Goal: Communication & Community: Answer question/provide support

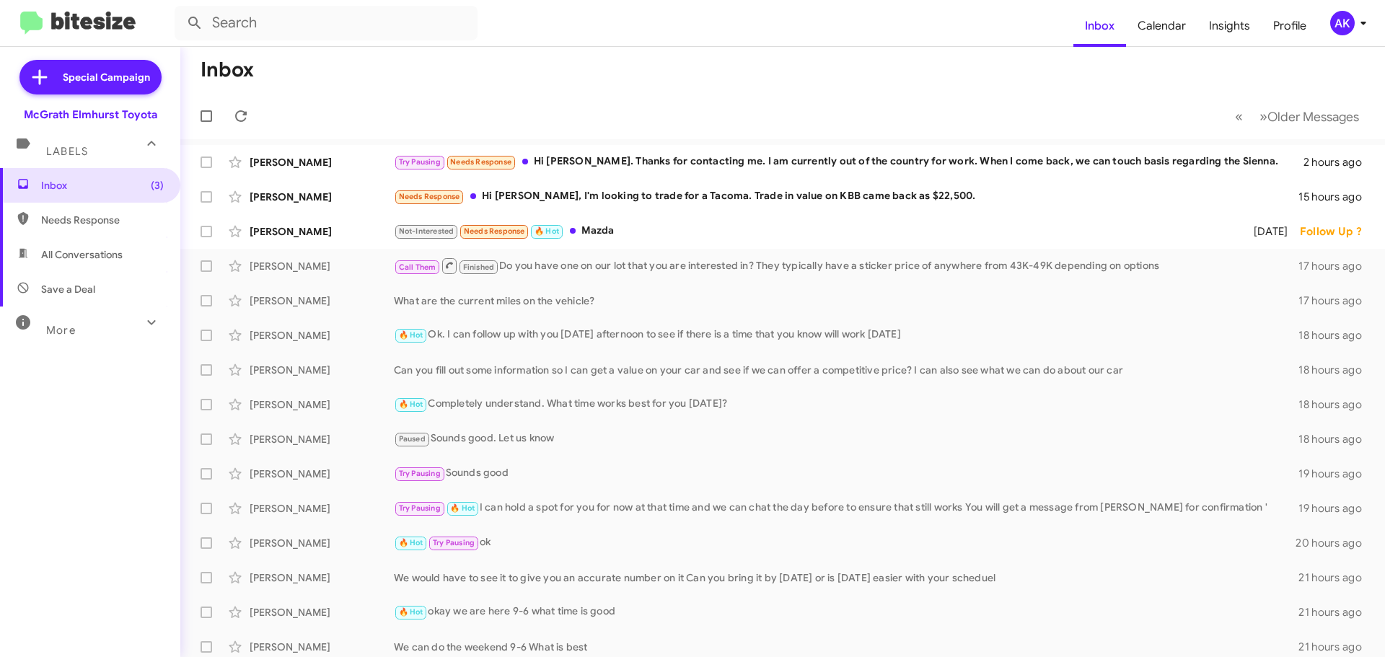
drag, startPoint x: 53, startPoint y: 214, endPoint x: 57, endPoint y: 221, distance: 8.1
click at [53, 214] on span "Needs Response" at bounding box center [102, 220] width 123 height 14
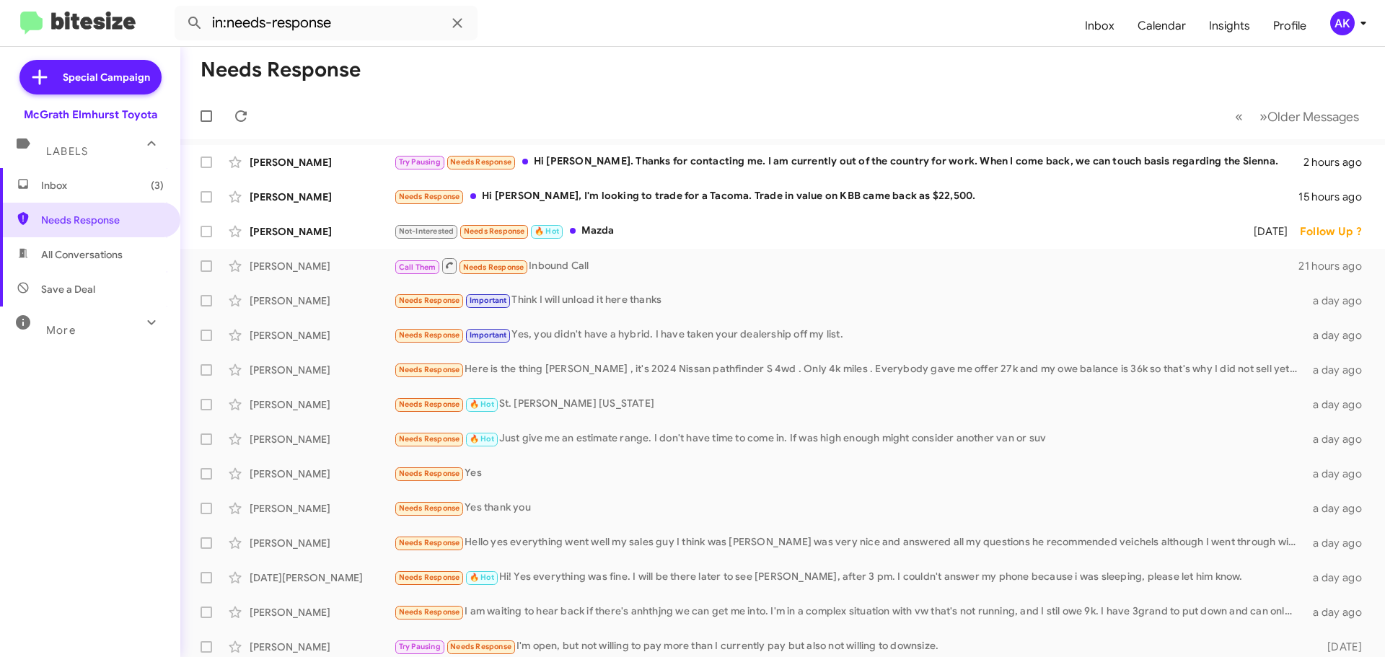
click at [62, 262] on span "All Conversations" at bounding box center [90, 254] width 180 height 35
type input "in:all-conversations"
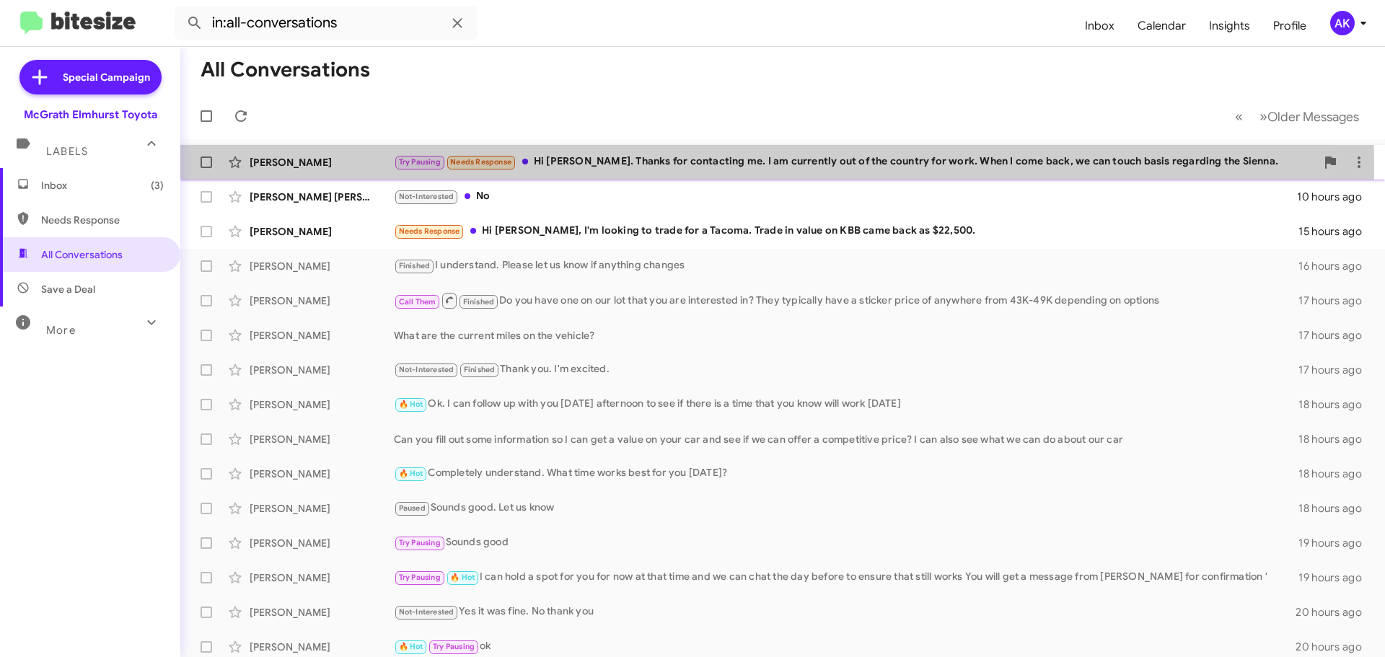
click at [618, 167] on div "Try Pausing Needs Response Hi [PERSON_NAME]. Thanks for contacting me. I am cur…" at bounding box center [855, 162] width 922 height 17
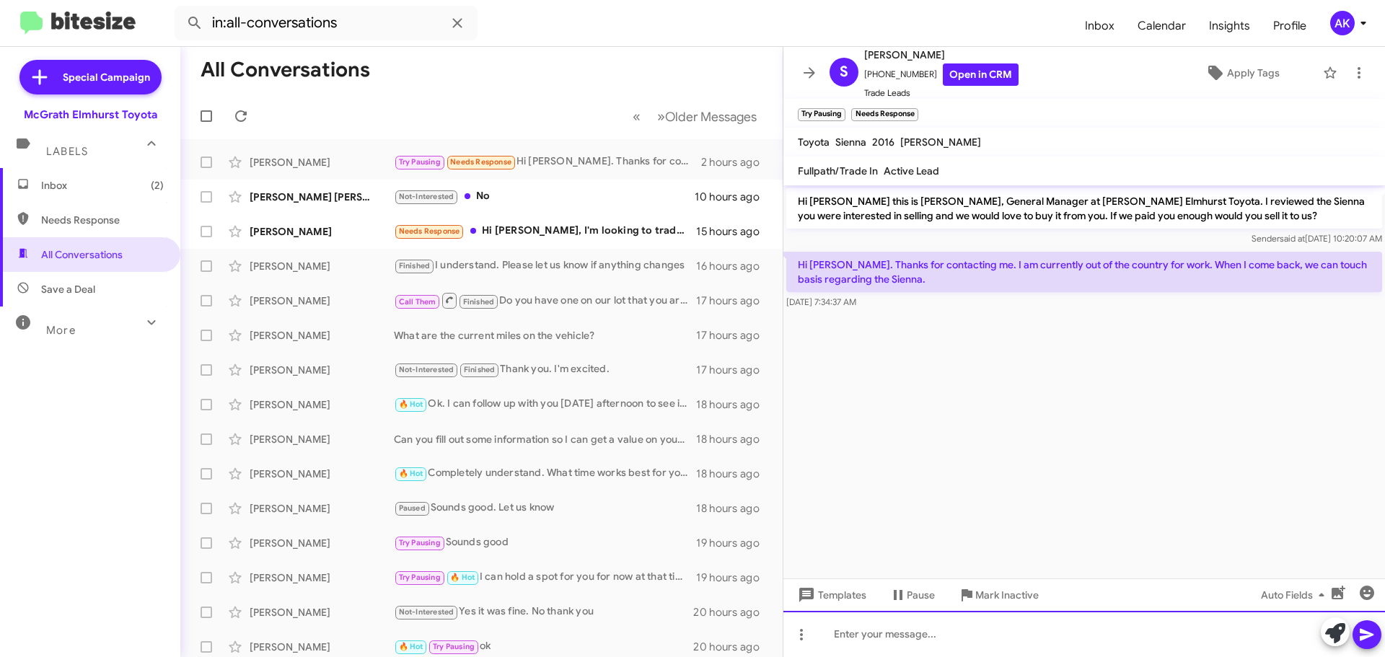
click at [952, 646] on div at bounding box center [1084, 634] width 602 height 46
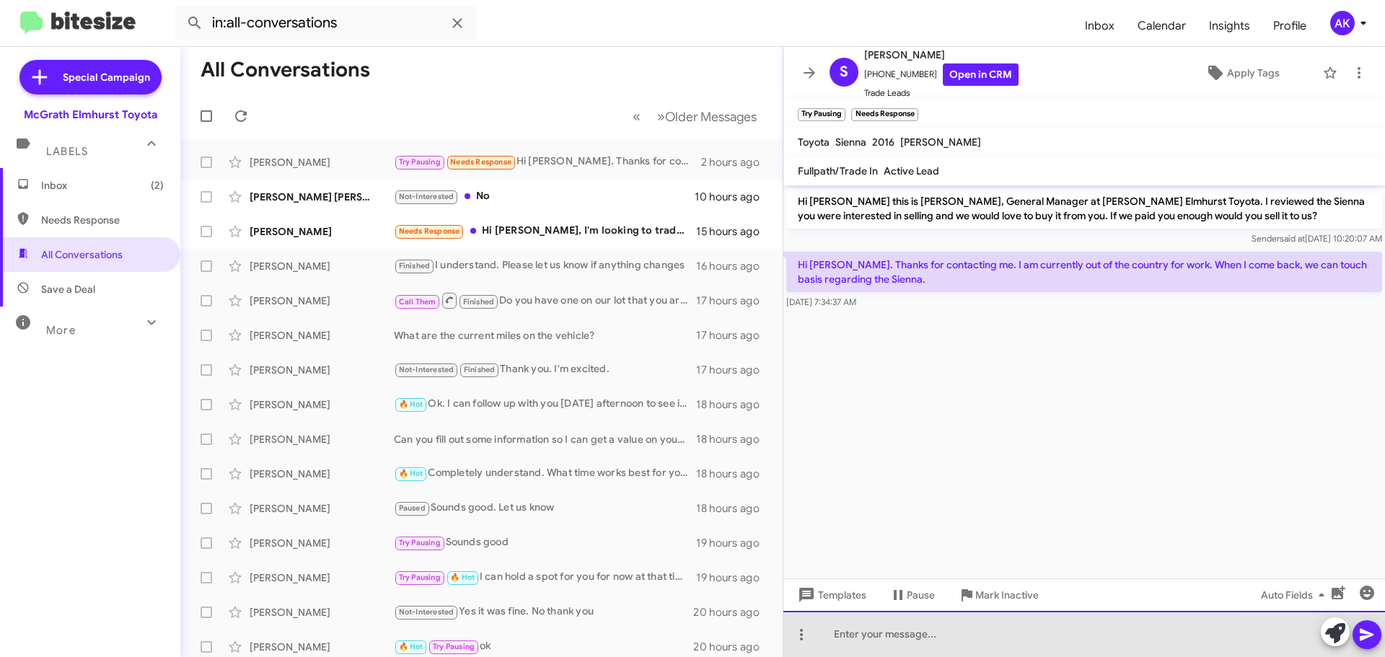
click at [946, 640] on div at bounding box center [1084, 634] width 602 height 46
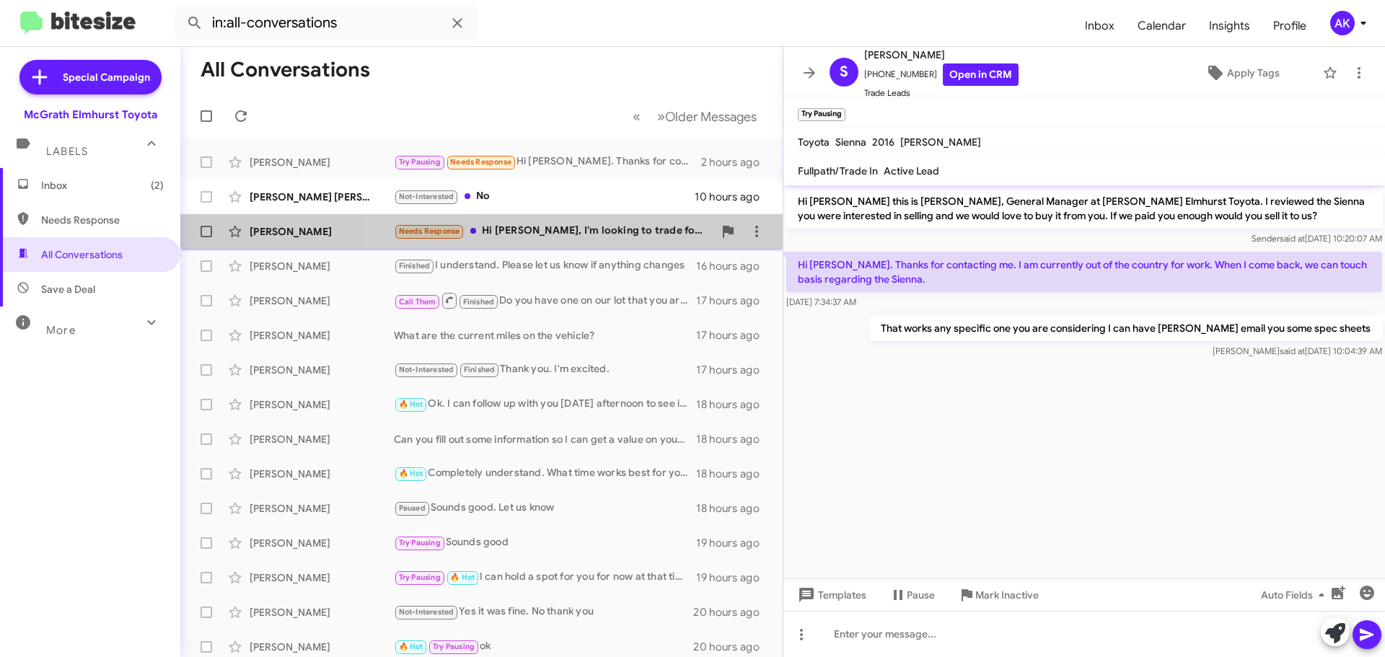
click at [608, 223] on div "Needs Response Hi [PERSON_NAME], I'm looking to trade for a Tacoma. Trade in va…" at bounding box center [554, 231] width 320 height 17
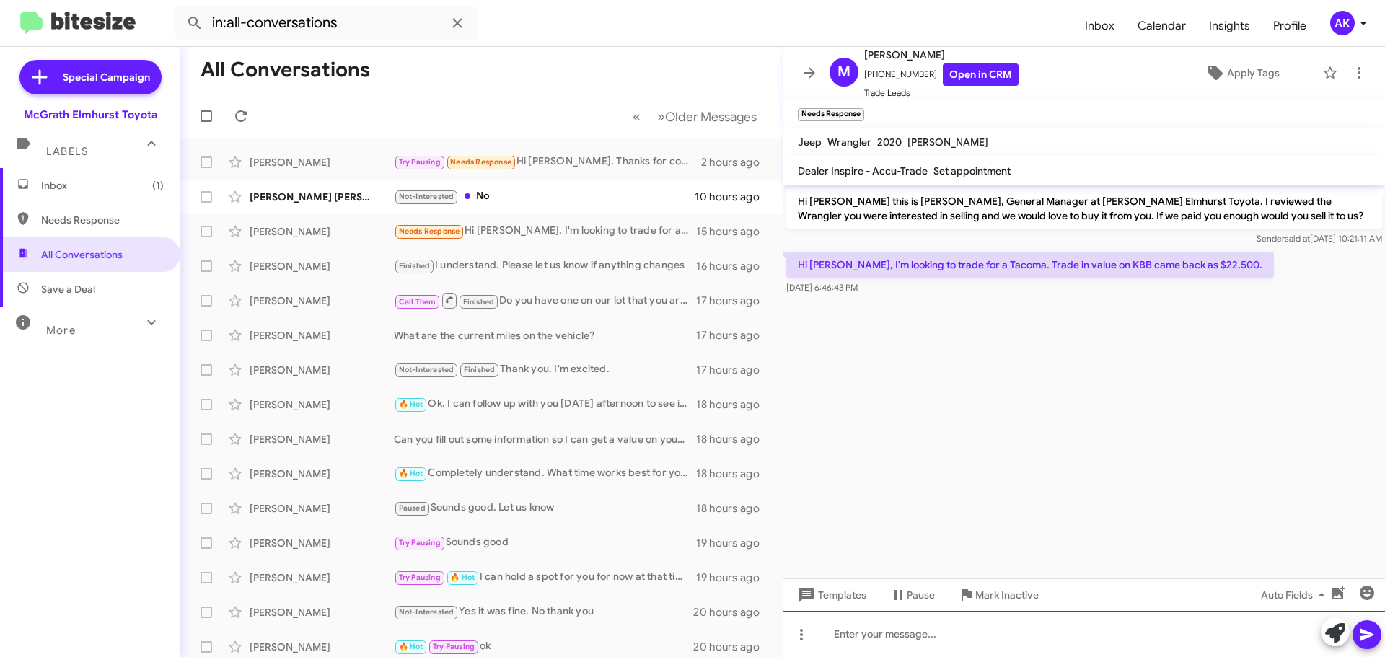
click at [1030, 627] on div at bounding box center [1084, 634] width 602 height 46
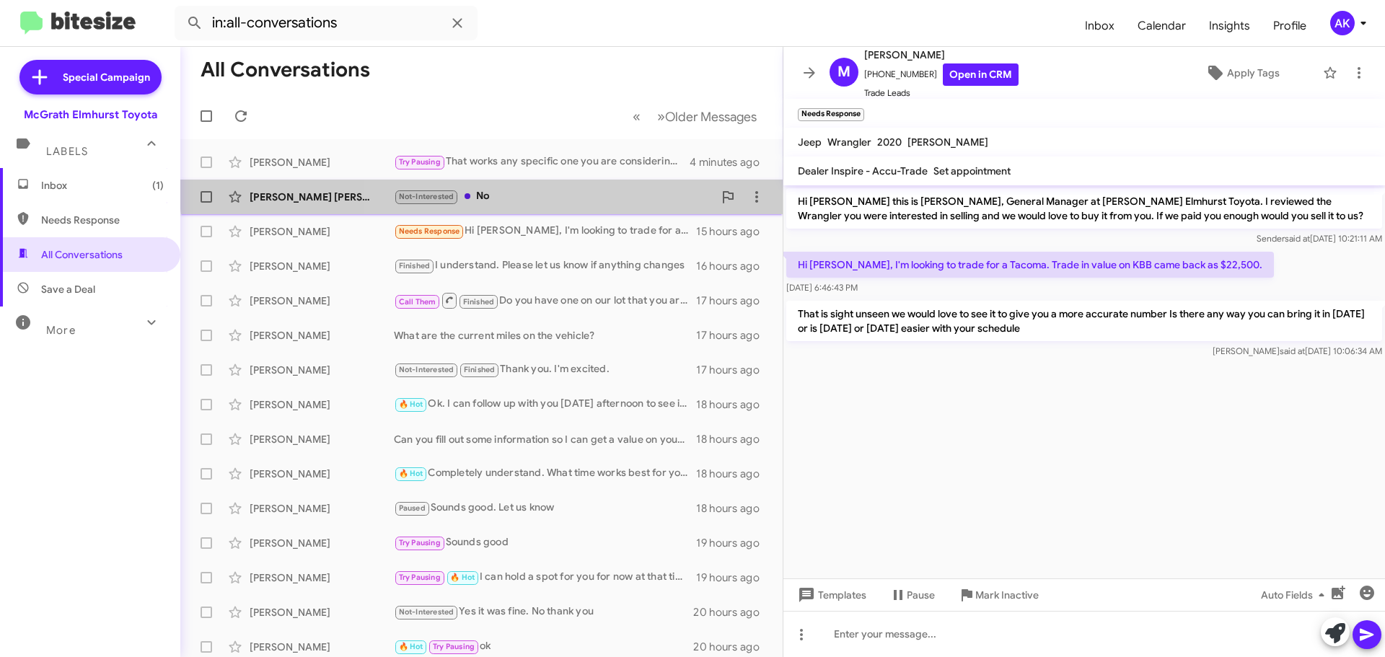
click at [484, 190] on div "Not-Interested No" at bounding box center [554, 196] width 320 height 17
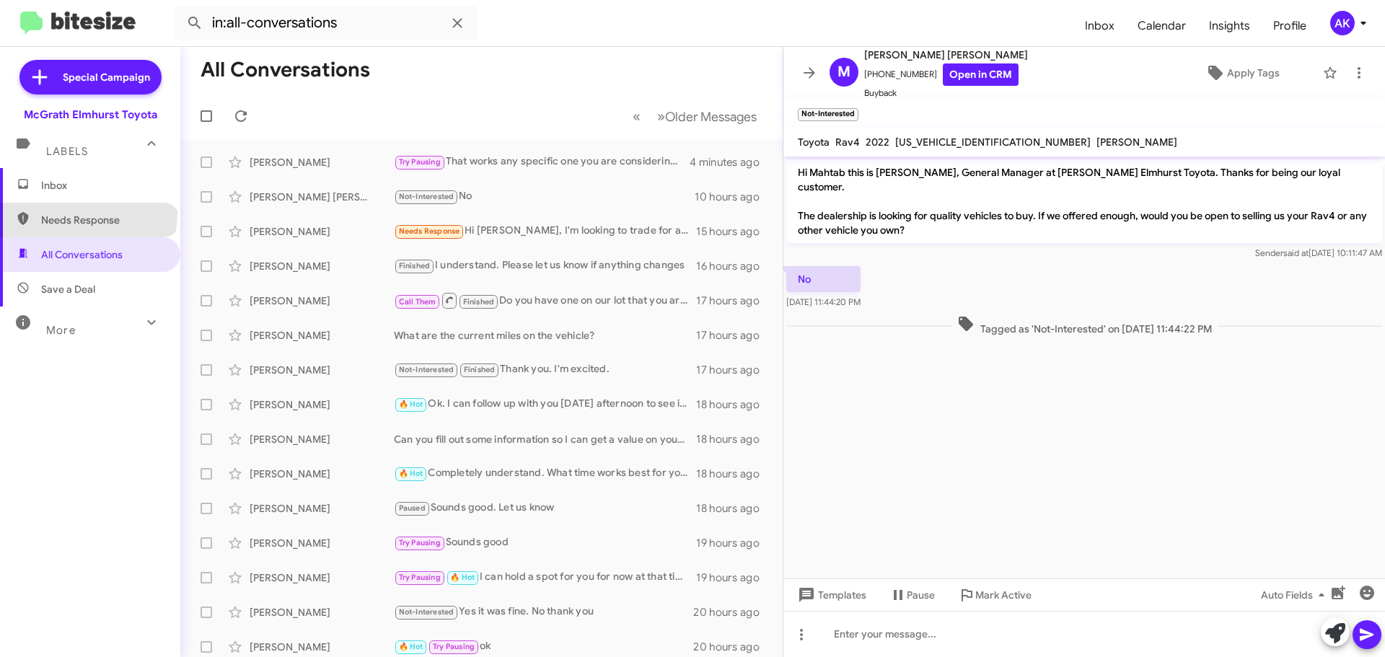
click at [87, 214] on span "Needs Response" at bounding box center [102, 220] width 123 height 14
type input "in:needs-response"
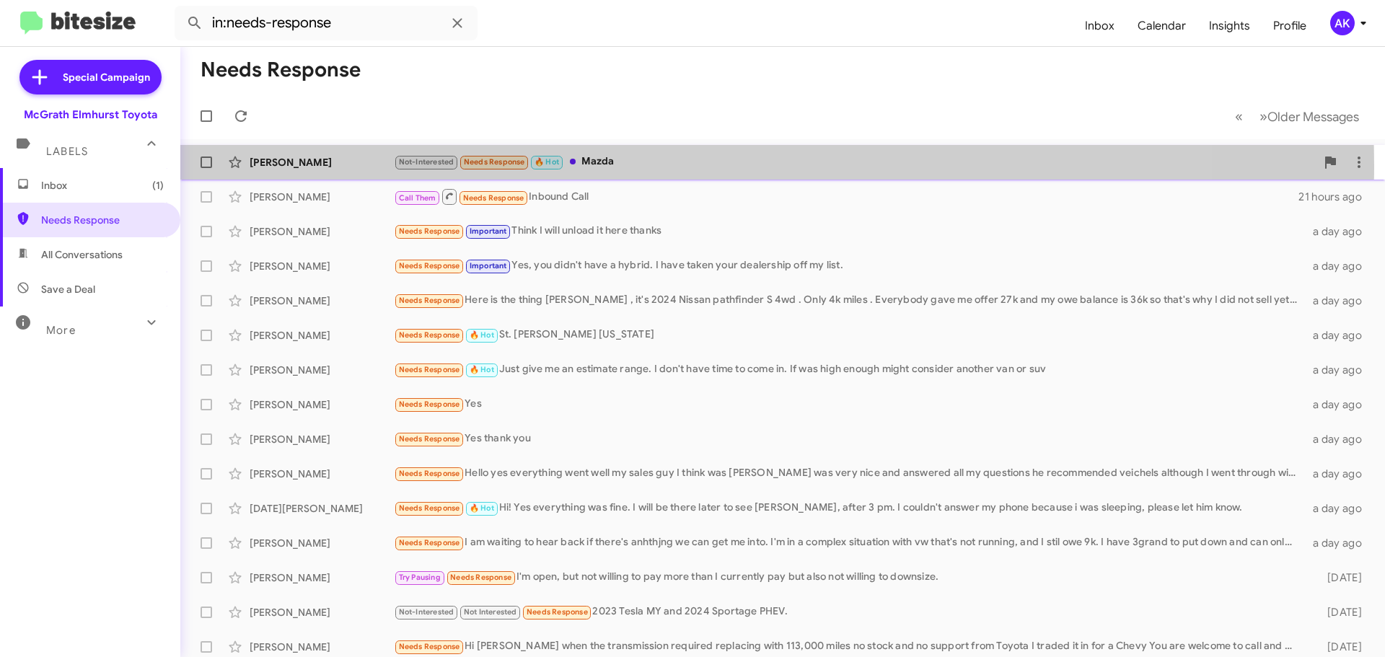
click at [651, 166] on div "Not-Interested Needs Response 🔥 Hot Mazda" at bounding box center [855, 162] width 922 height 17
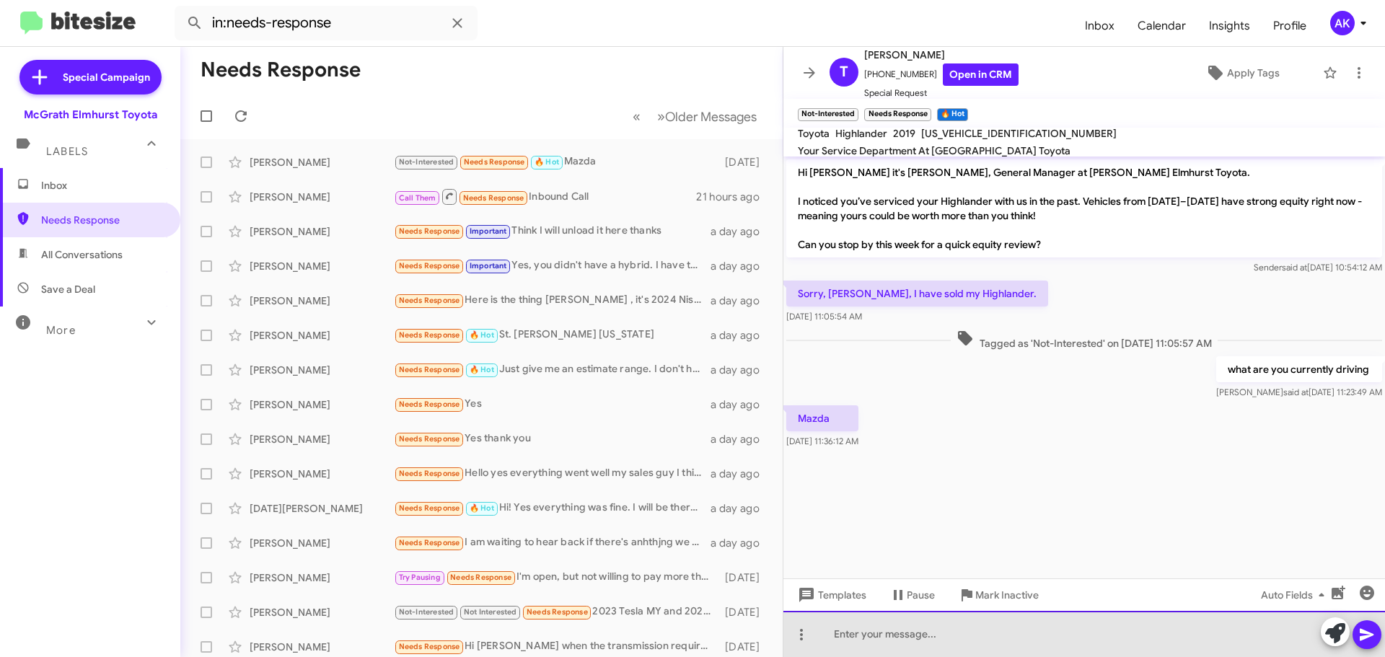
click at [1006, 633] on div at bounding box center [1084, 634] width 602 height 46
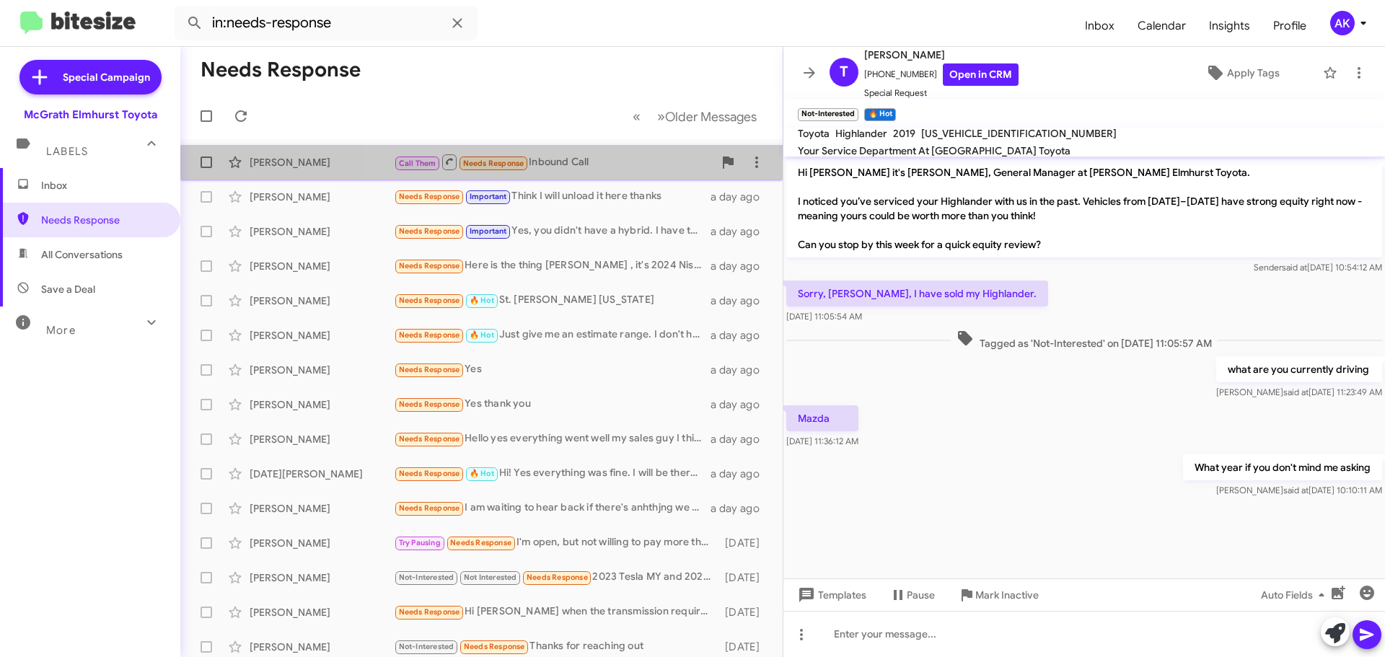
click at [567, 164] on div "Call Them Needs Response Inbound Call" at bounding box center [554, 162] width 320 height 18
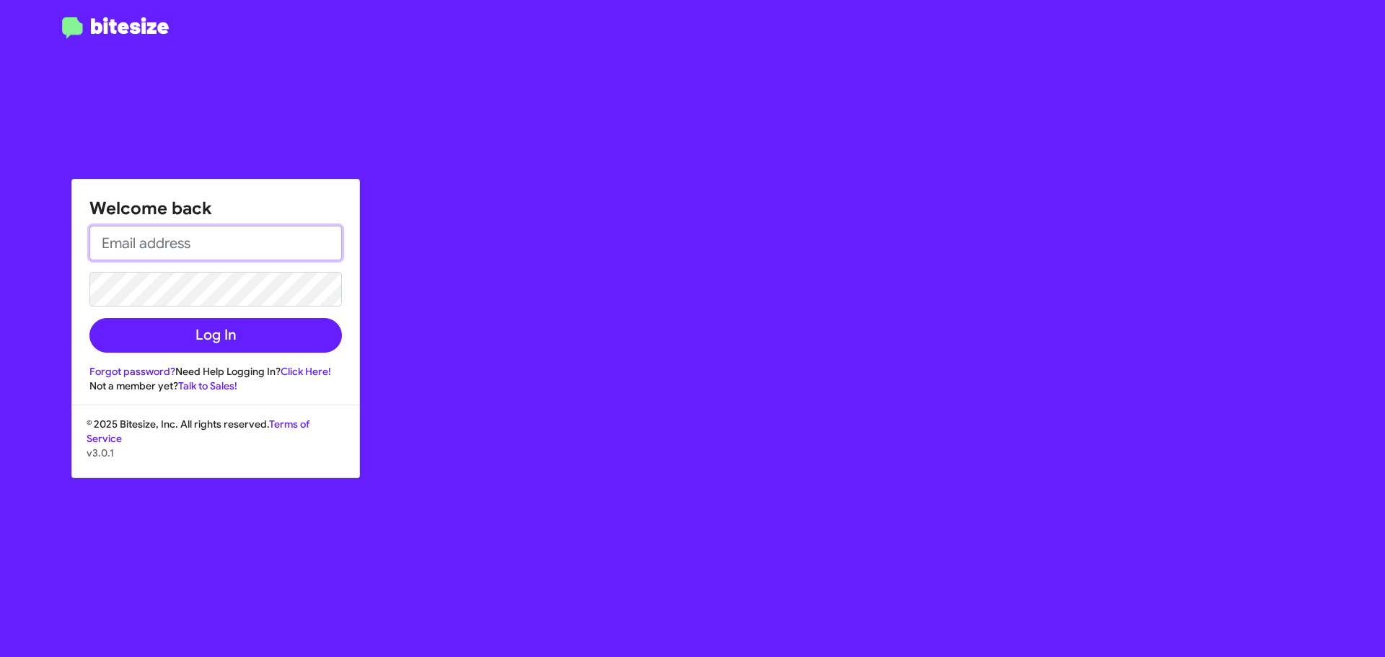
type input "[EMAIL_ADDRESS][DOMAIN_NAME]"
click at [170, 245] on input "[EMAIL_ADDRESS][DOMAIN_NAME]" at bounding box center [215, 243] width 252 height 35
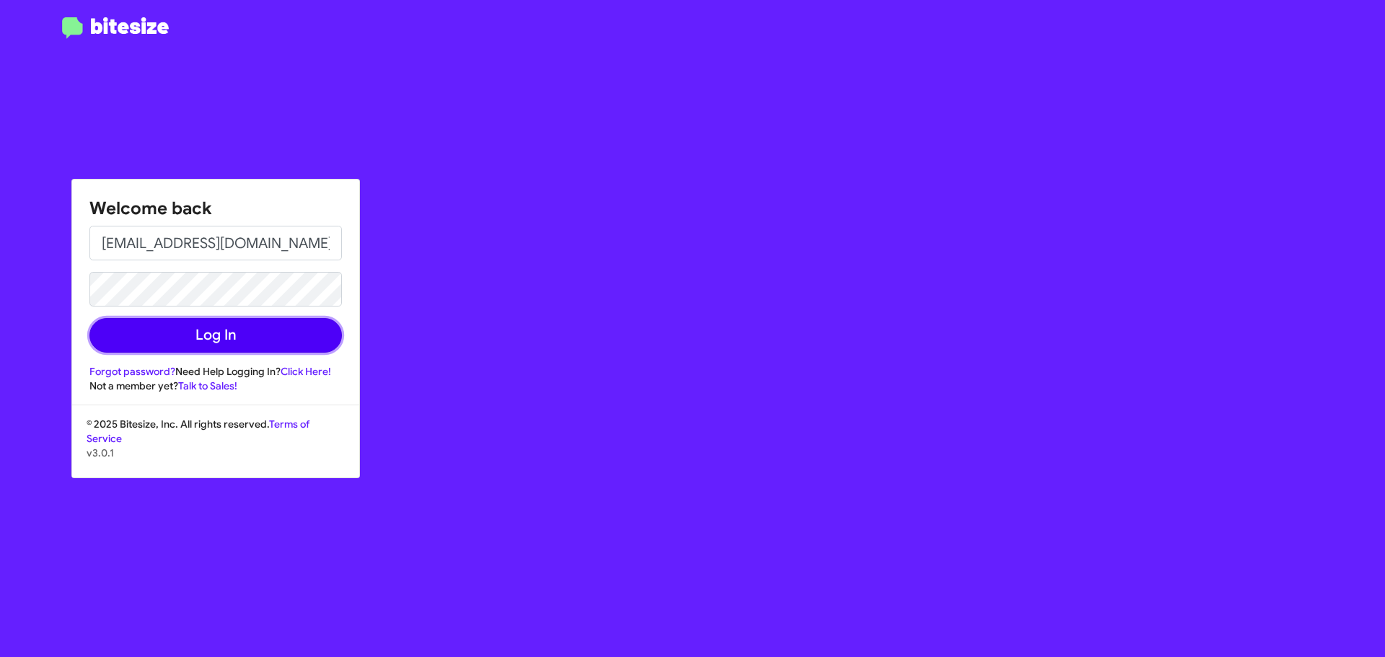
click at [198, 338] on button "Log In" at bounding box center [215, 335] width 252 height 35
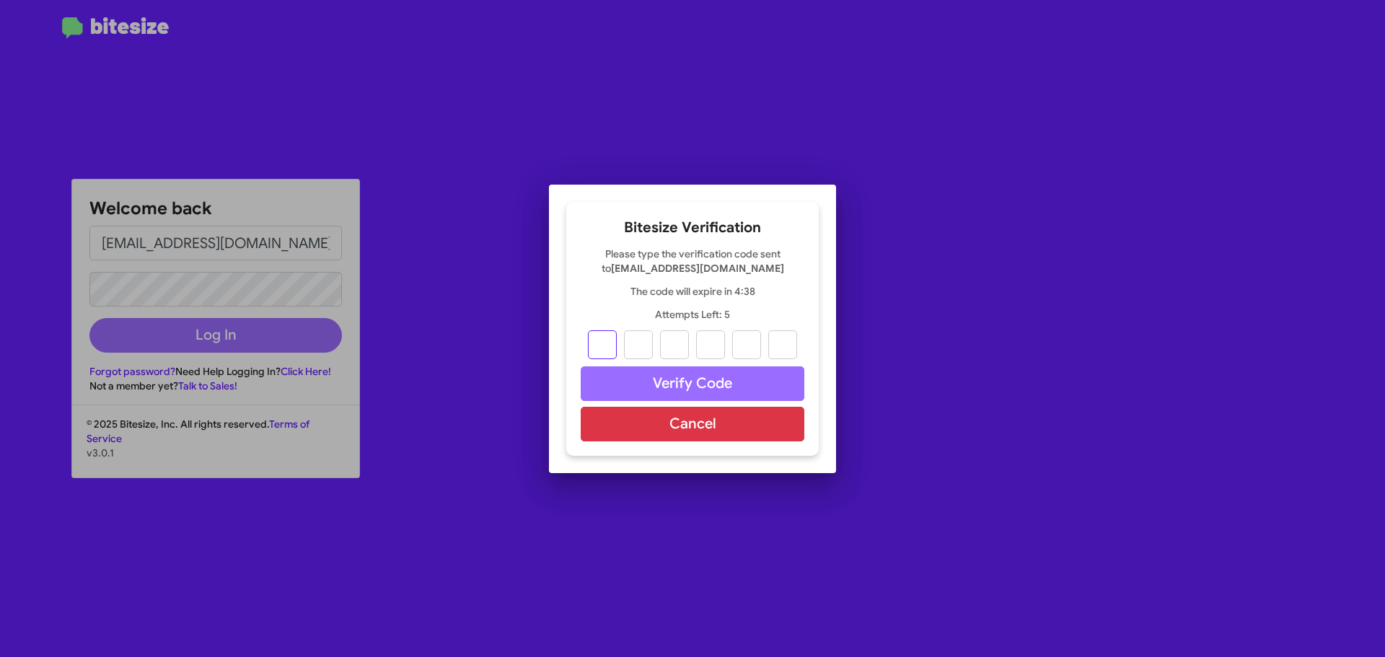
click at [590, 345] on input "text" at bounding box center [602, 344] width 29 height 29
type input "9"
type input "2"
type input "7"
type input "1"
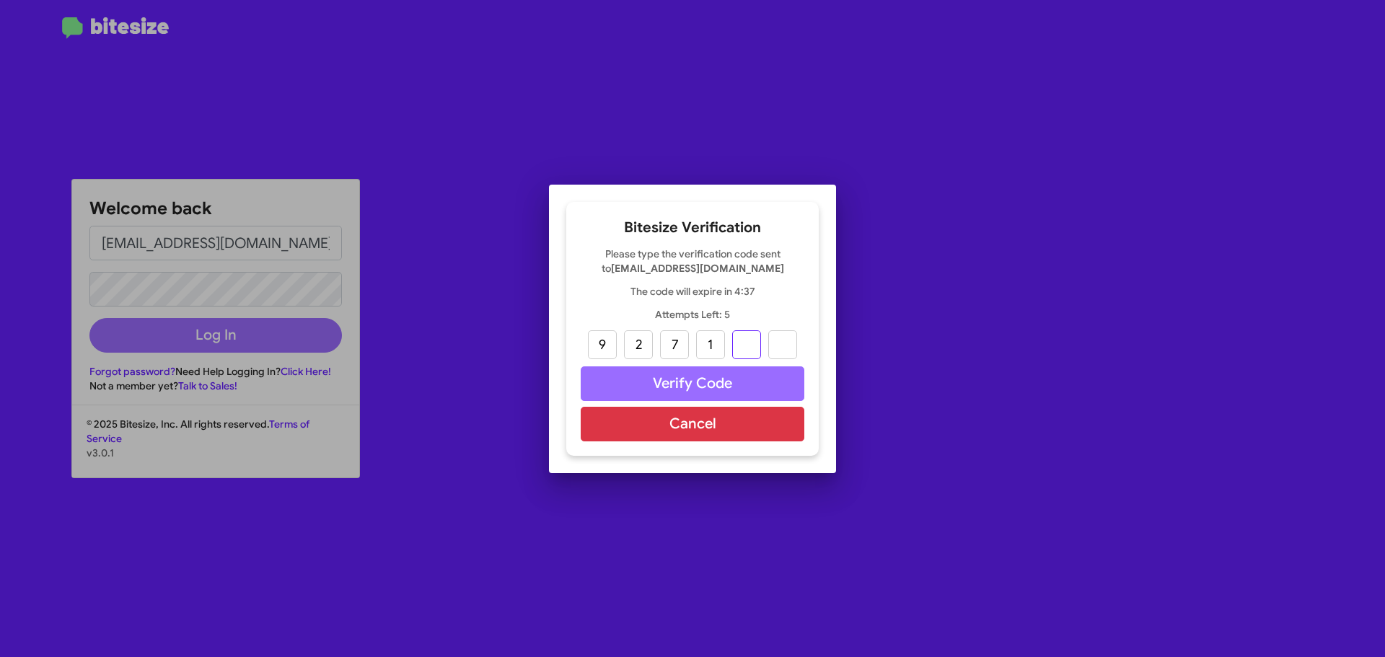
type input "2"
type input "0"
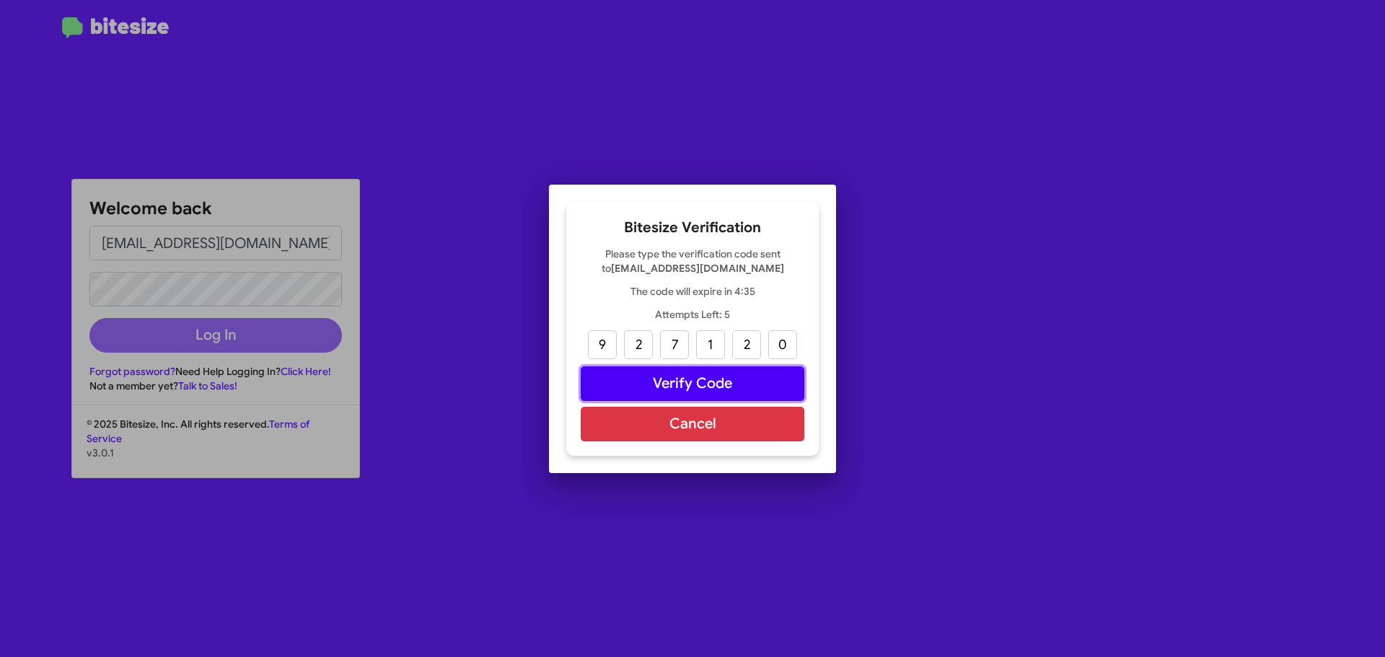
click at [722, 375] on button "Verify Code" at bounding box center [693, 383] width 224 height 35
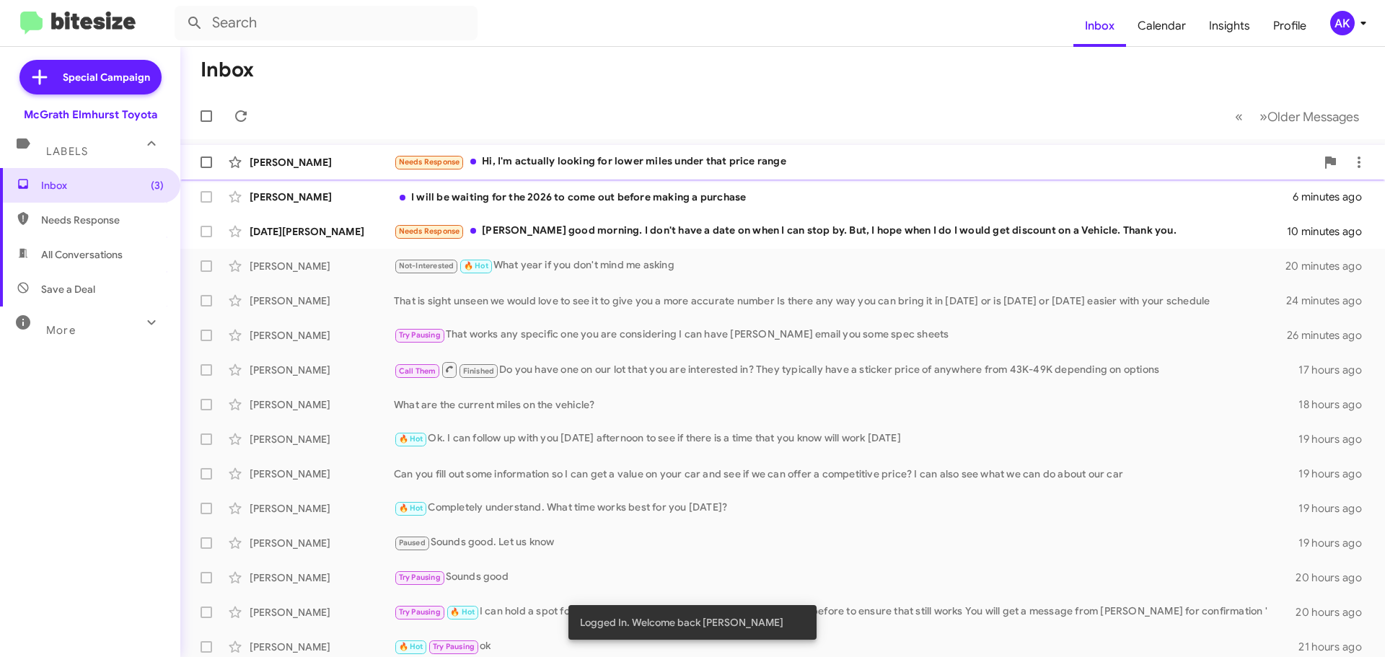
click at [671, 166] on div "Needs Response Hi, I'm actually looking for lower miles under that price range" at bounding box center [855, 162] width 922 height 17
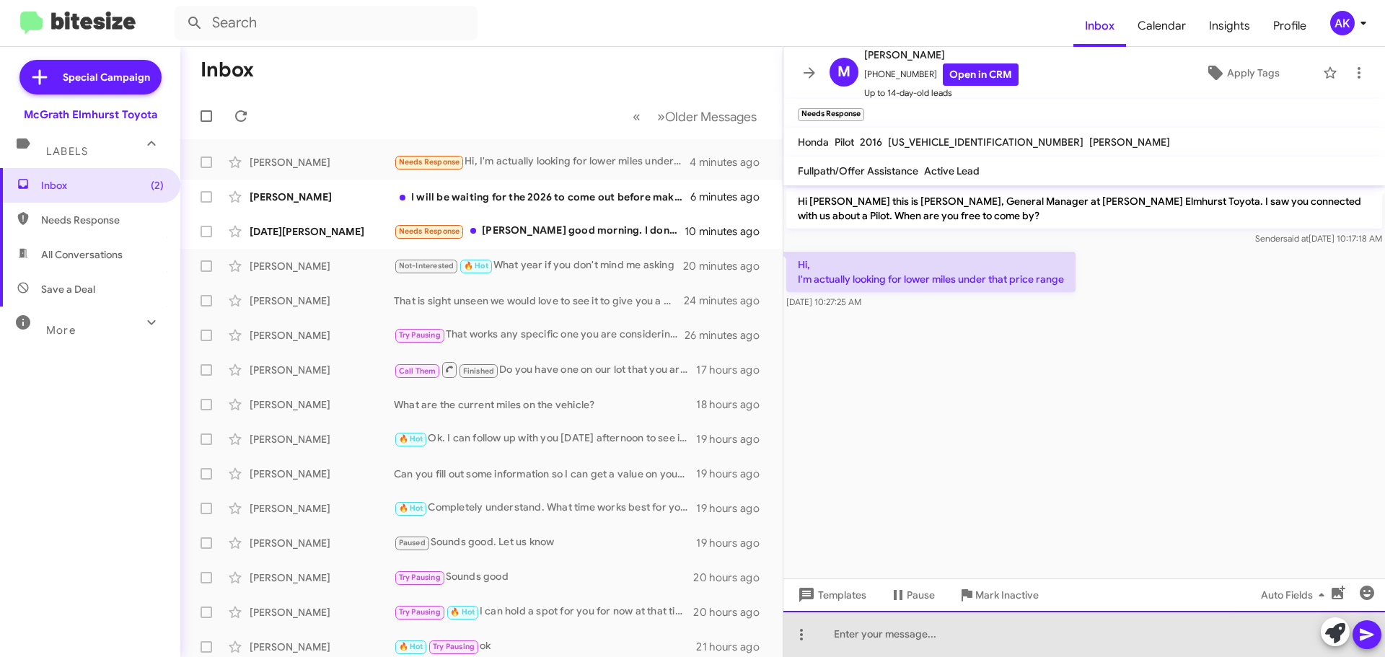
click at [944, 651] on div at bounding box center [1084, 634] width 602 height 46
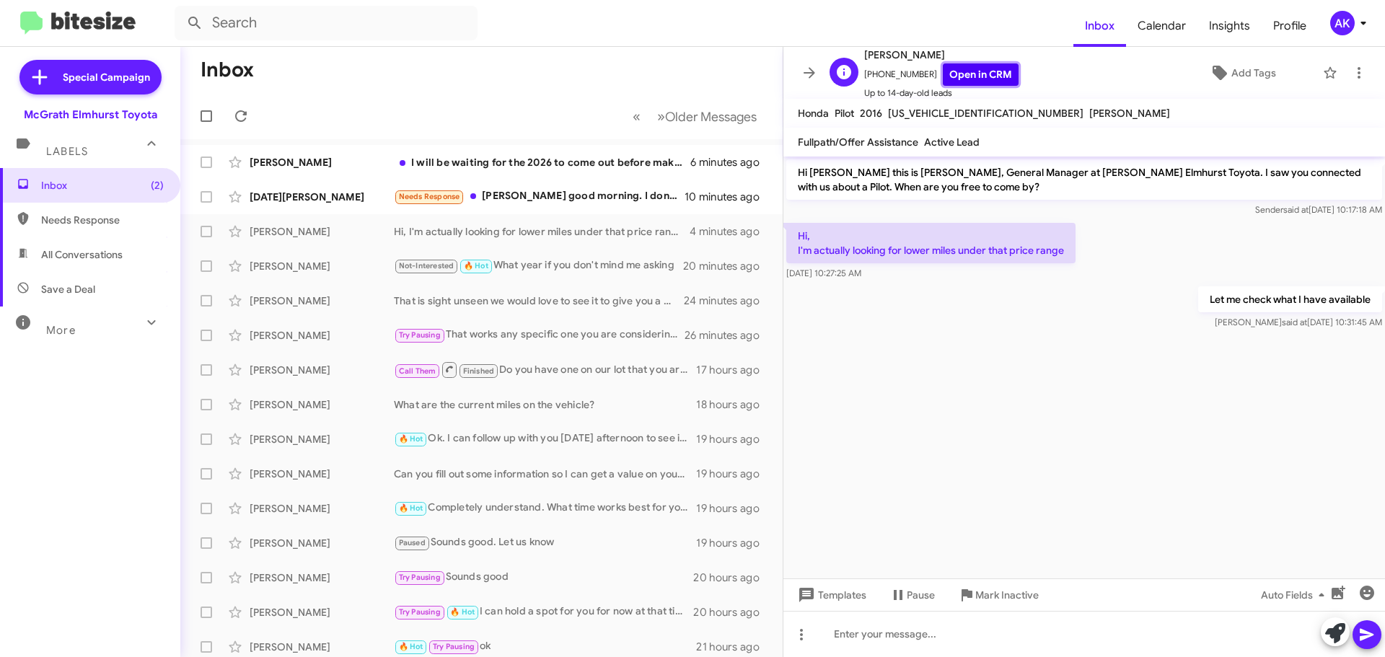
click at [967, 71] on link "Open in CRM" at bounding box center [981, 74] width 76 height 22
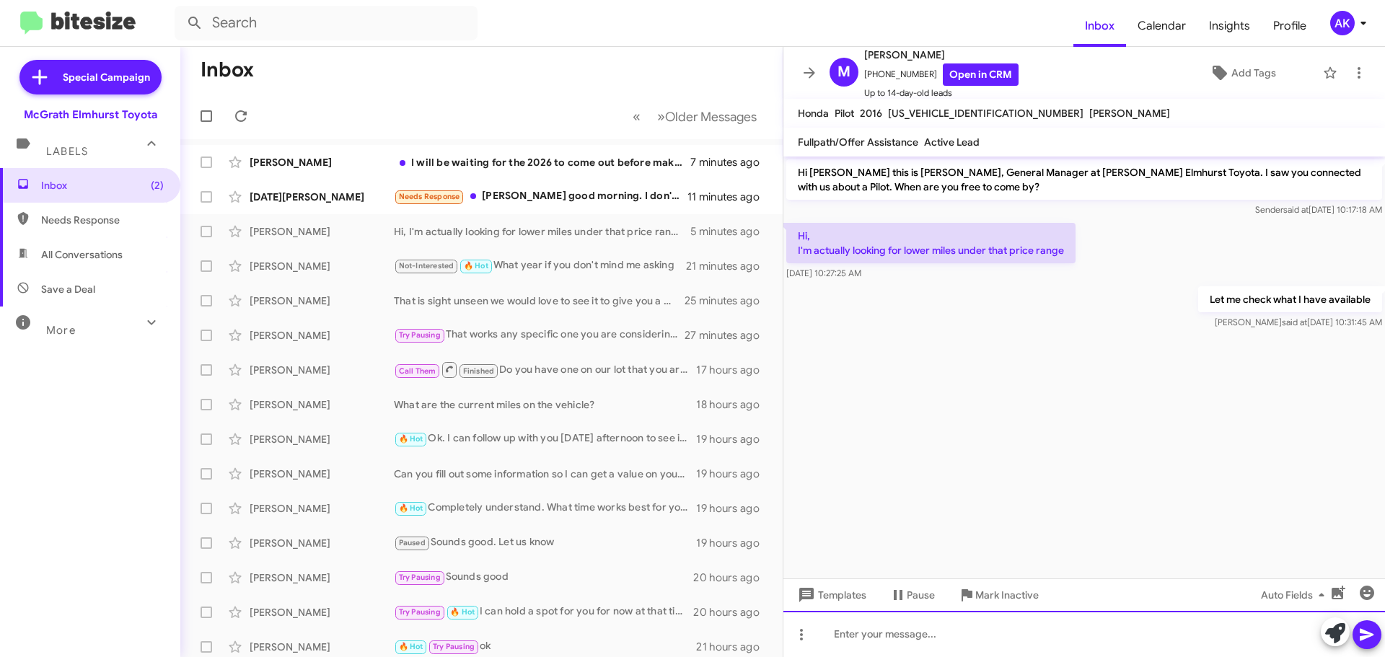
click at [902, 621] on div at bounding box center [1084, 634] width 602 height 46
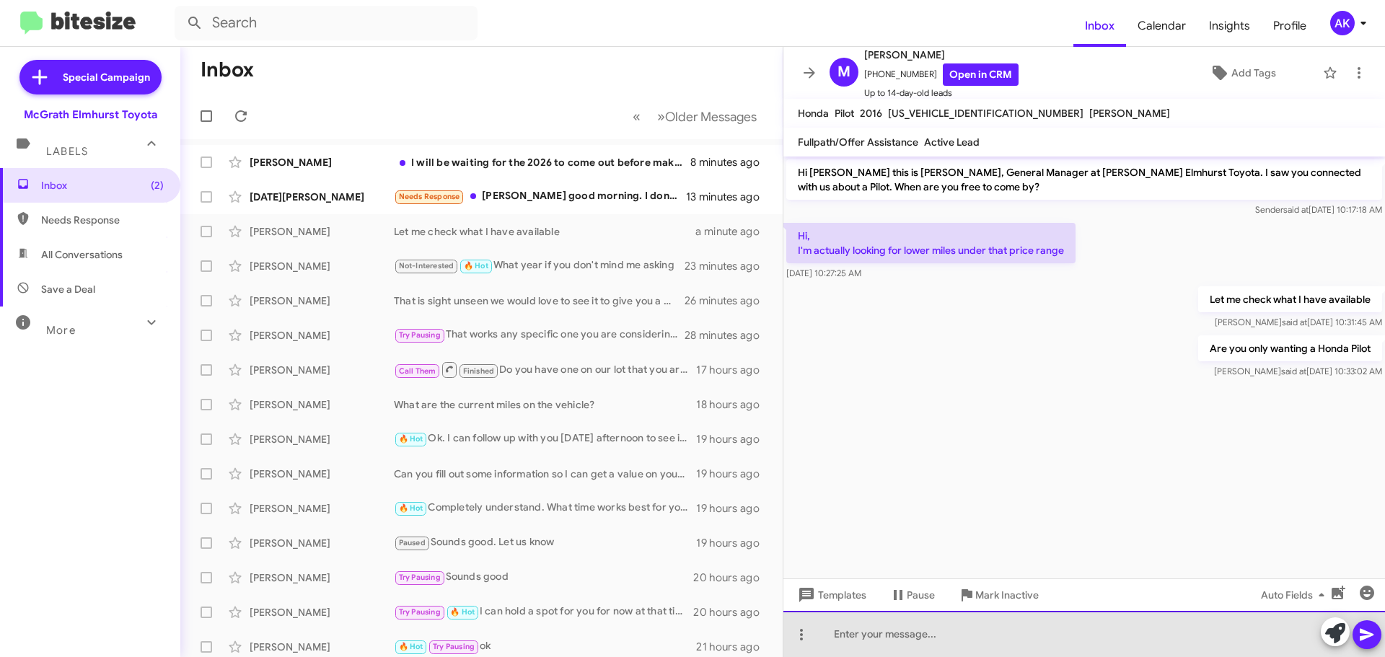
click at [998, 635] on div at bounding box center [1084, 634] width 602 height 46
click at [1039, 638] on div "Since you are looking towards" at bounding box center [1084, 634] width 602 height 46
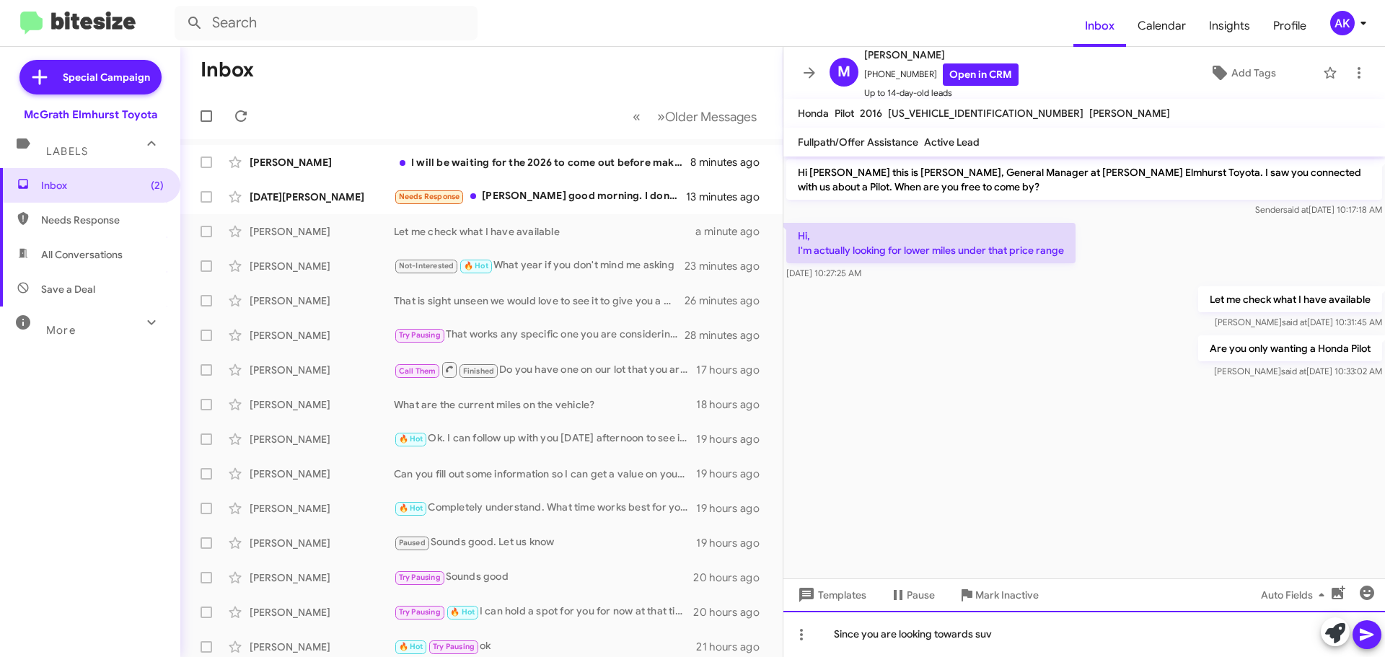
click at [1016, 636] on div "Since you are looking towards suv" at bounding box center [1084, 634] width 602 height 46
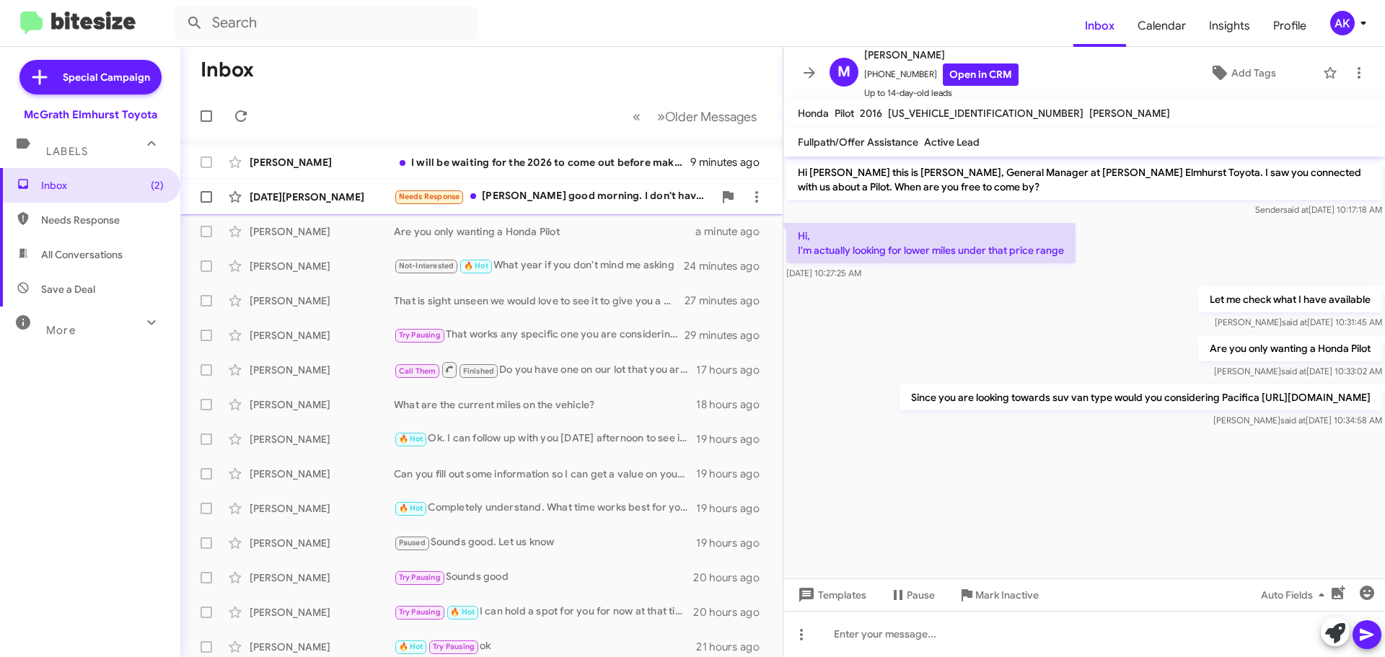
drag, startPoint x: 537, startPoint y: 195, endPoint x: 557, endPoint y: 195, distance: 19.5
click at [537, 195] on div "Needs Response [PERSON_NAME] good morning. I don't have a date on when I can st…" at bounding box center [554, 196] width 320 height 17
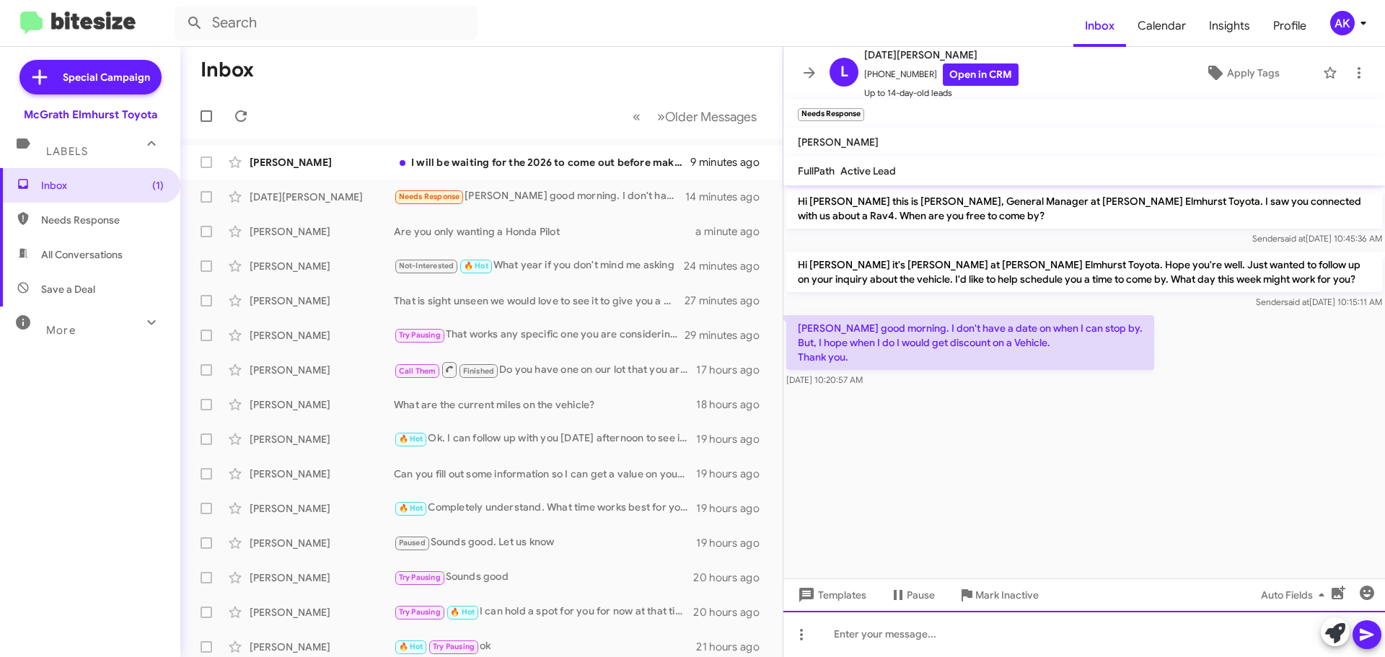
click at [993, 636] on div at bounding box center [1084, 634] width 602 height 46
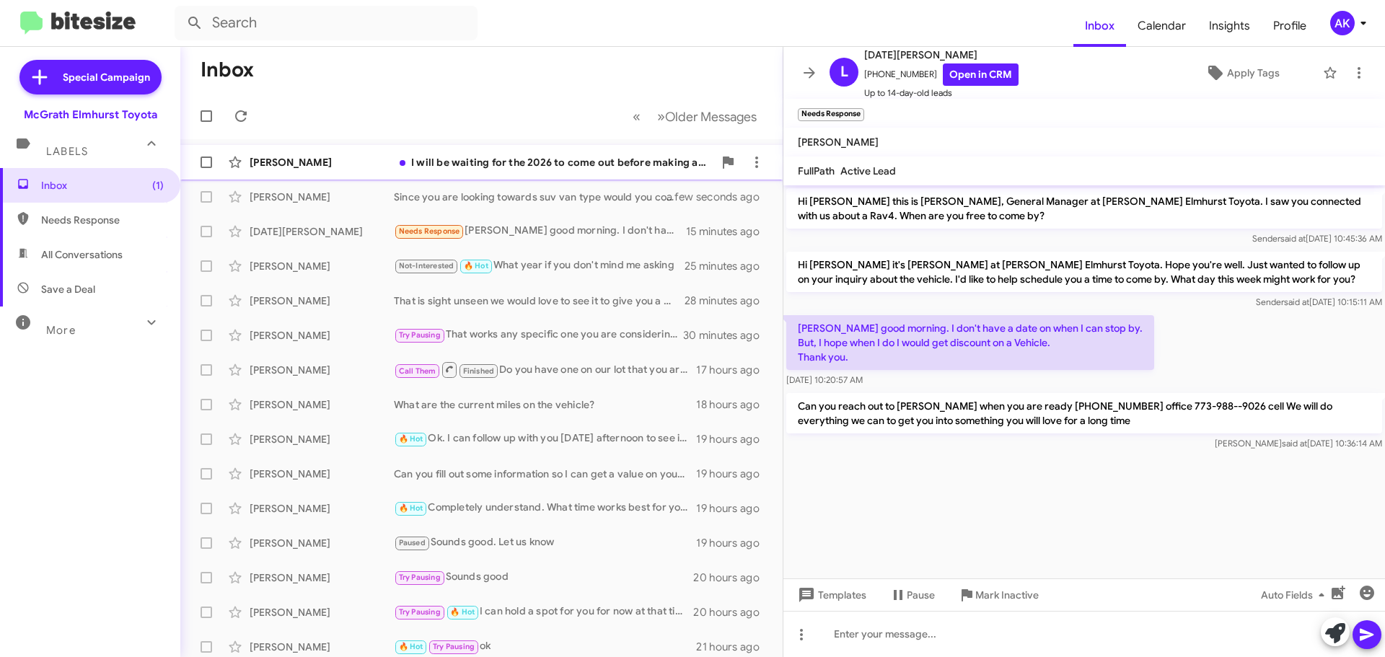
click at [466, 162] on div "I will be waiting for the 2026 to come out before making a purchase" at bounding box center [554, 162] width 320 height 14
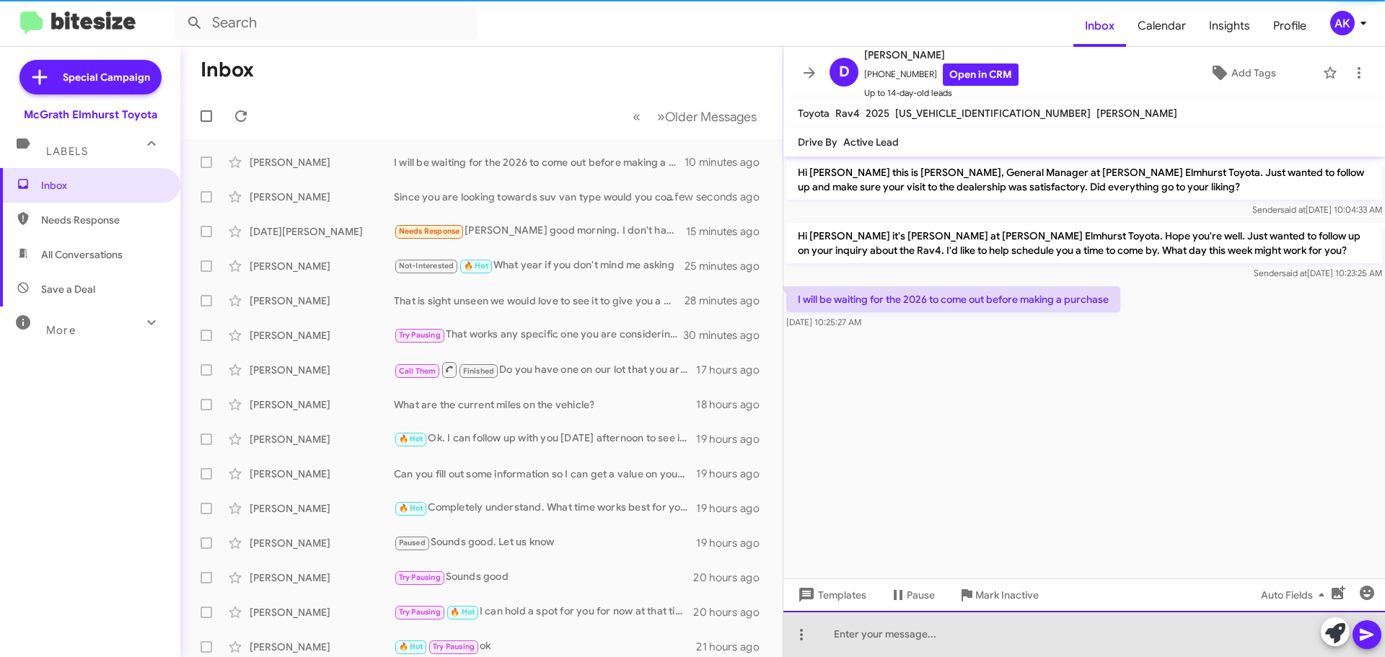
click at [1127, 651] on div at bounding box center [1084, 634] width 602 height 46
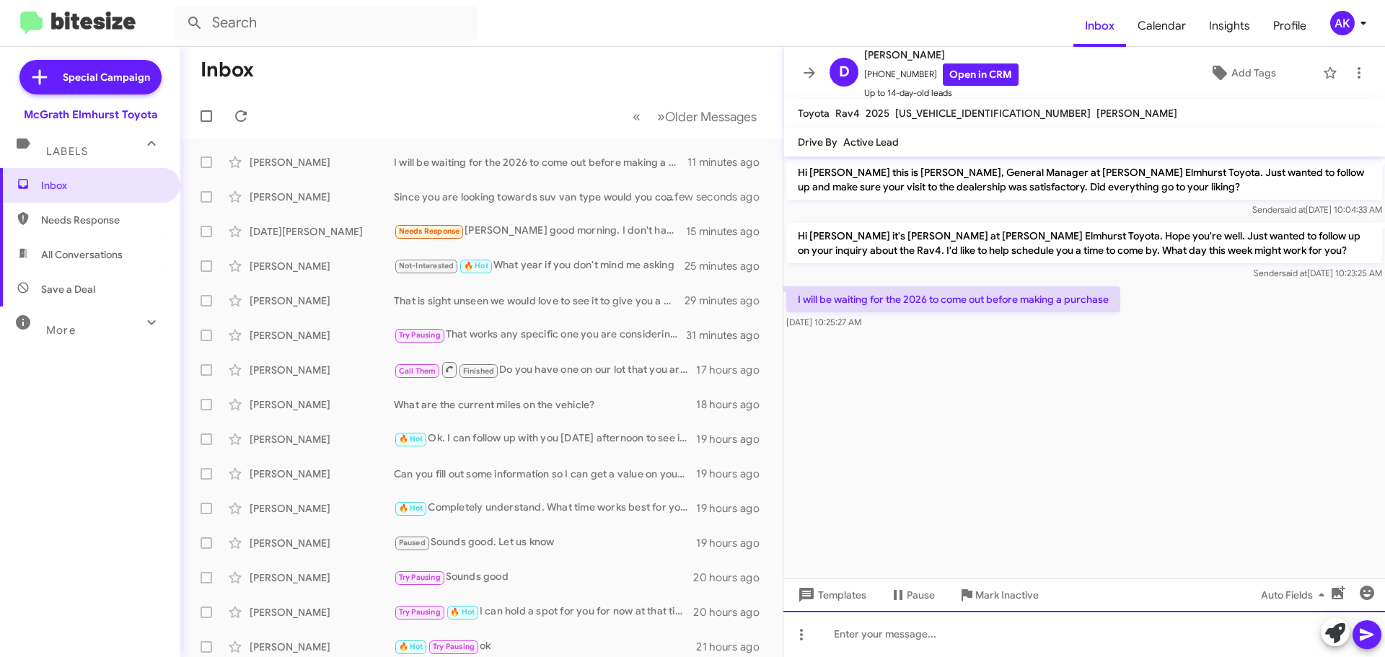
drag, startPoint x: 890, startPoint y: 631, endPoint x: 890, endPoint y: 618, distance: 13.0
click at [888, 631] on div at bounding box center [1084, 634] width 602 height 46
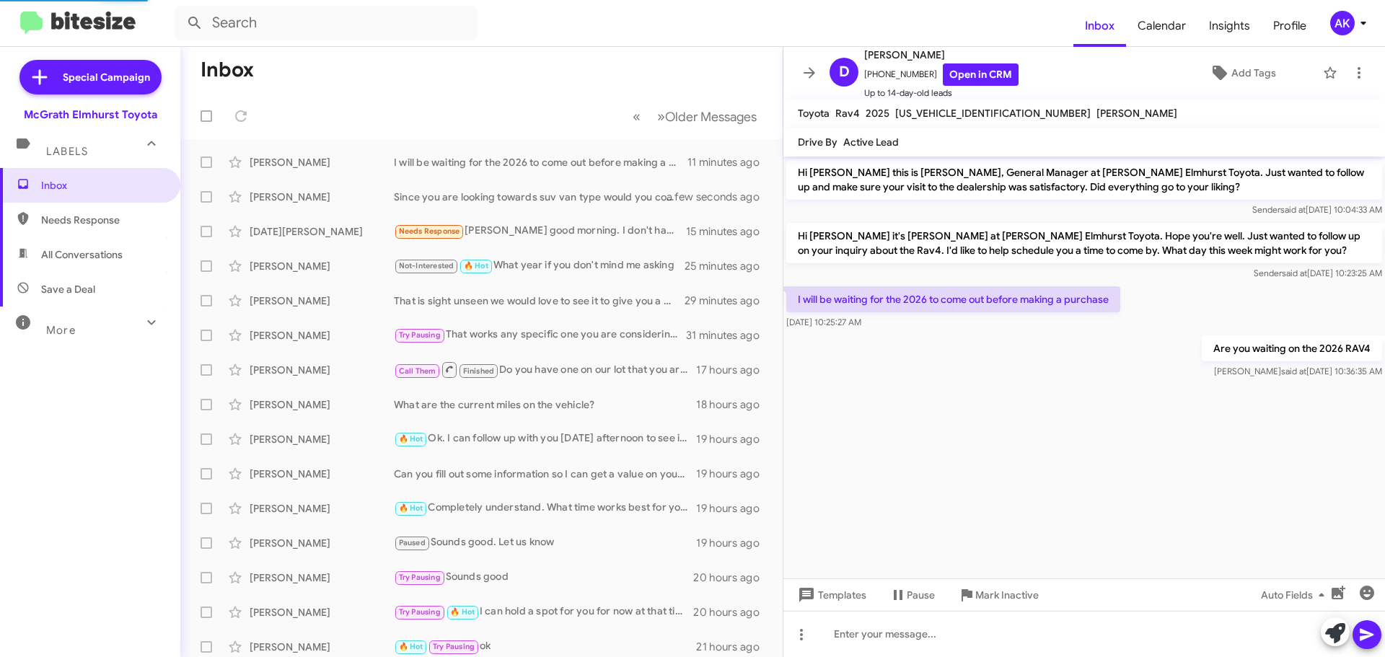
click at [98, 223] on span "Needs Response" at bounding box center [102, 220] width 123 height 14
type input "in:needs-response"
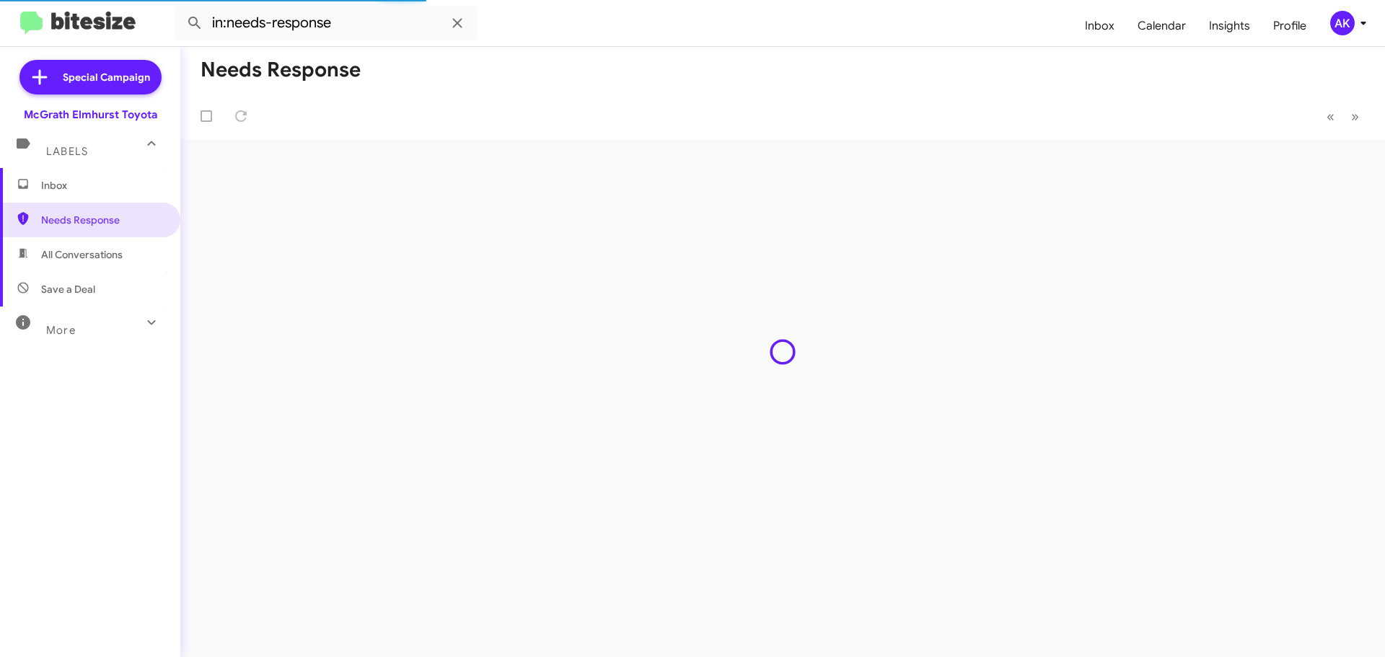
click at [74, 180] on span "Inbox" at bounding box center [102, 185] width 123 height 14
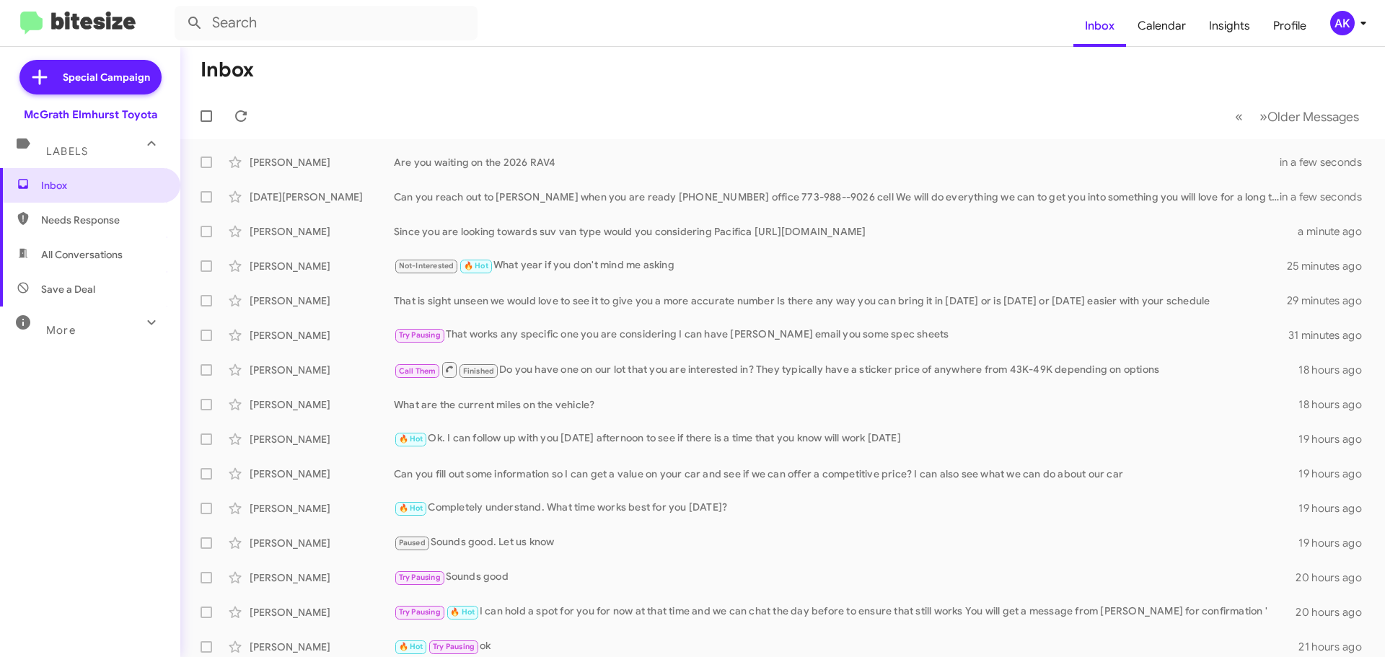
click at [505, 7] on form at bounding box center [624, 23] width 899 height 35
click at [504, 16] on form at bounding box center [624, 23] width 899 height 35
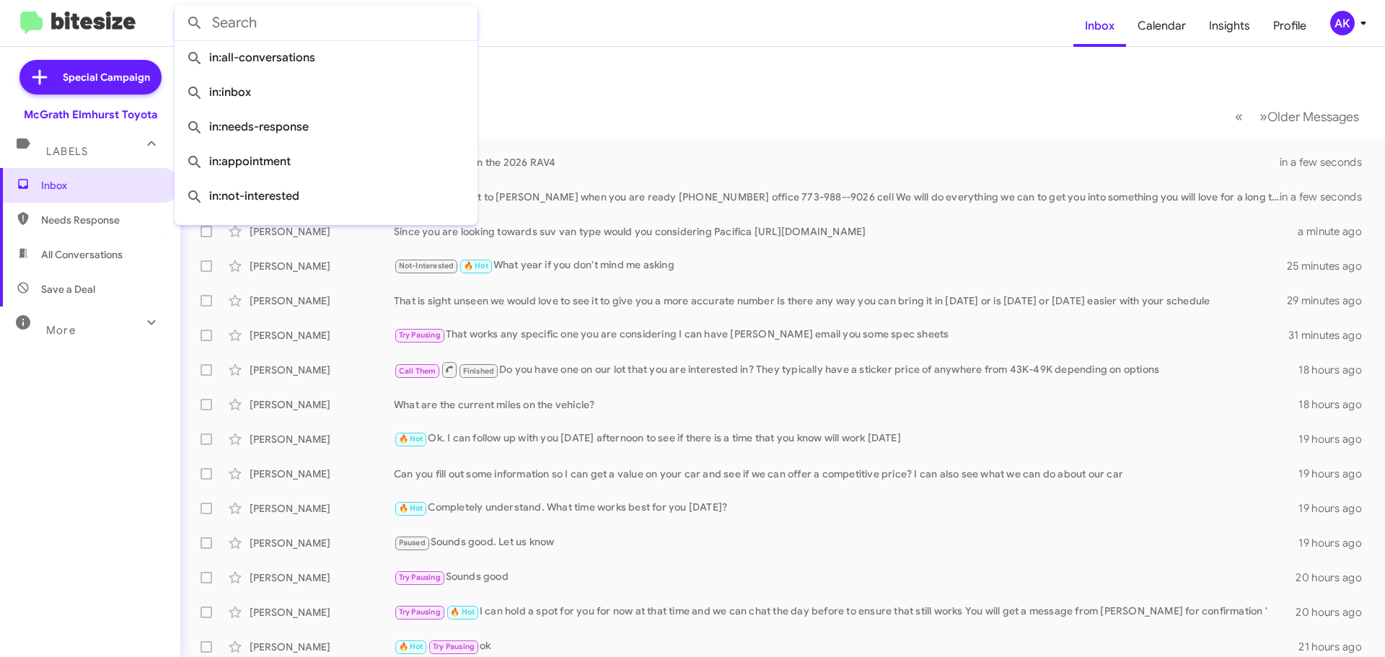
click at [337, 35] on input "text" at bounding box center [326, 23] width 303 height 35
paste input "[PHONE_NUMBER]"
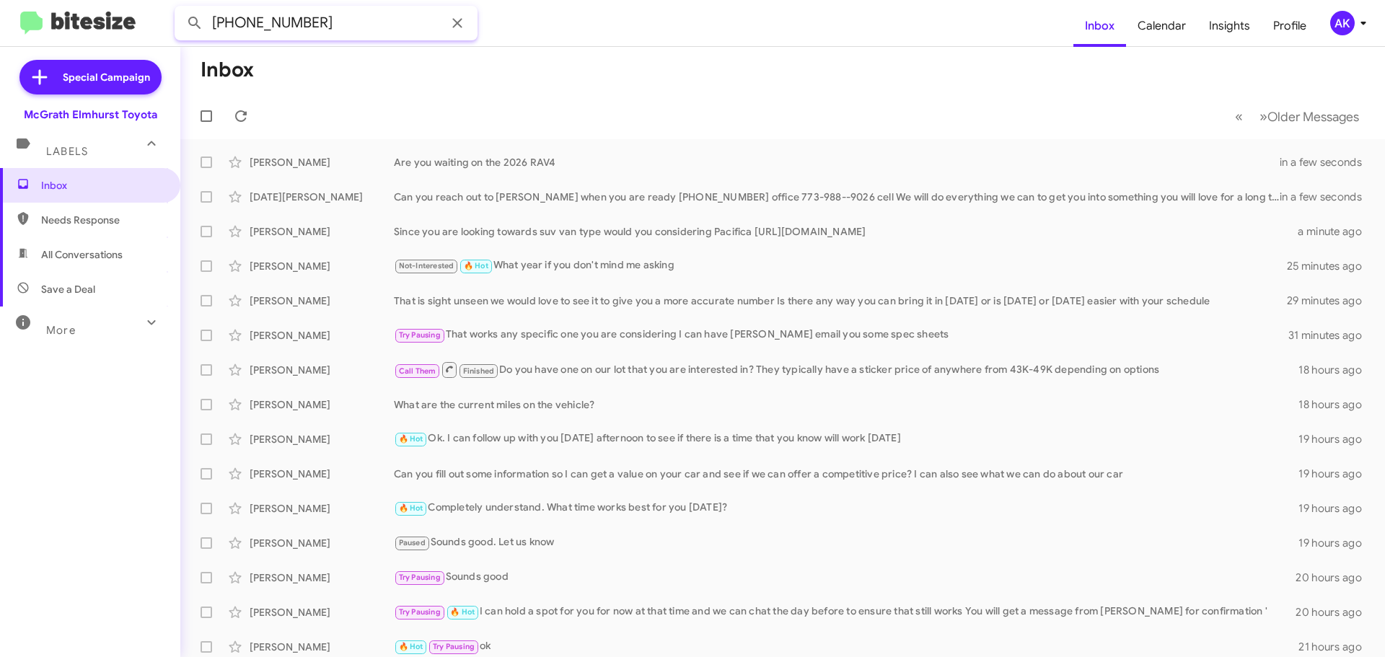
click at [180, 9] on button at bounding box center [194, 23] width 29 height 29
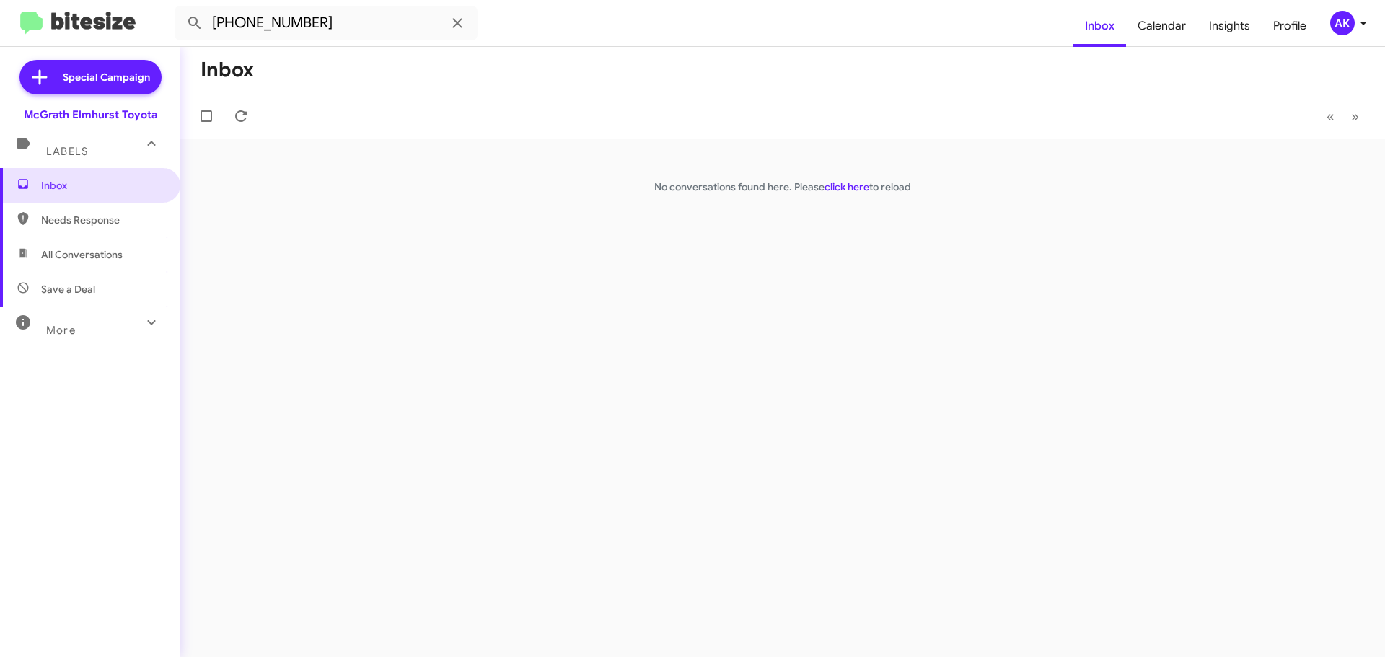
click at [67, 221] on span "Needs Response" at bounding box center [102, 220] width 123 height 14
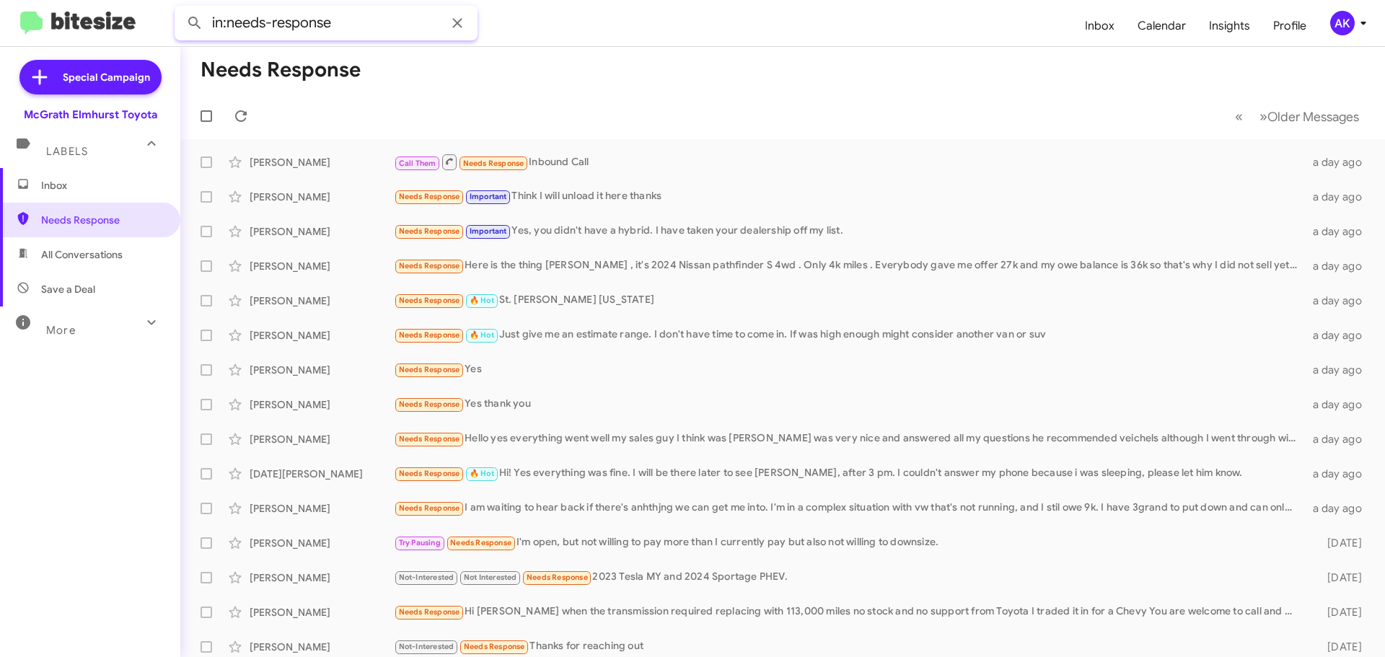
click at [328, 28] on input "in:needs-response" at bounding box center [326, 23] width 303 height 35
paste input "[PHONE_NUMBER]"
click at [180, 9] on button at bounding box center [194, 23] width 29 height 29
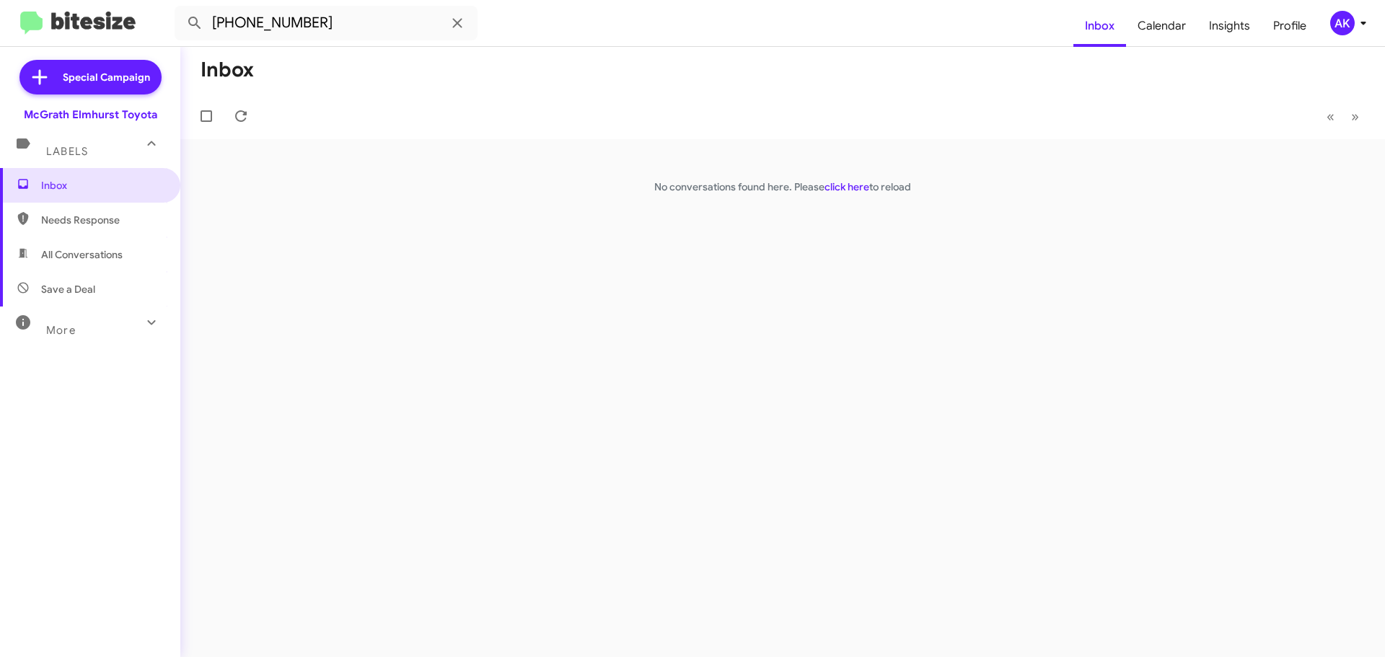
click at [86, 229] on span "Needs Response" at bounding box center [90, 220] width 180 height 35
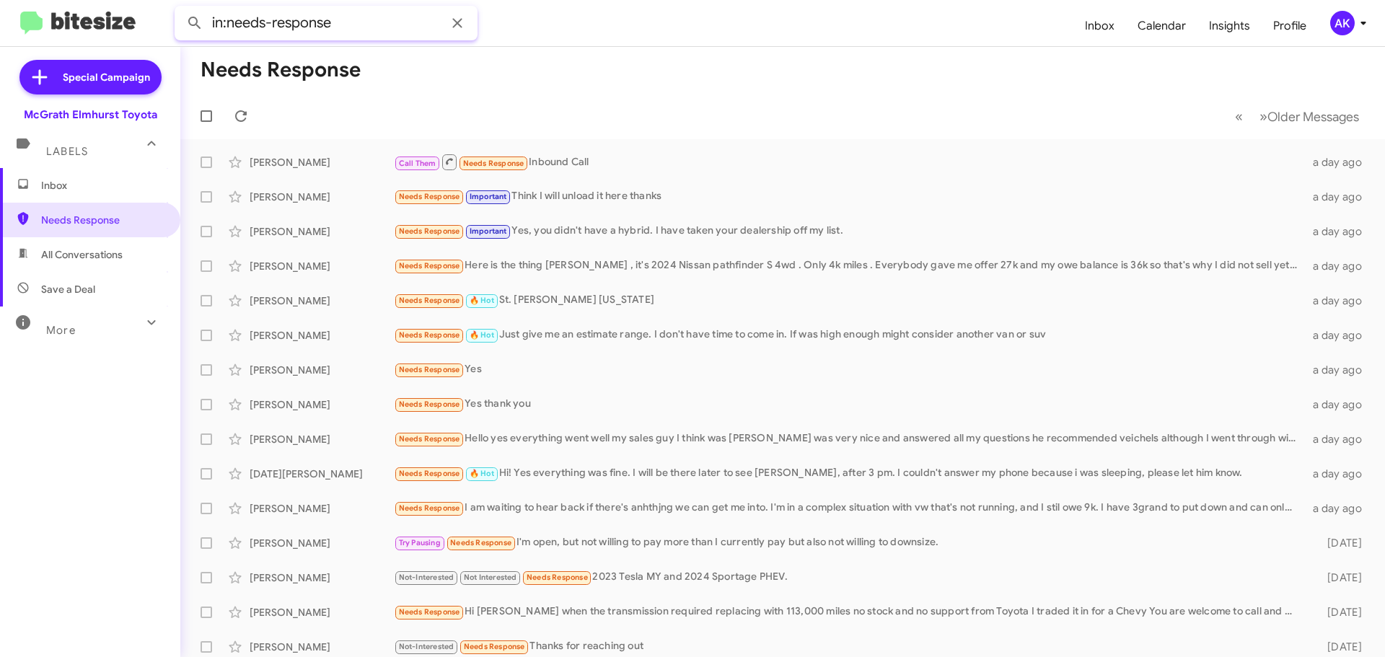
click at [319, 29] on input "in:needs-response" at bounding box center [326, 23] width 303 height 35
paste input "[PHONE_NUMBER]"
click at [180, 9] on button at bounding box center [194, 23] width 29 height 29
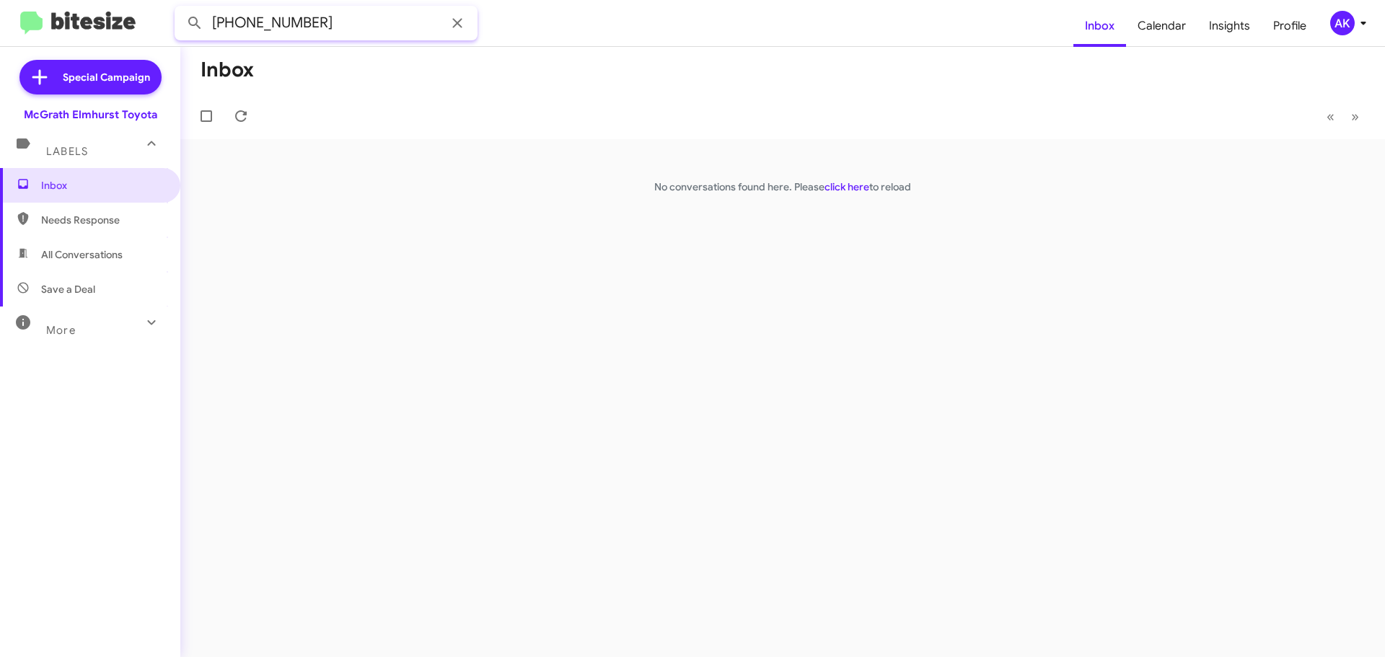
drag, startPoint x: 331, startPoint y: 19, endPoint x: 19, endPoint y: 12, distance: 311.7
click at [115, 27] on mat-toolbar "[PHONE_NUMBER] Inbox Calendar Insights Profile AK" at bounding box center [692, 23] width 1385 height 46
paste input "[PERSON_NAME]"
type input "[PERSON_NAME]"
click at [180, 9] on button at bounding box center [194, 23] width 29 height 29
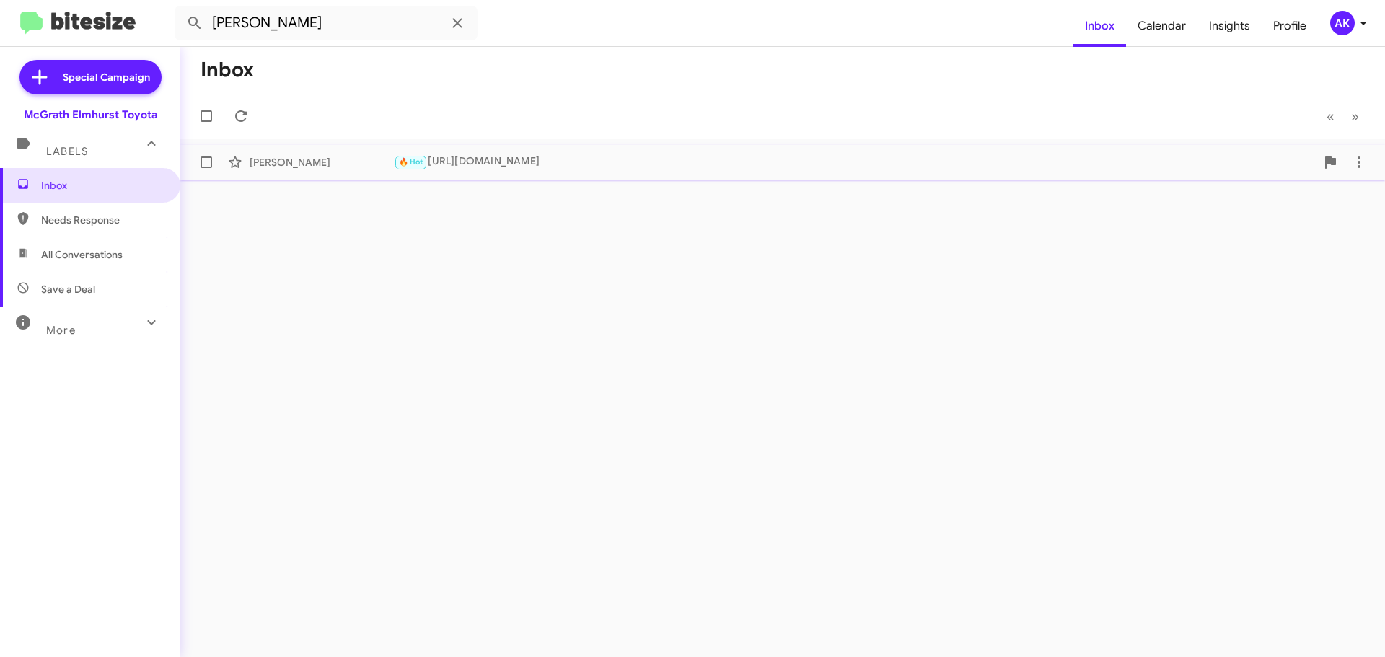
click at [509, 166] on div "🔥 Hot [URL][DOMAIN_NAME]" at bounding box center [855, 162] width 922 height 17
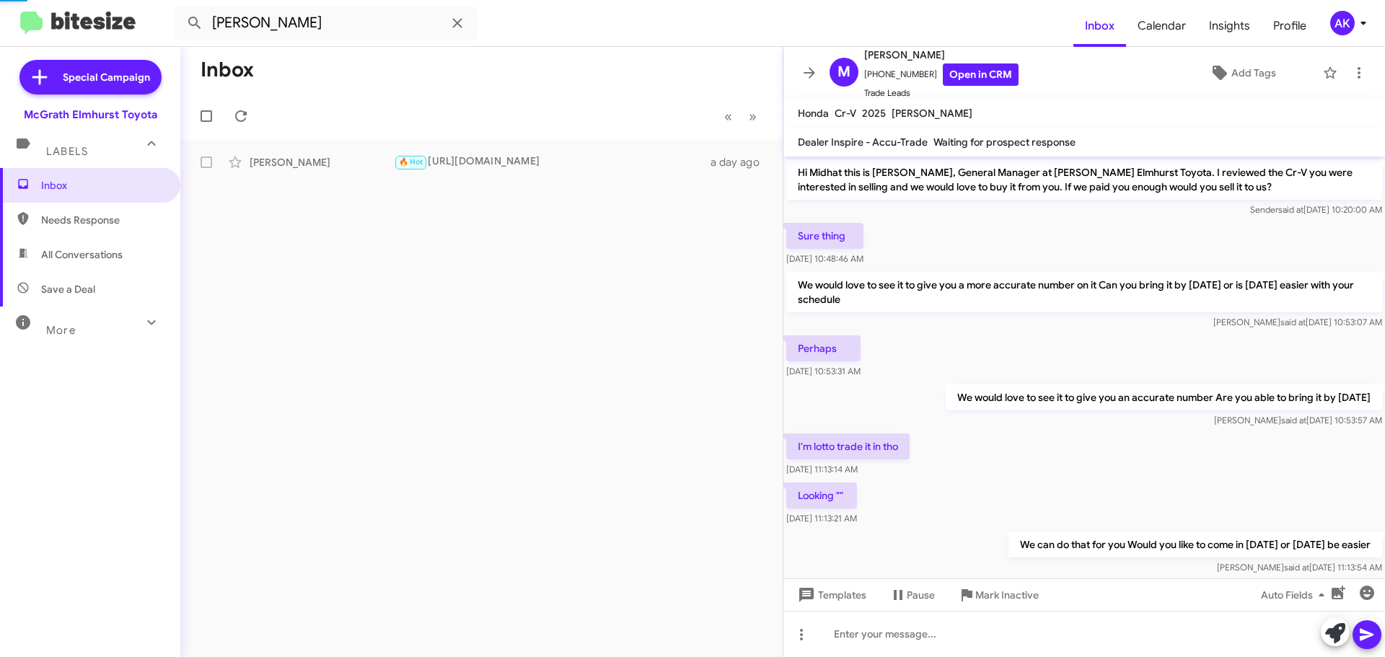
scroll to position [516, 0]
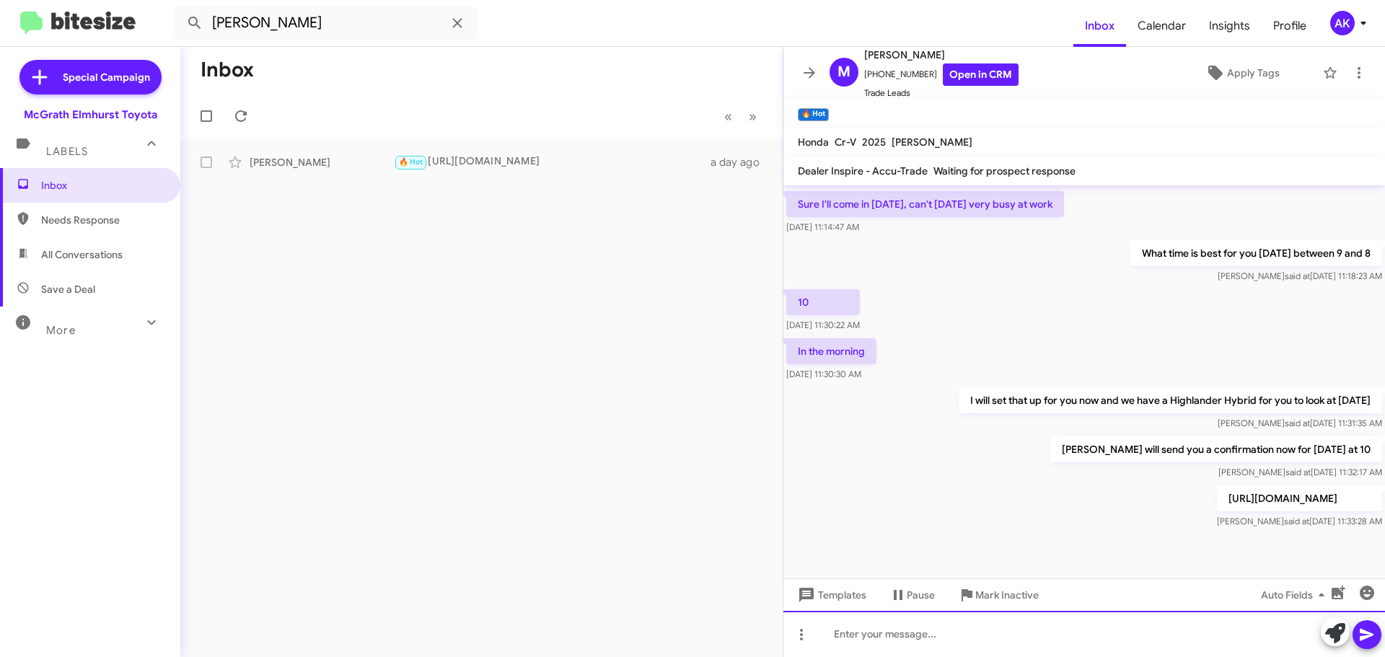
click at [1037, 653] on div at bounding box center [1084, 634] width 602 height 46
click at [1030, 643] on div at bounding box center [1084, 634] width 602 height 46
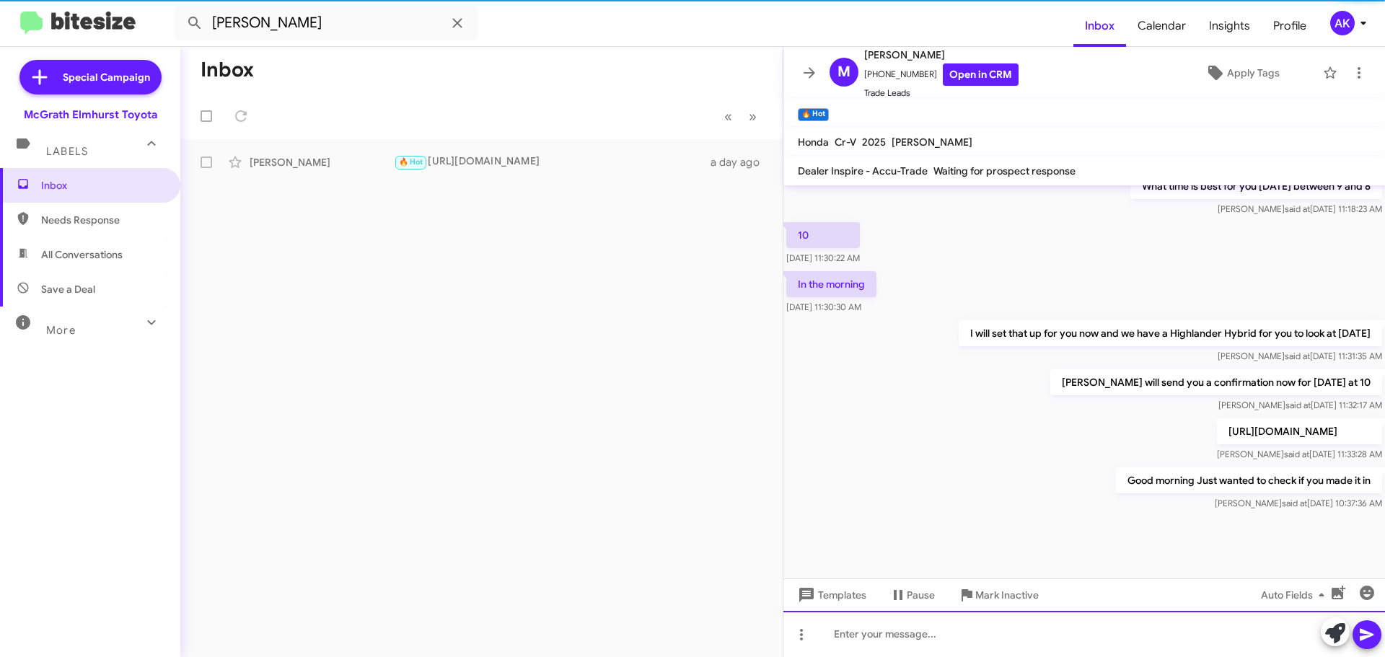
scroll to position [598, 0]
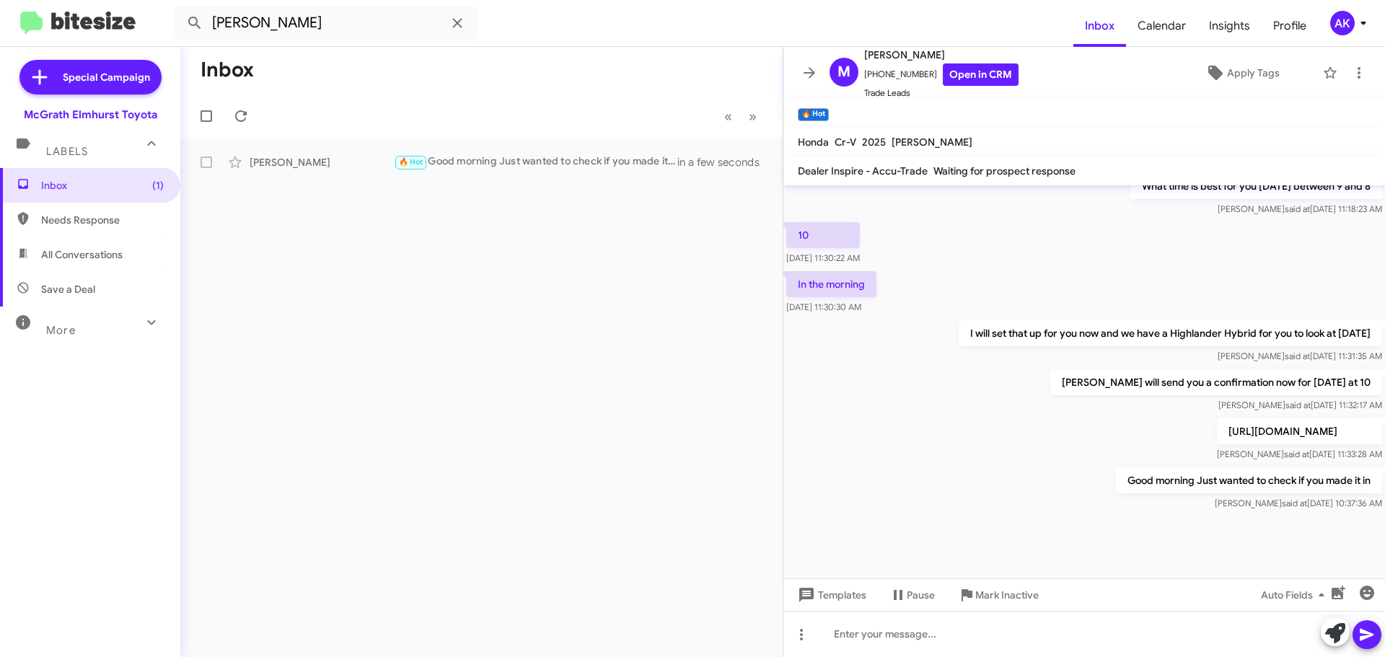
click at [61, 220] on span "Needs Response" at bounding box center [102, 220] width 123 height 14
type input "in:needs-response"
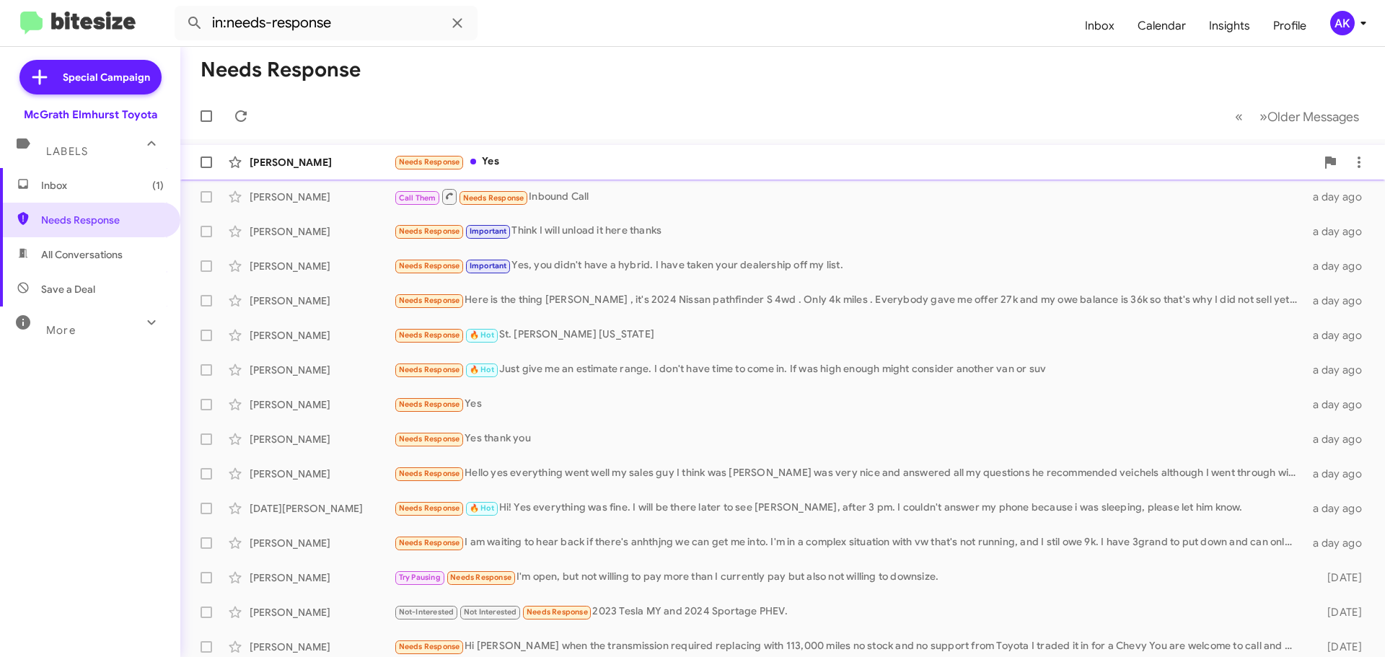
click at [504, 154] on div "Needs Response Yes" at bounding box center [855, 162] width 922 height 17
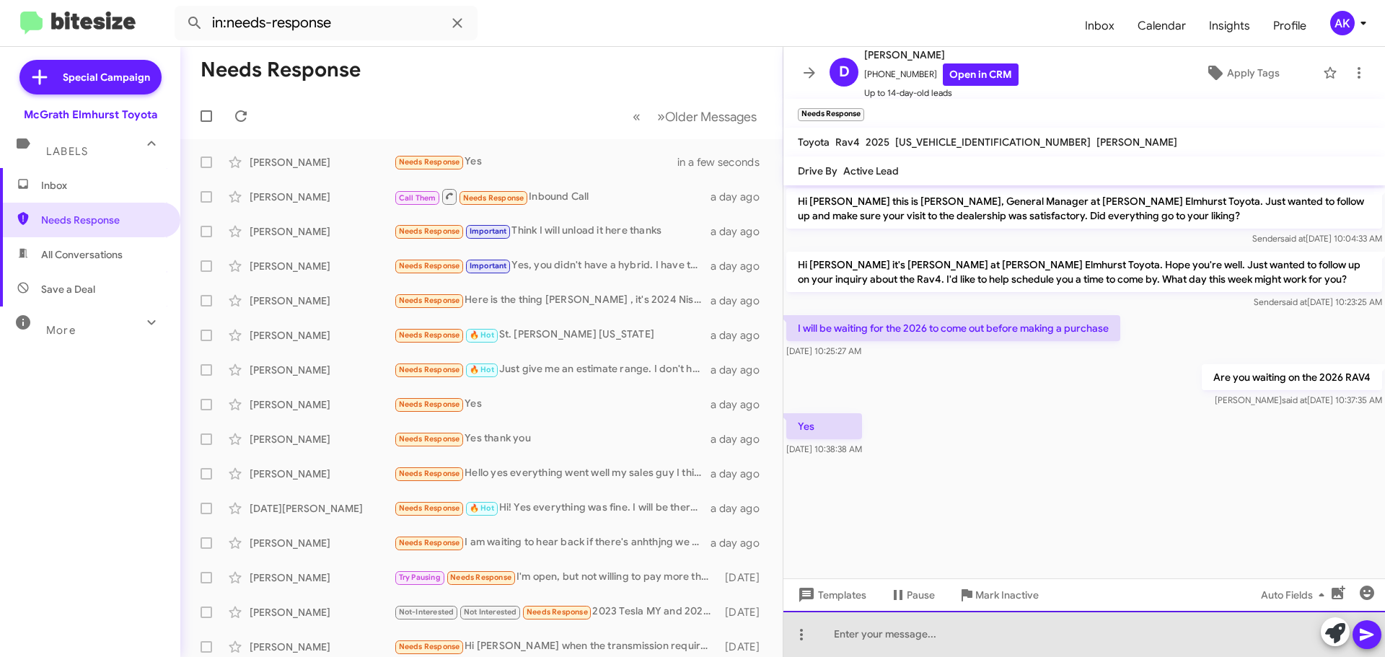
drag, startPoint x: 988, startPoint y: 650, endPoint x: 982, endPoint y: 642, distance: 9.4
click at [986, 650] on div at bounding box center [1084, 634] width 602 height 46
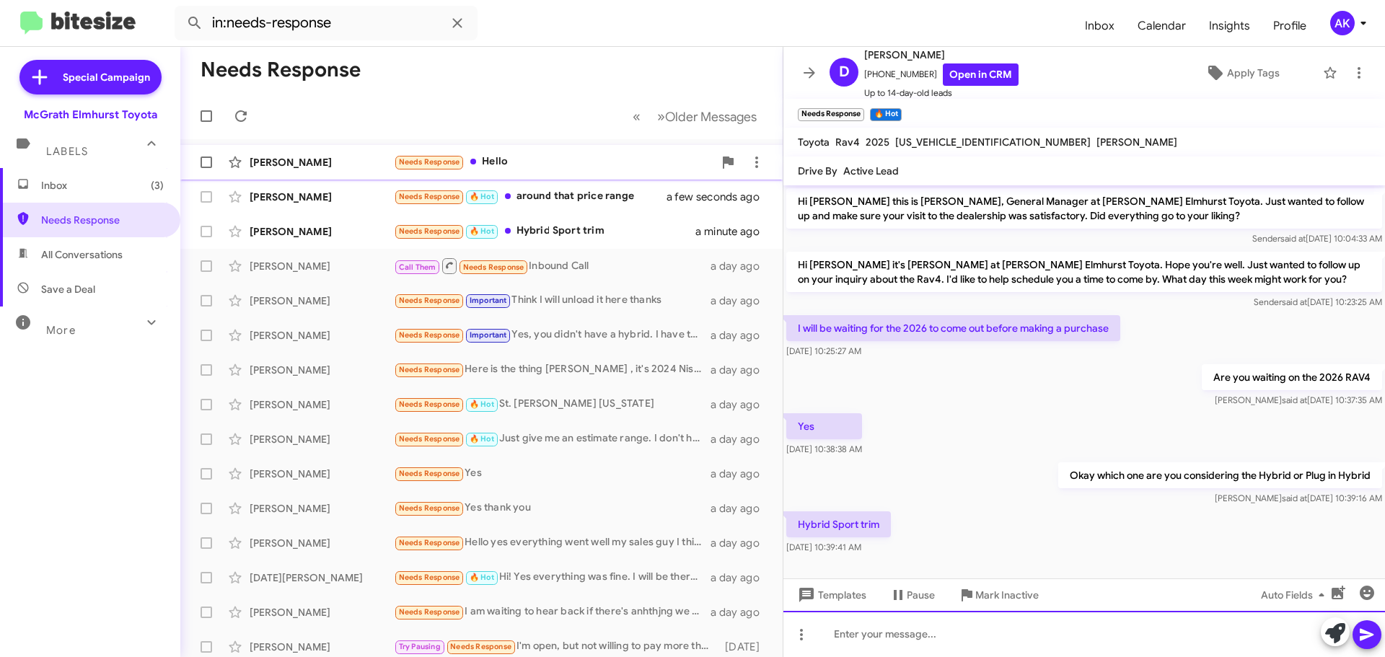
scroll to position [4, 0]
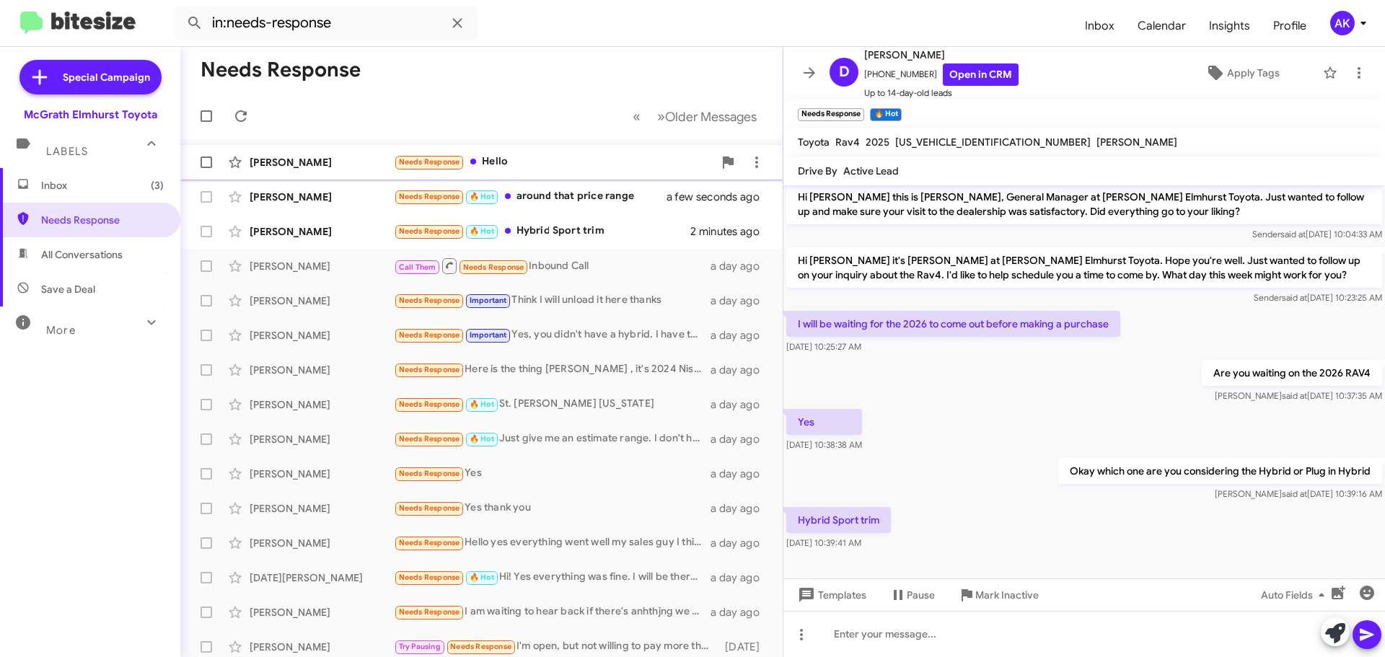
click at [506, 162] on div "Needs Response Hello" at bounding box center [554, 162] width 320 height 17
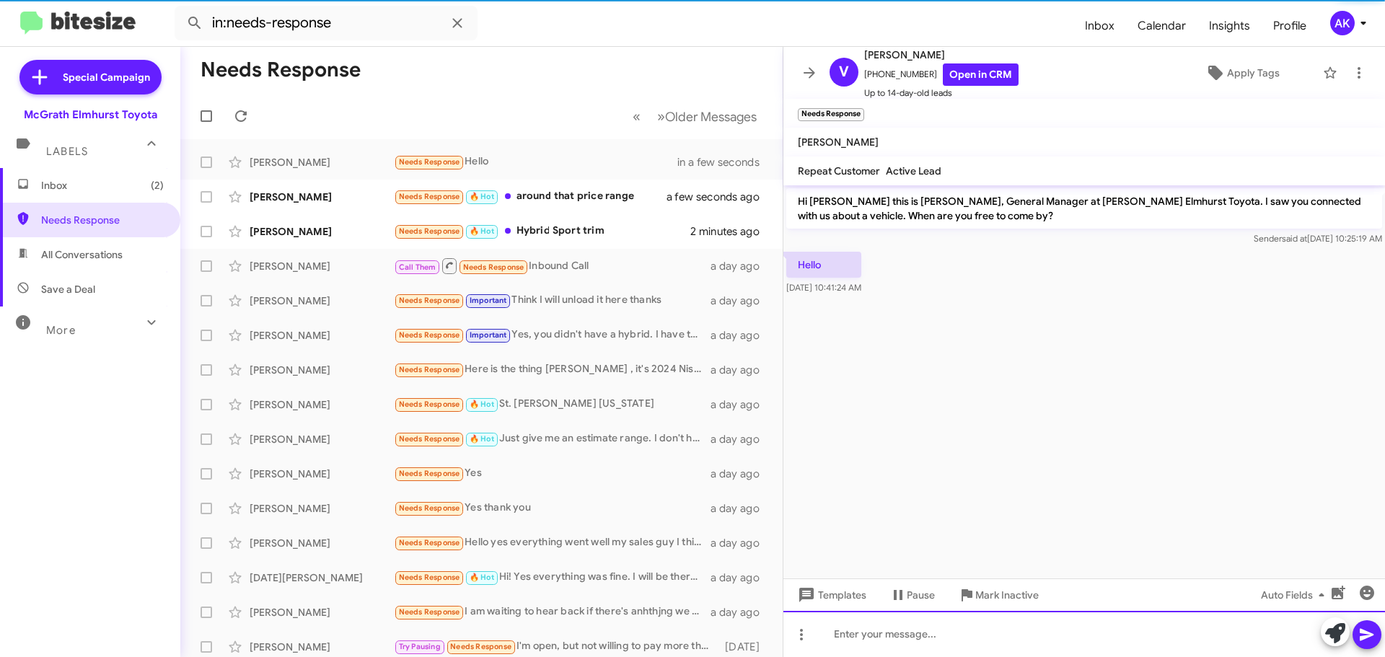
click at [907, 641] on div at bounding box center [1084, 634] width 602 height 46
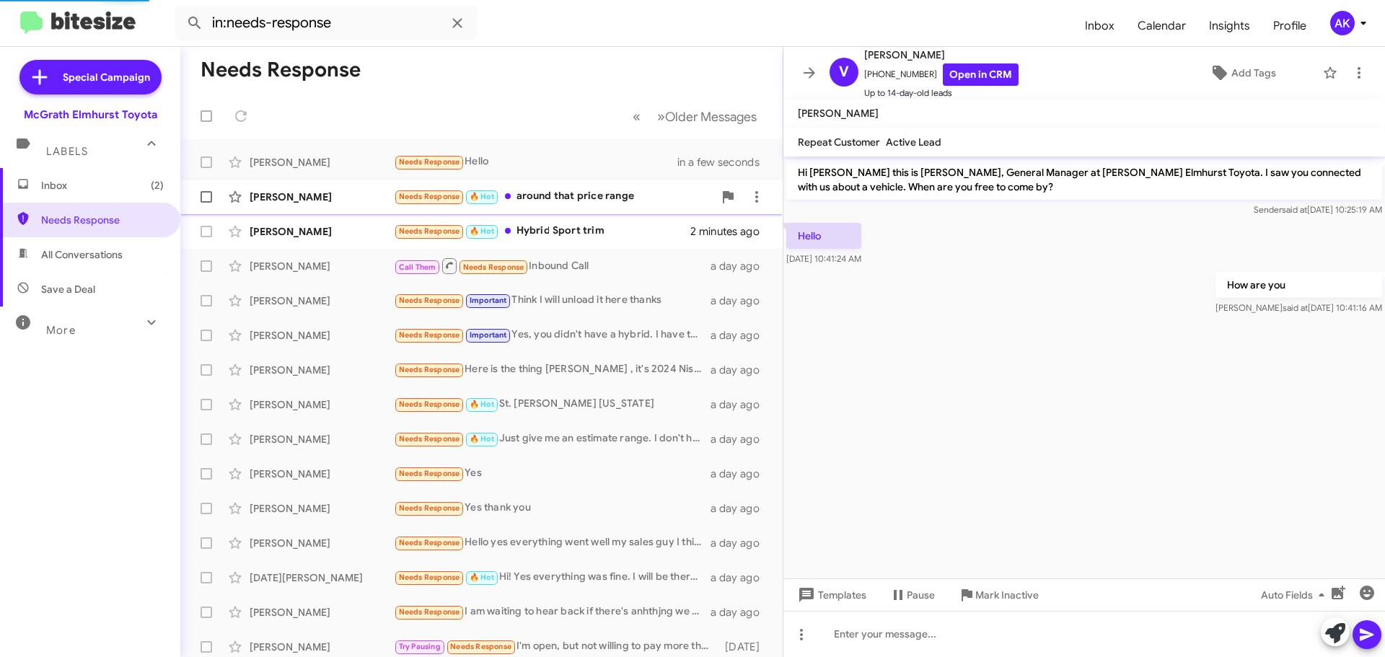
drag, startPoint x: 570, startPoint y: 200, endPoint x: 612, endPoint y: 209, distance: 43.6
click at [570, 199] on div "Needs Response 🔥 Hot around that price range" at bounding box center [554, 196] width 320 height 17
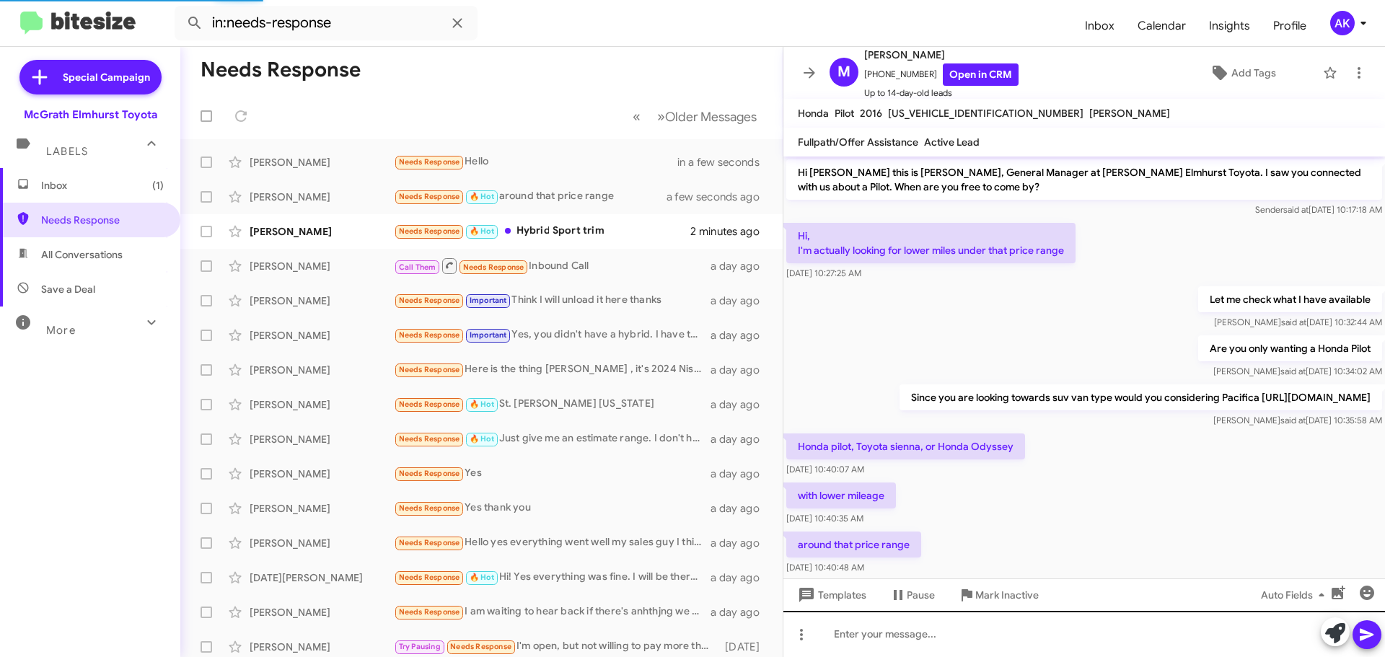
scroll to position [57, 0]
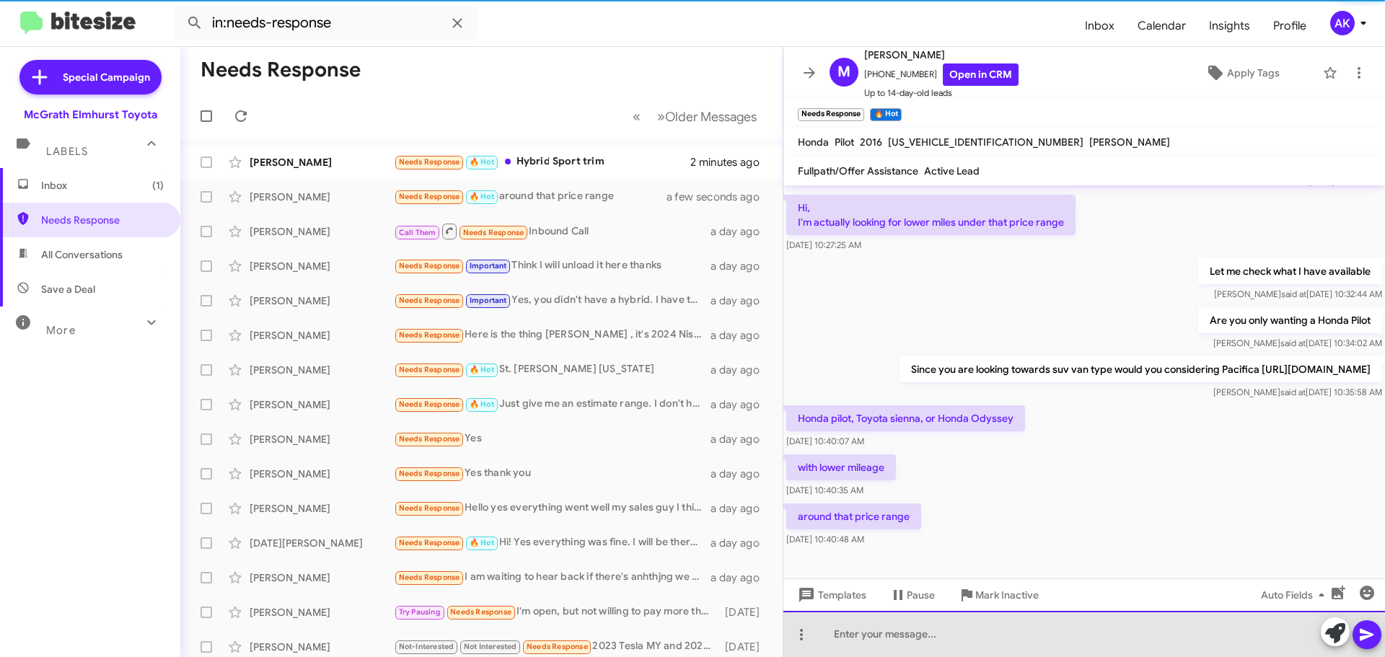
click at [935, 638] on div at bounding box center [1084, 634] width 602 height 46
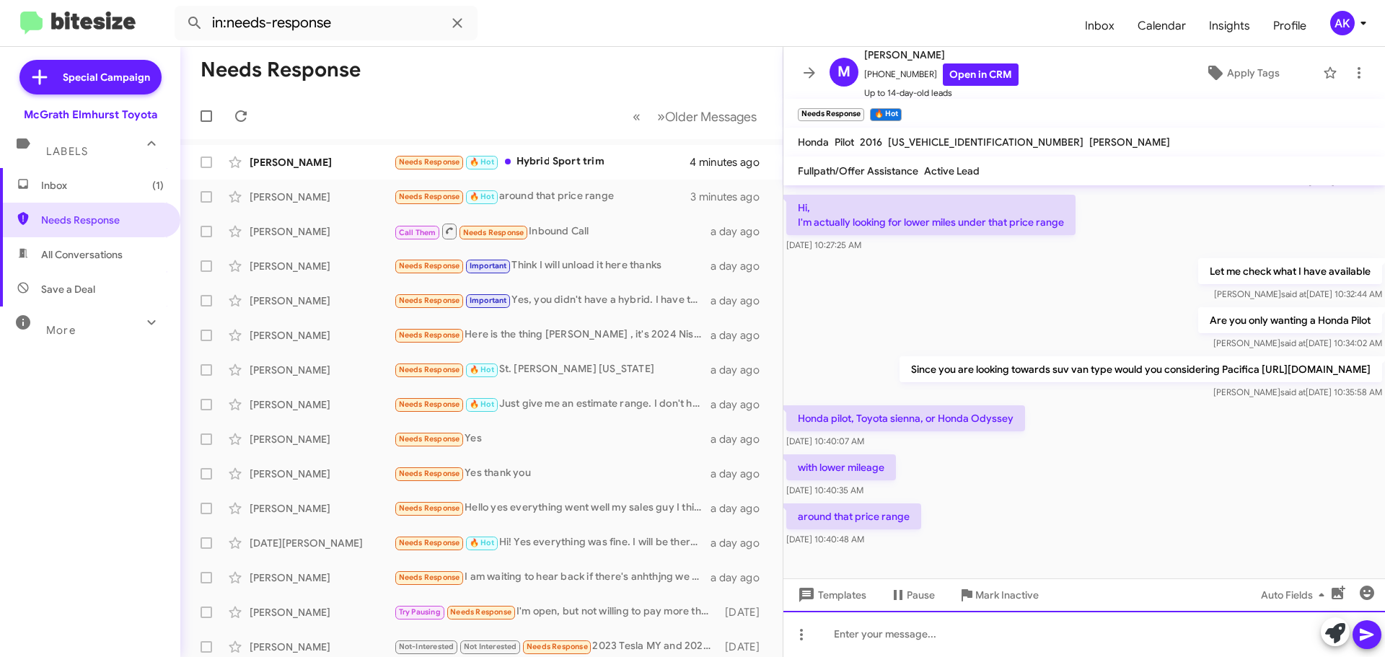
click at [881, 633] on div at bounding box center [1084, 634] width 602 height 46
click at [876, 635] on div at bounding box center [1084, 634] width 602 height 46
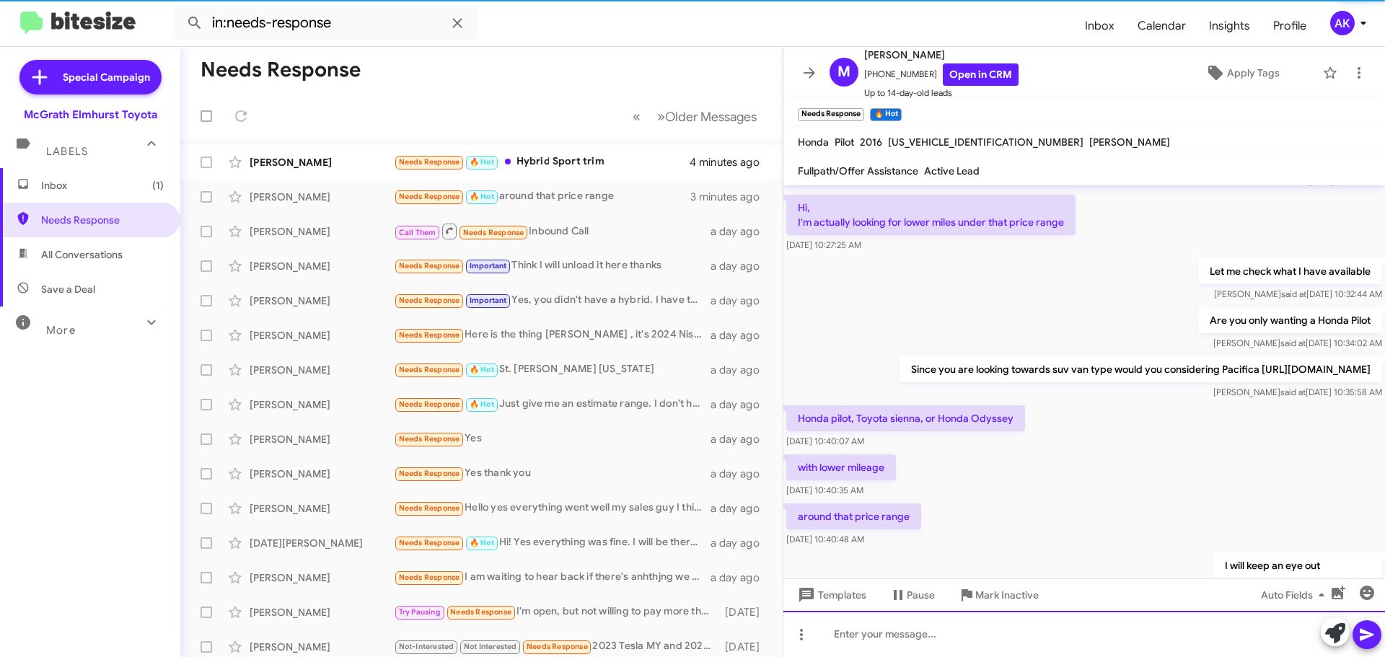
scroll to position [138, 0]
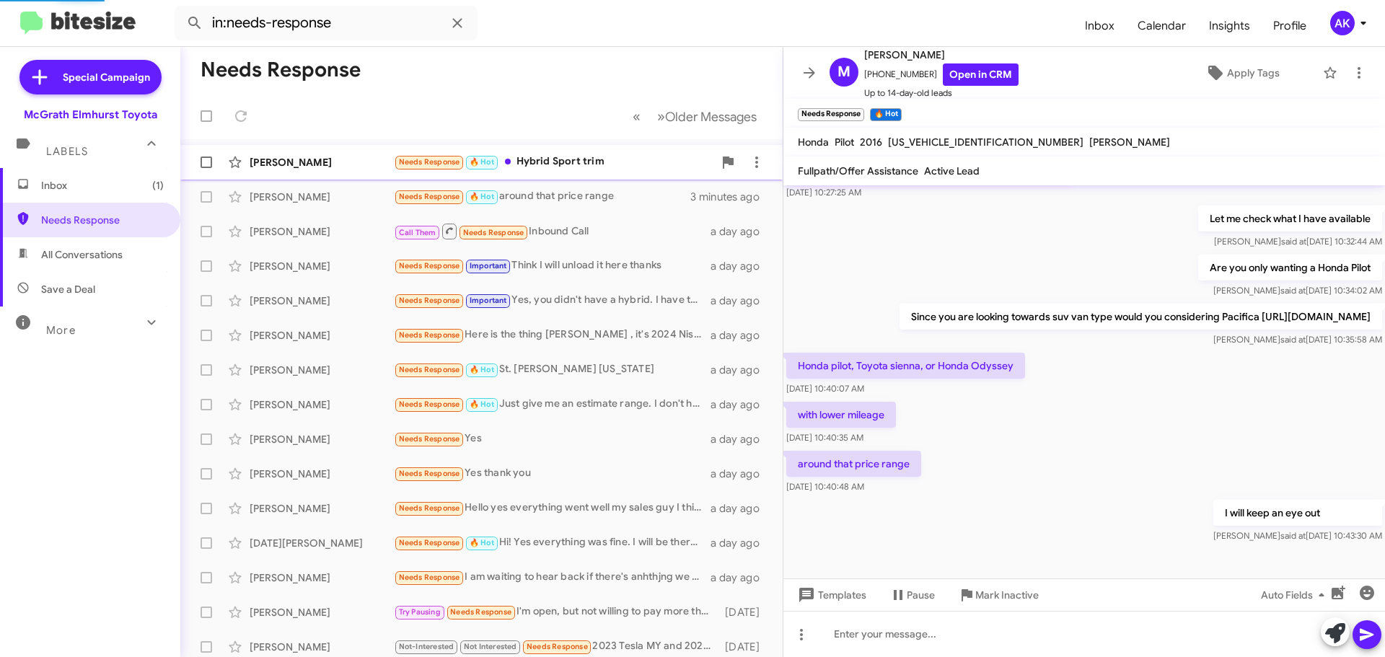
click at [605, 160] on div "Needs Response 🔥 Hot Hybrid Sport trim" at bounding box center [554, 162] width 320 height 17
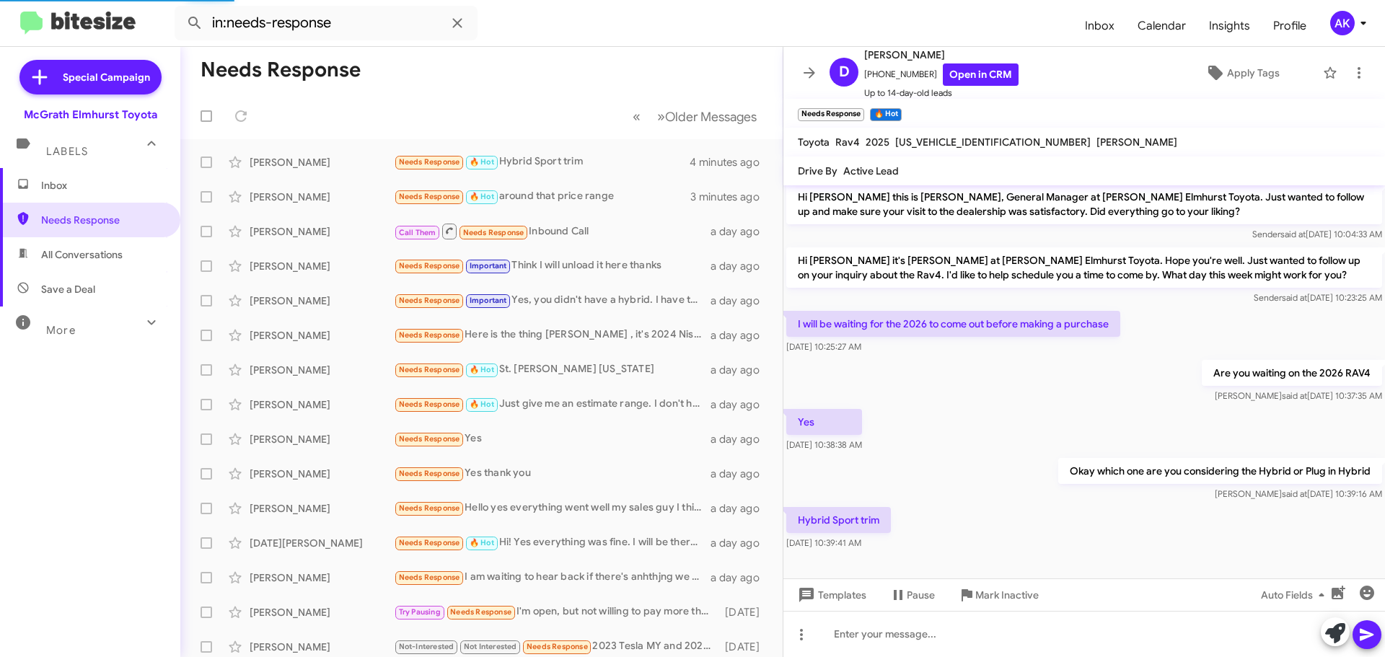
scroll to position [4, 0]
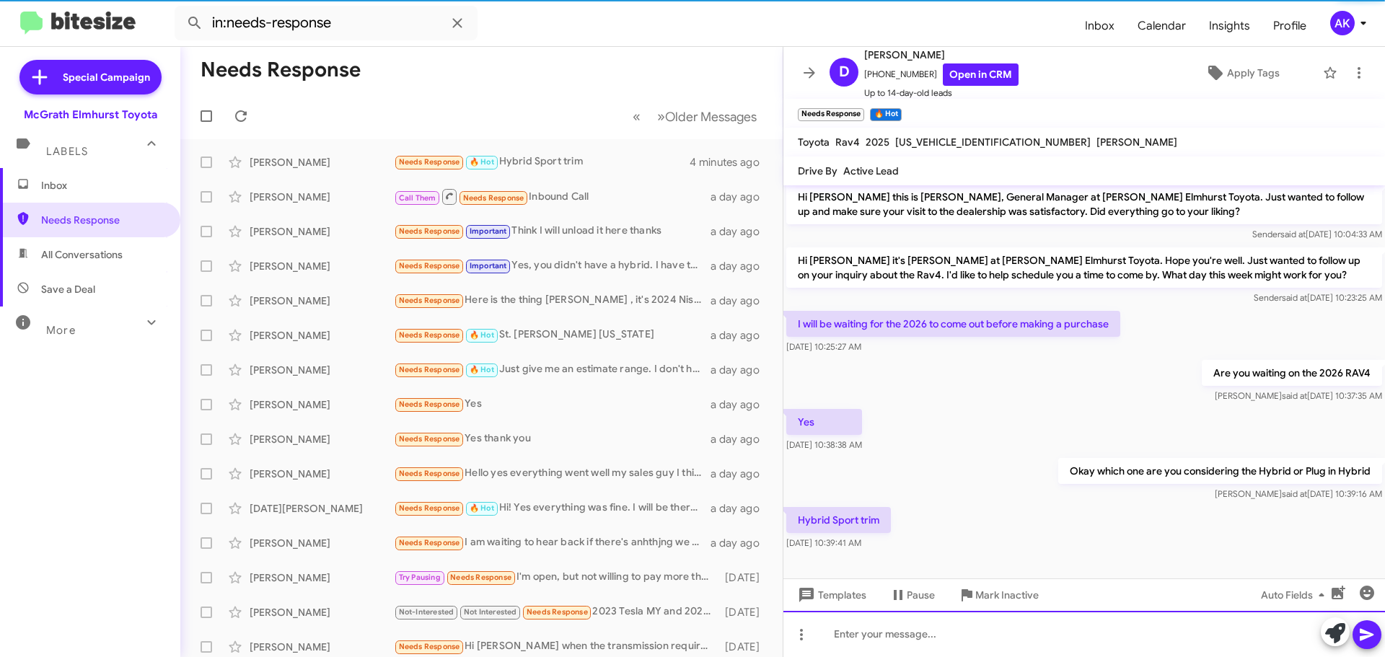
click at [889, 634] on div at bounding box center [1084, 634] width 602 height 46
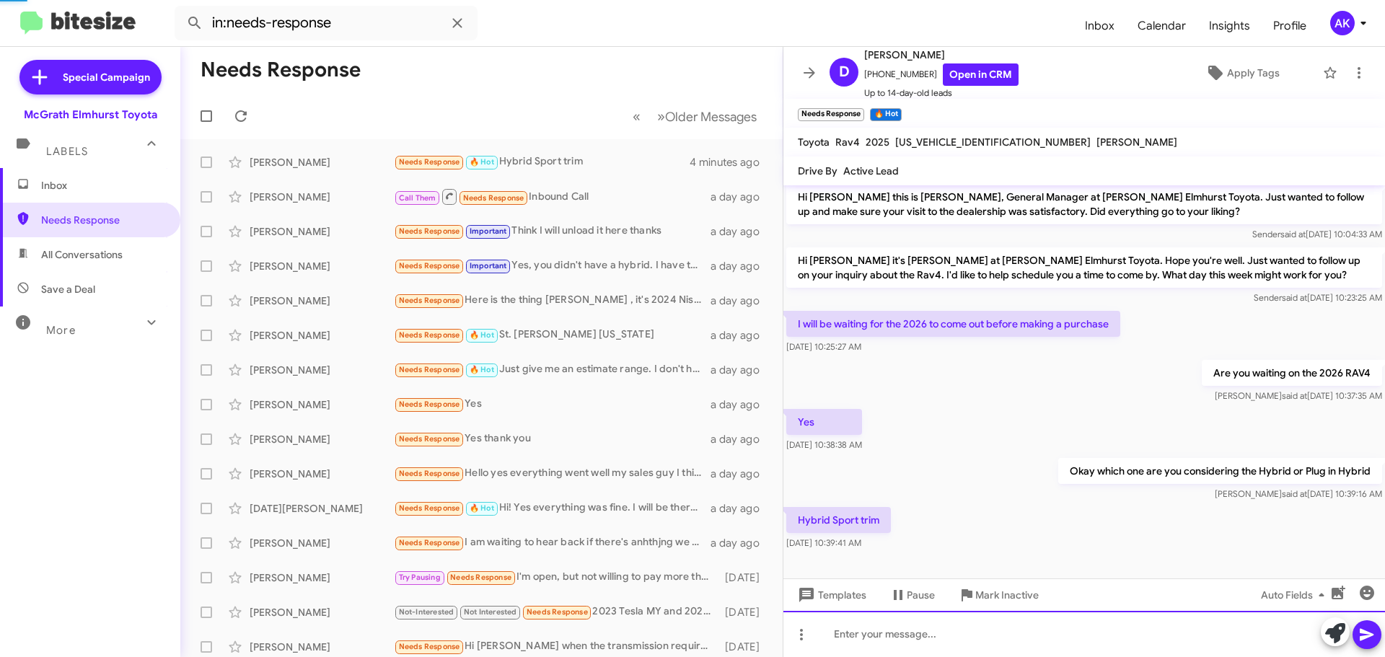
scroll to position [57, 0]
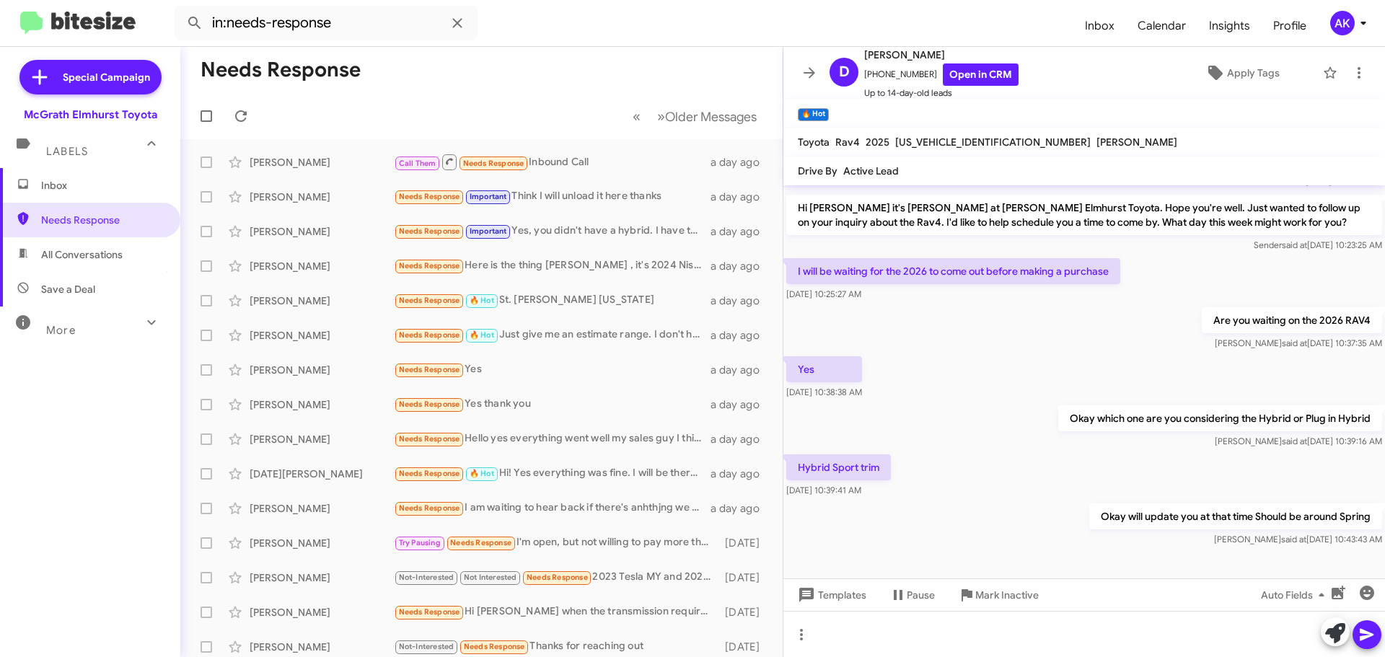
click at [46, 182] on span "Inbox" at bounding box center [102, 185] width 123 height 14
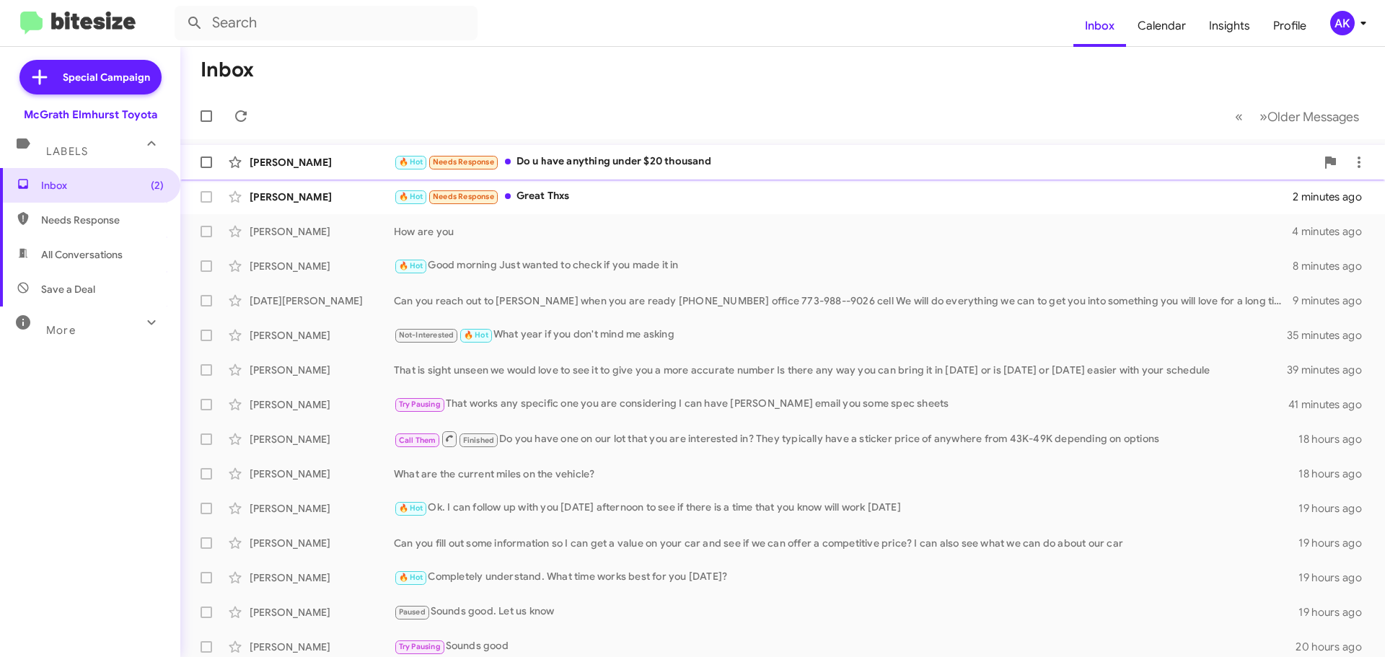
click at [597, 166] on div "🔥 Hot Needs Response Do u have anything under $20 thousand" at bounding box center [855, 162] width 922 height 17
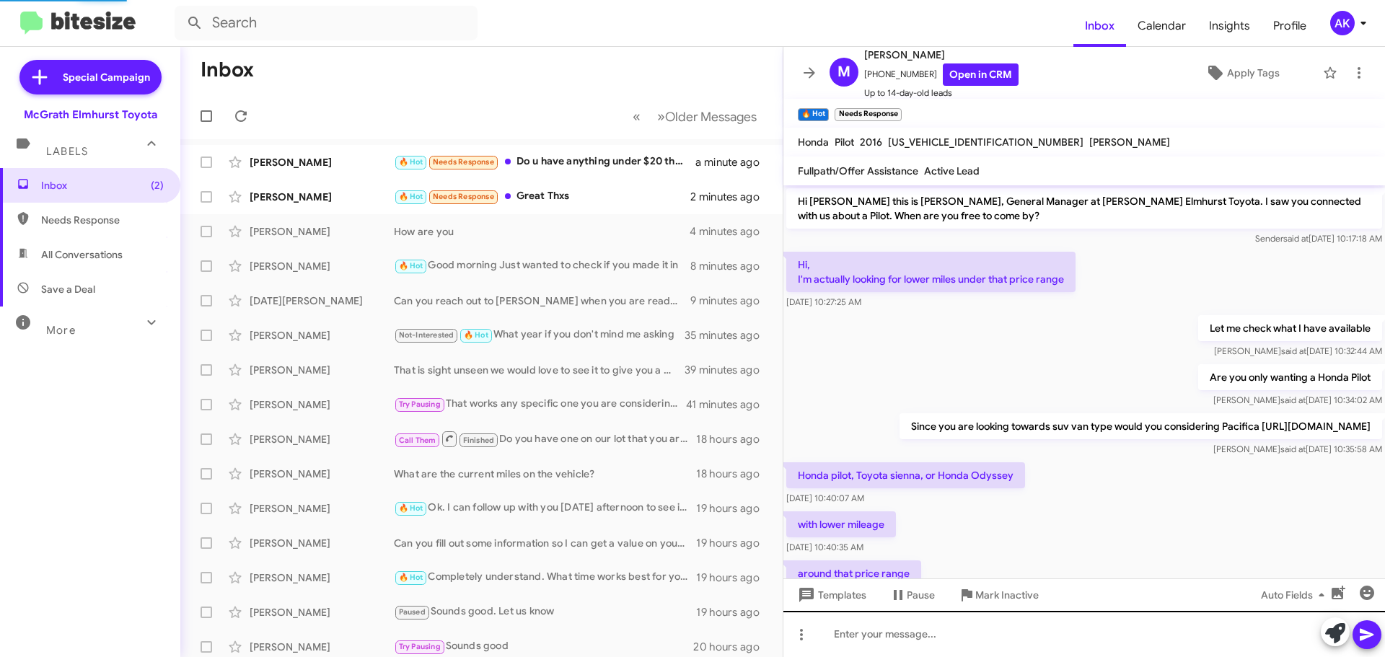
scroll to position [215, 0]
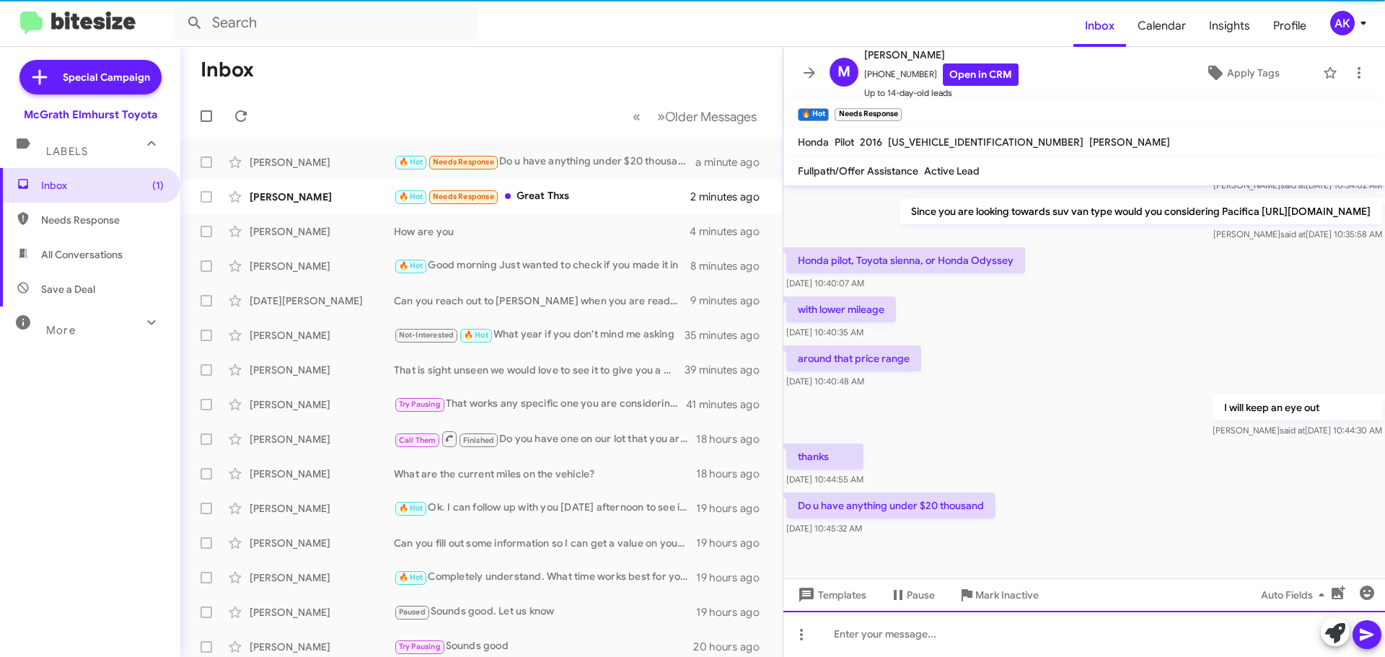
click at [927, 639] on div at bounding box center [1084, 634] width 602 height 46
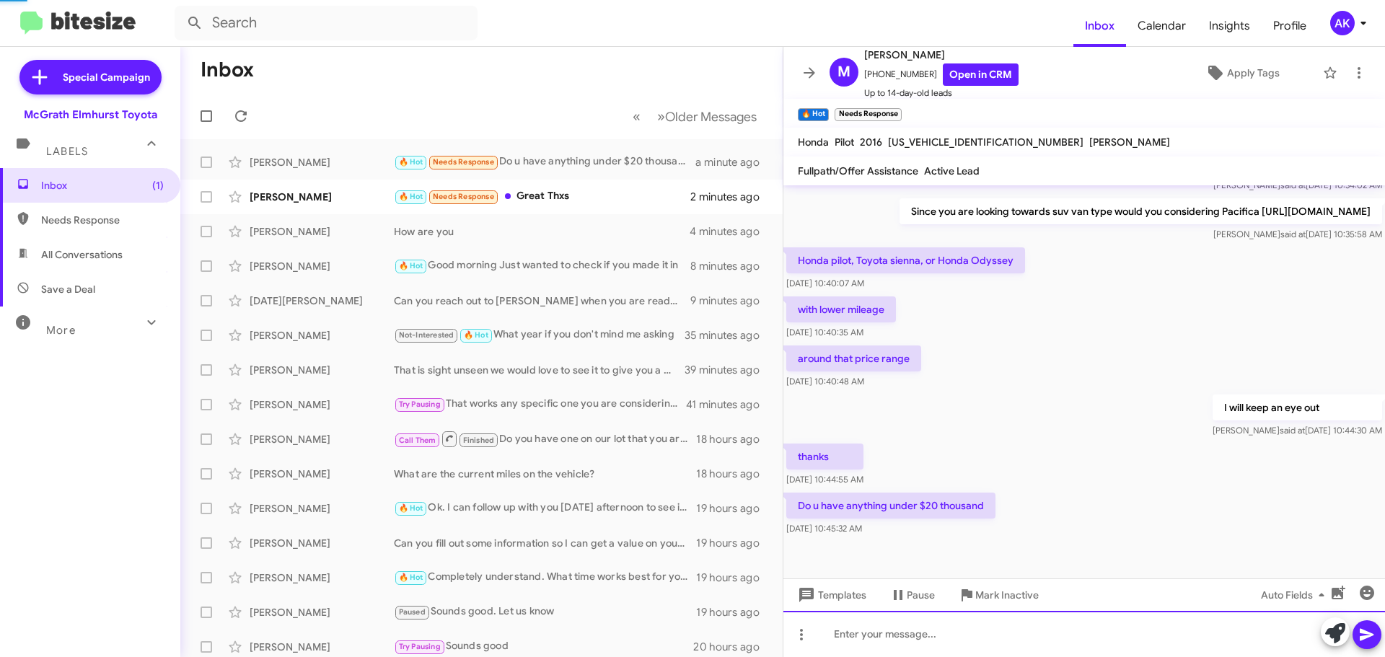
scroll to position [0, 0]
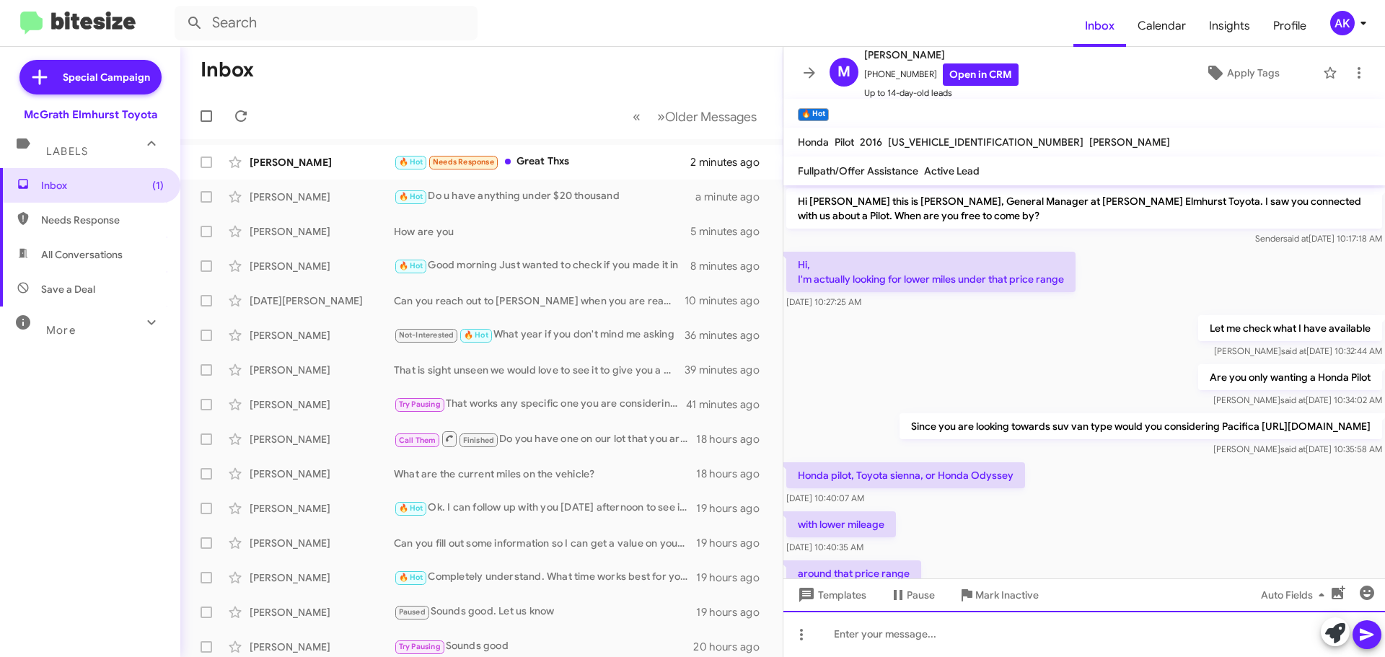
click at [899, 641] on div at bounding box center [1084, 634] width 602 height 46
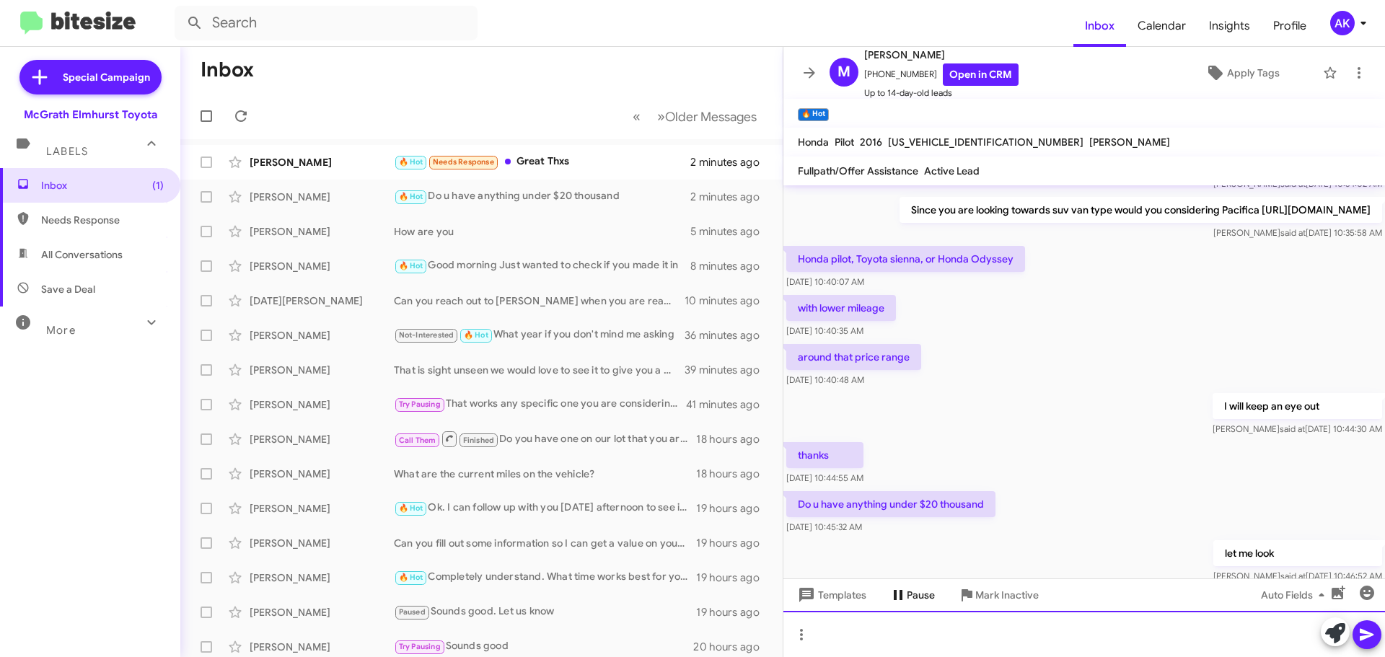
scroll to position [296, 0]
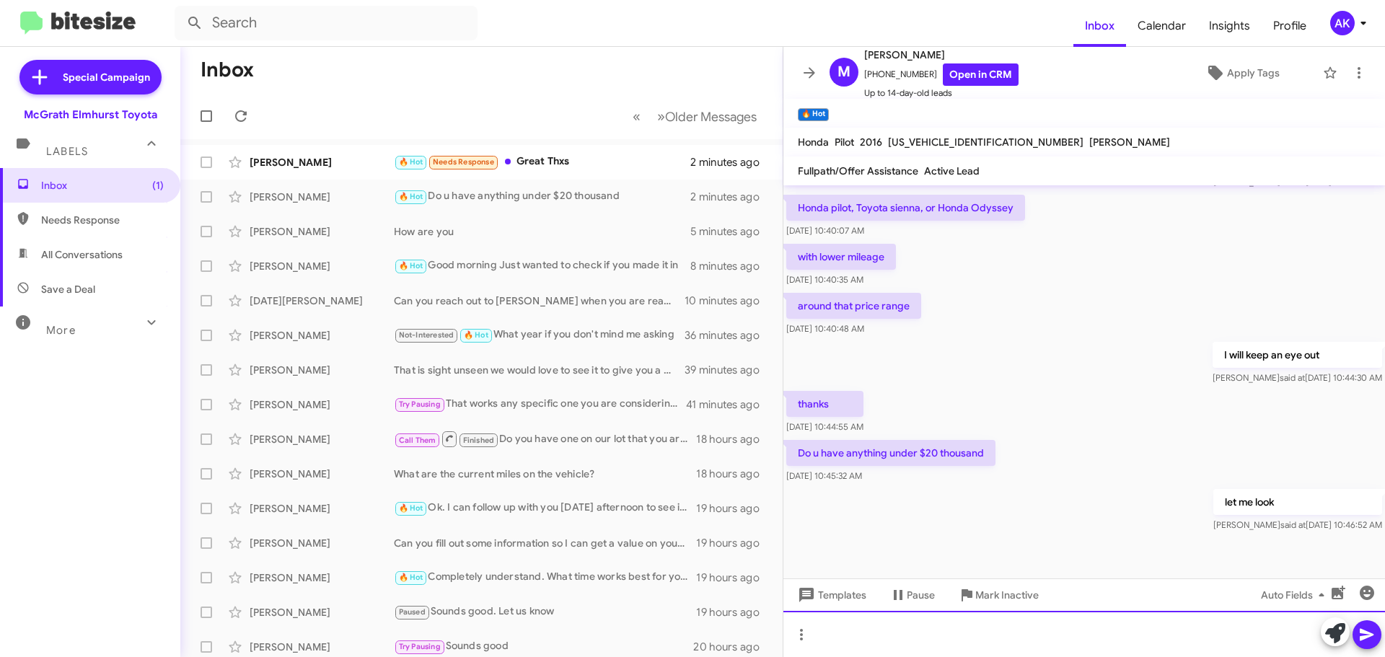
drag, startPoint x: 971, startPoint y: 635, endPoint x: 954, endPoint y: 615, distance: 25.6
click at [969, 634] on div at bounding box center [1084, 634] width 602 height 46
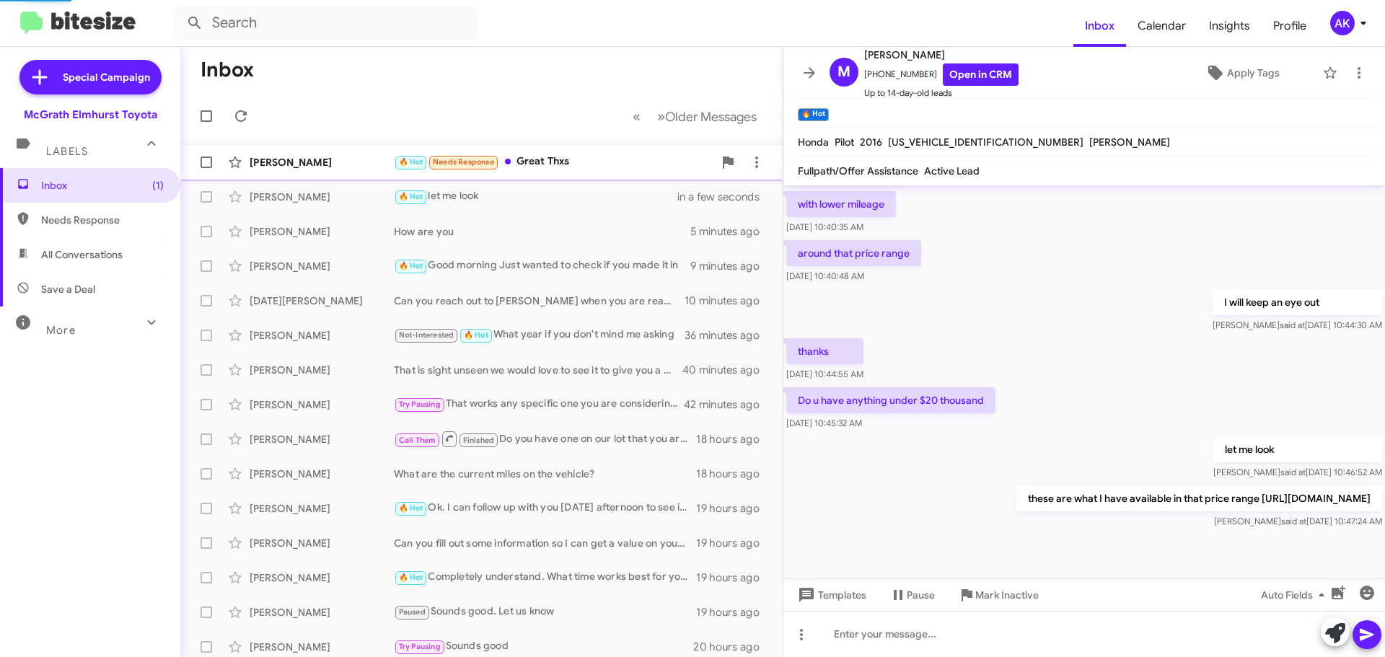
click at [542, 167] on div "🔥 Hot Needs Response Great Thxs" at bounding box center [554, 162] width 320 height 17
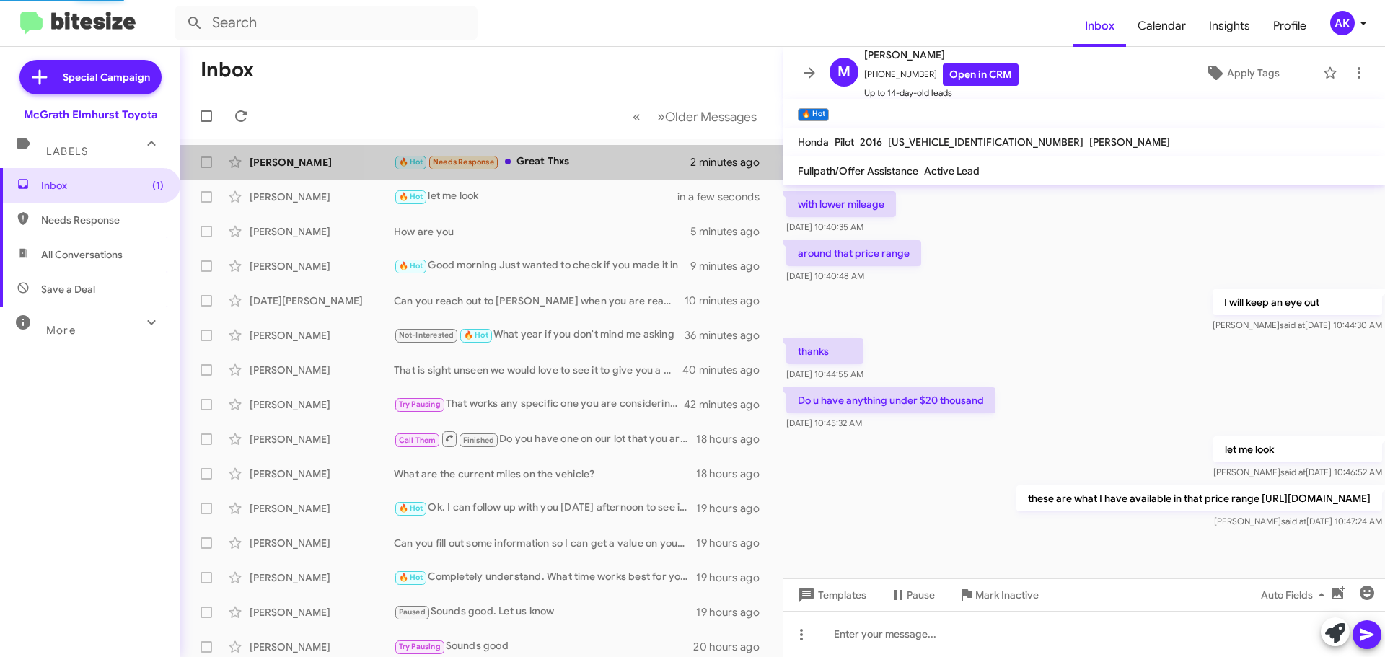
scroll to position [110, 0]
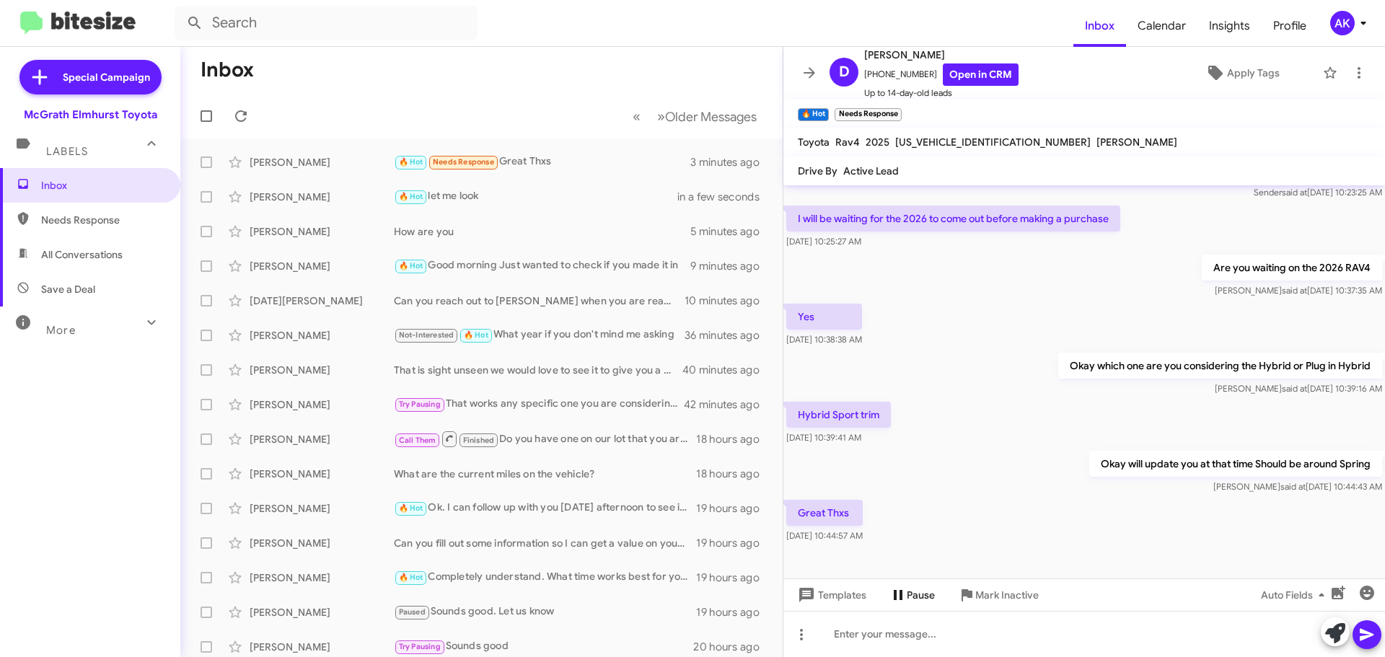
click at [919, 597] on span "Pause" at bounding box center [921, 595] width 28 height 26
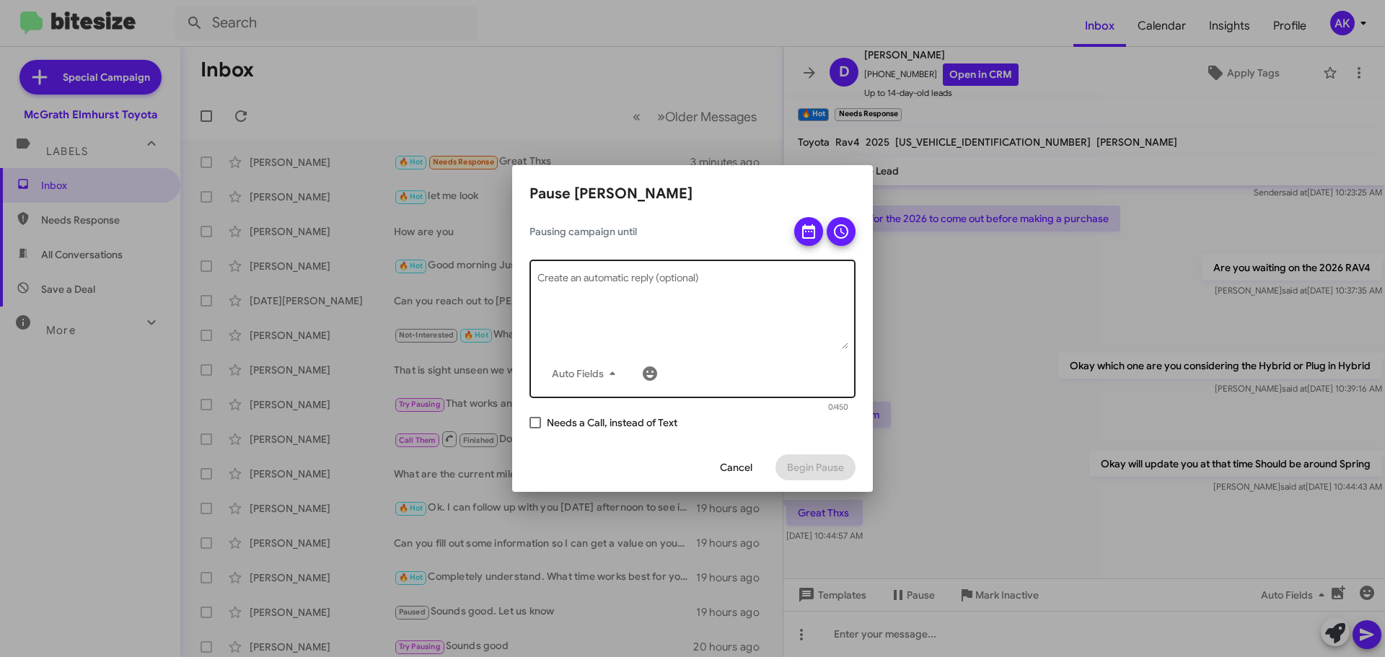
click at [633, 291] on textarea "Create an automatic reply (optional)" at bounding box center [692, 311] width 311 height 75
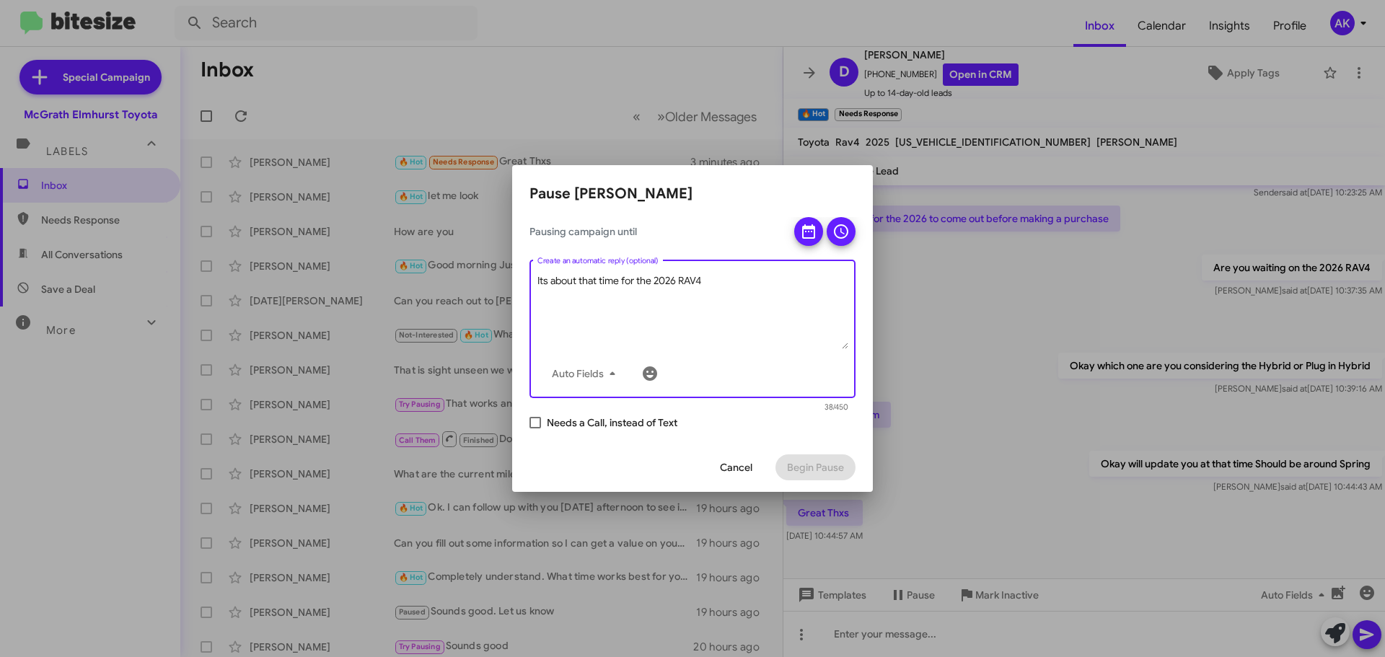
drag, startPoint x: 726, startPoint y: 281, endPoint x: 196, endPoint y: 225, distance: 533.1
click at [156, 221] on div "Pause [PERSON_NAME] Pausing campaign until Its about that time for the 2026 RAV…" at bounding box center [692, 328] width 1385 height 657
type textarea "Its about that time for the 2026 RAV4"
click at [1086, 403] on div at bounding box center [692, 328] width 1385 height 657
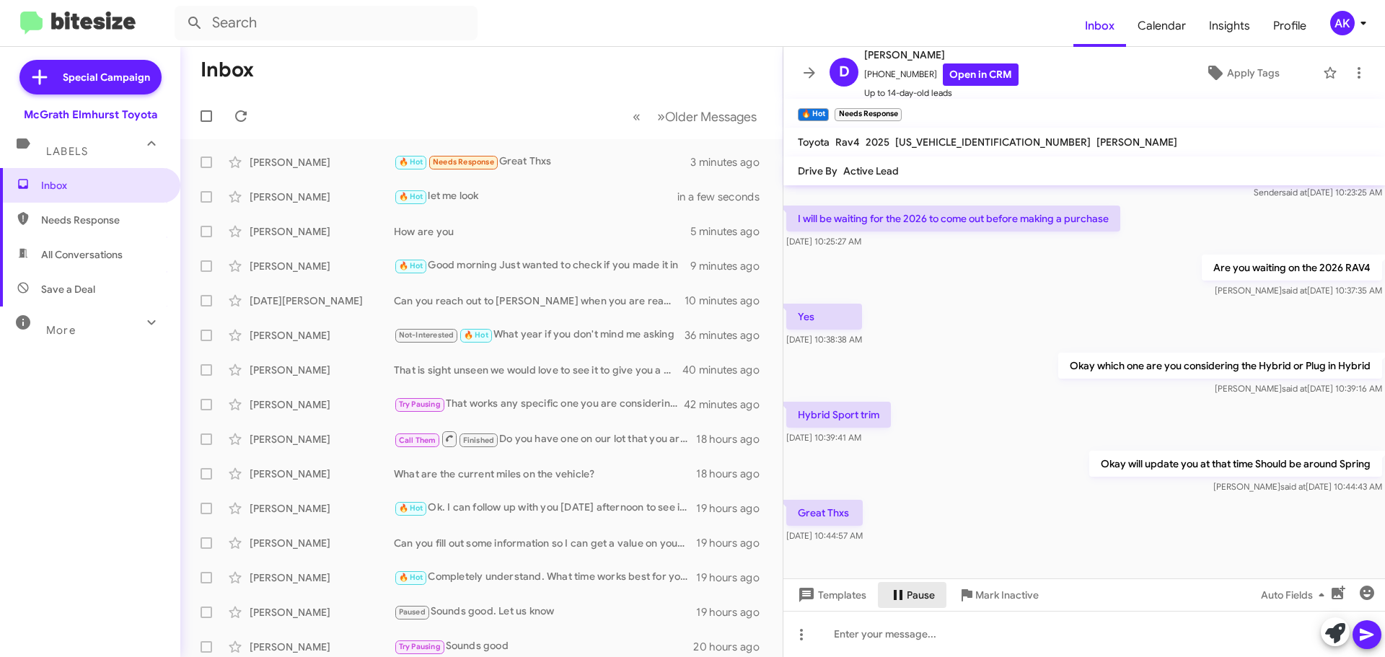
click at [911, 597] on span "Pause" at bounding box center [921, 595] width 28 height 26
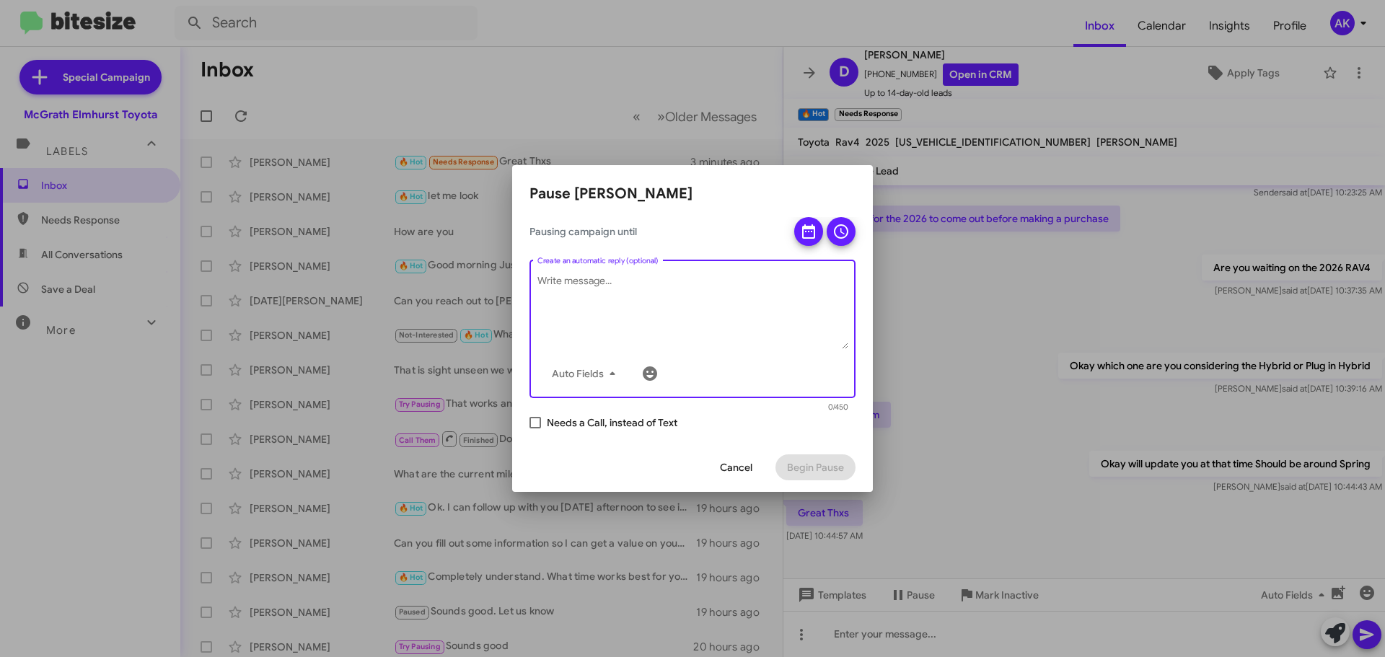
click at [641, 307] on textarea "Create an automatic reply (optional)" at bounding box center [692, 311] width 311 height 75
paste textarea "Its about that time for the 2026 RAV4"
type textarea "Its about that time for the 2026 RAV4 Hybrid"
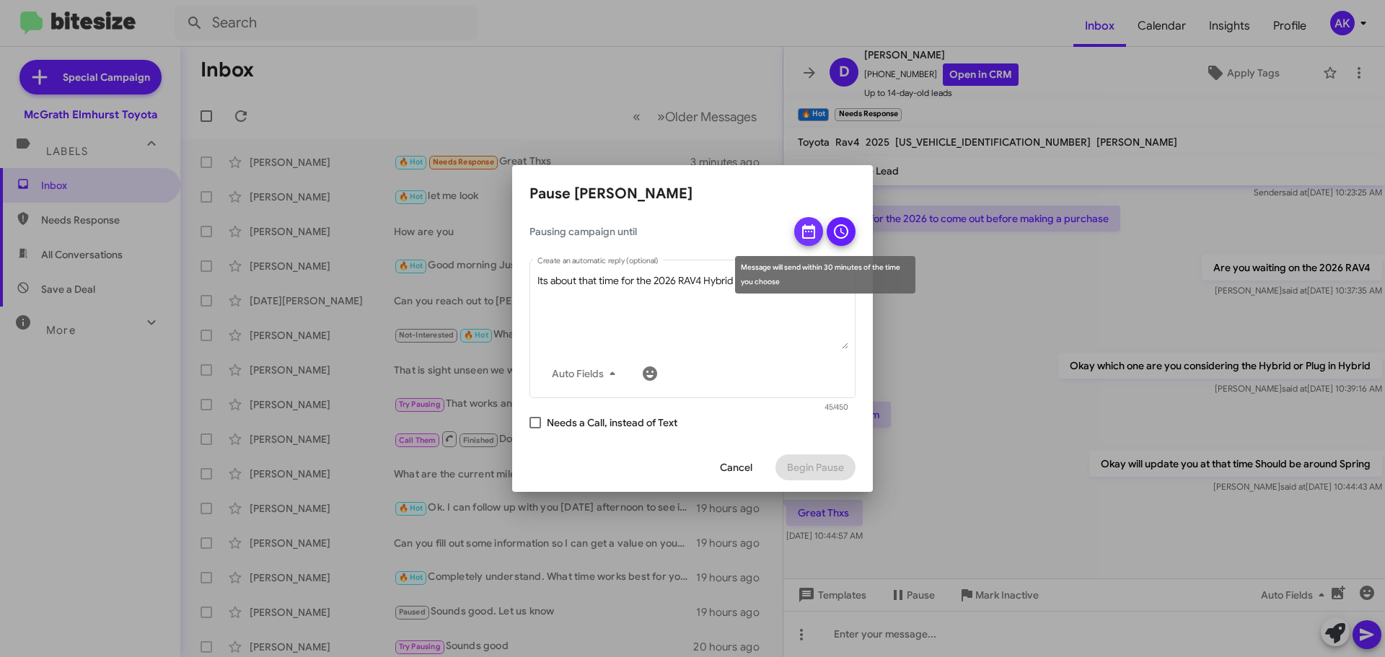
click at [809, 237] on icon at bounding box center [808, 231] width 17 height 17
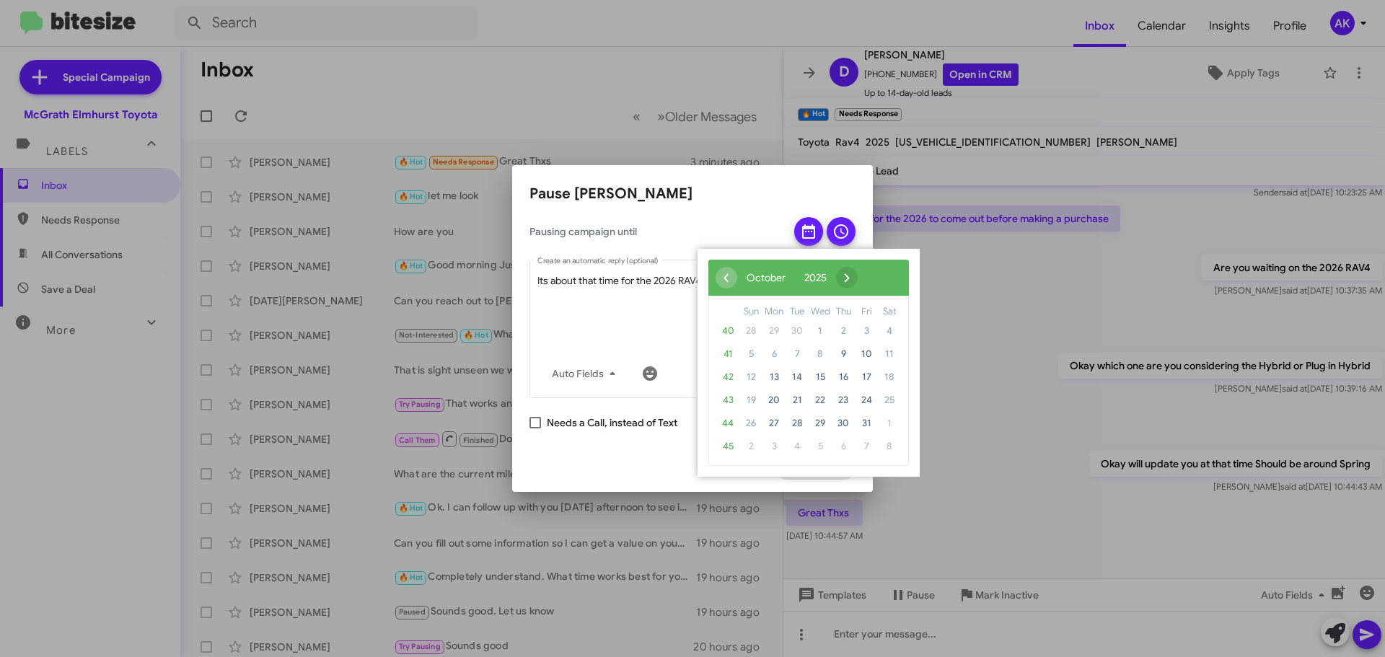
click at [858, 278] on span "›" at bounding box center [847, 278] width 22 height 22
click at [866, 278] on span "›" at bounding box center [856, 278] width 22 height 22
click at [736, 208] on app-pause-tab "Pause [PERSON_NAME] Pausing campaign until Its about that time for the 2026 RAV…" at bounding box center [692, 337] width 326 height 309
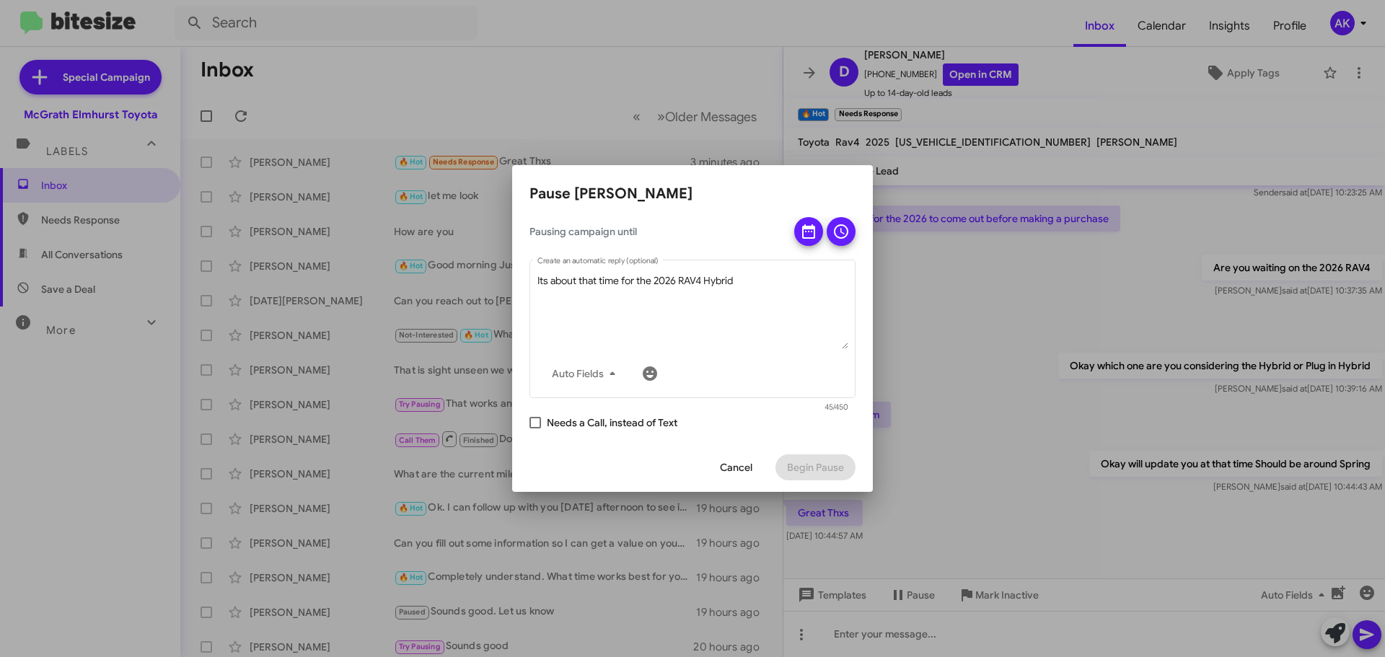
click at [742, 469] on span "Cancel" at bounding box center [736, 467] width 32 height 26
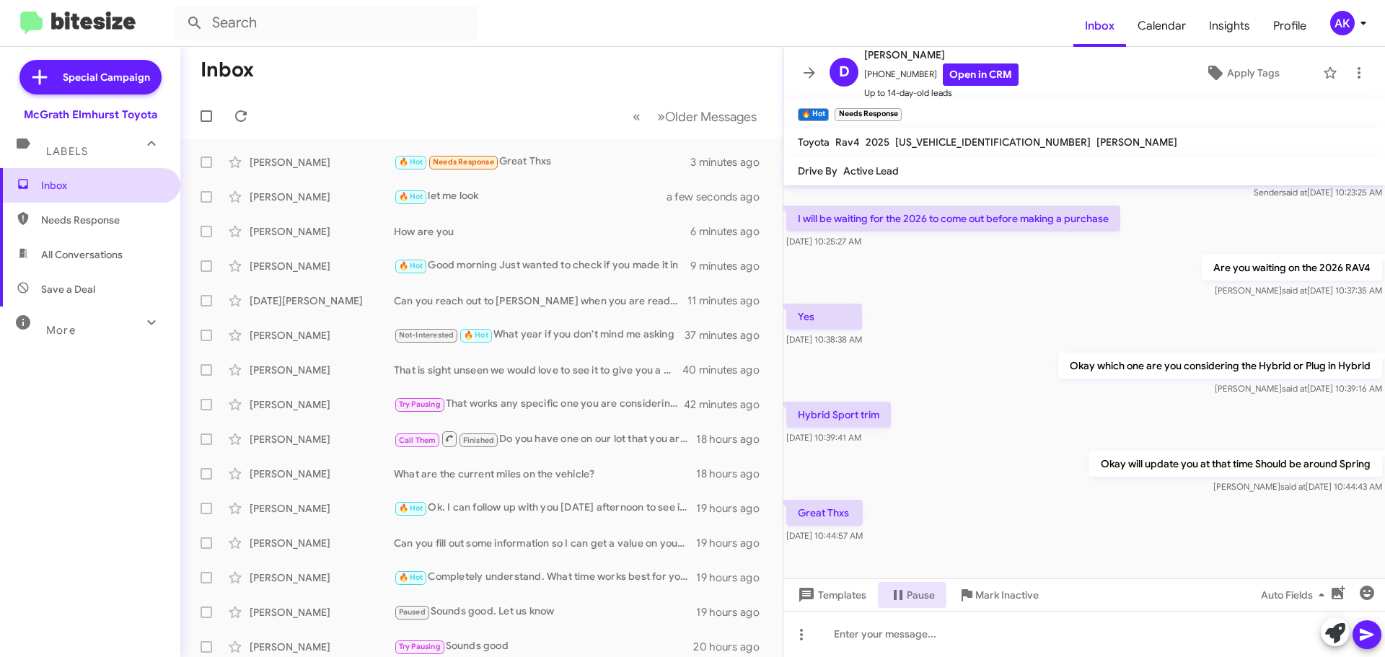
click at [69, 183] on span "Inbox" at bounding box center [102, 185] width 123 height 14
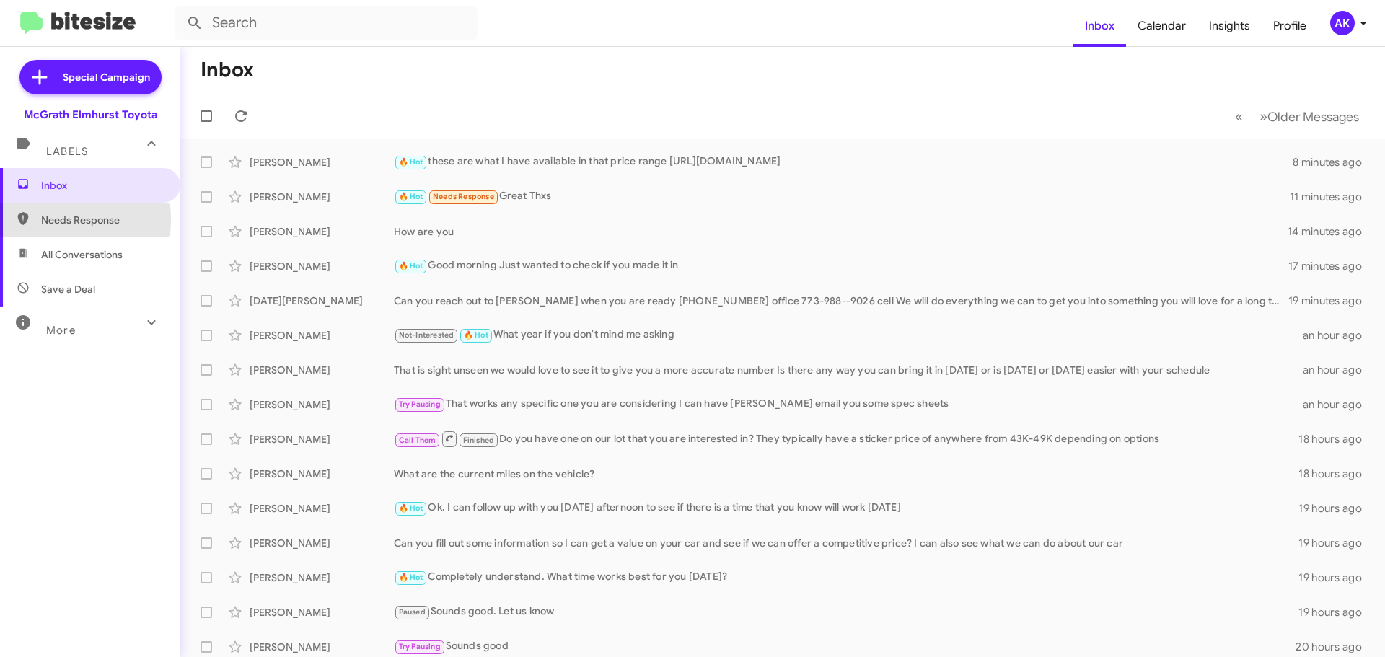
click at [33, 219] on span "Needs Response" at bounding box center [90, 220] width 180 height 35
type input "in:needs-response"
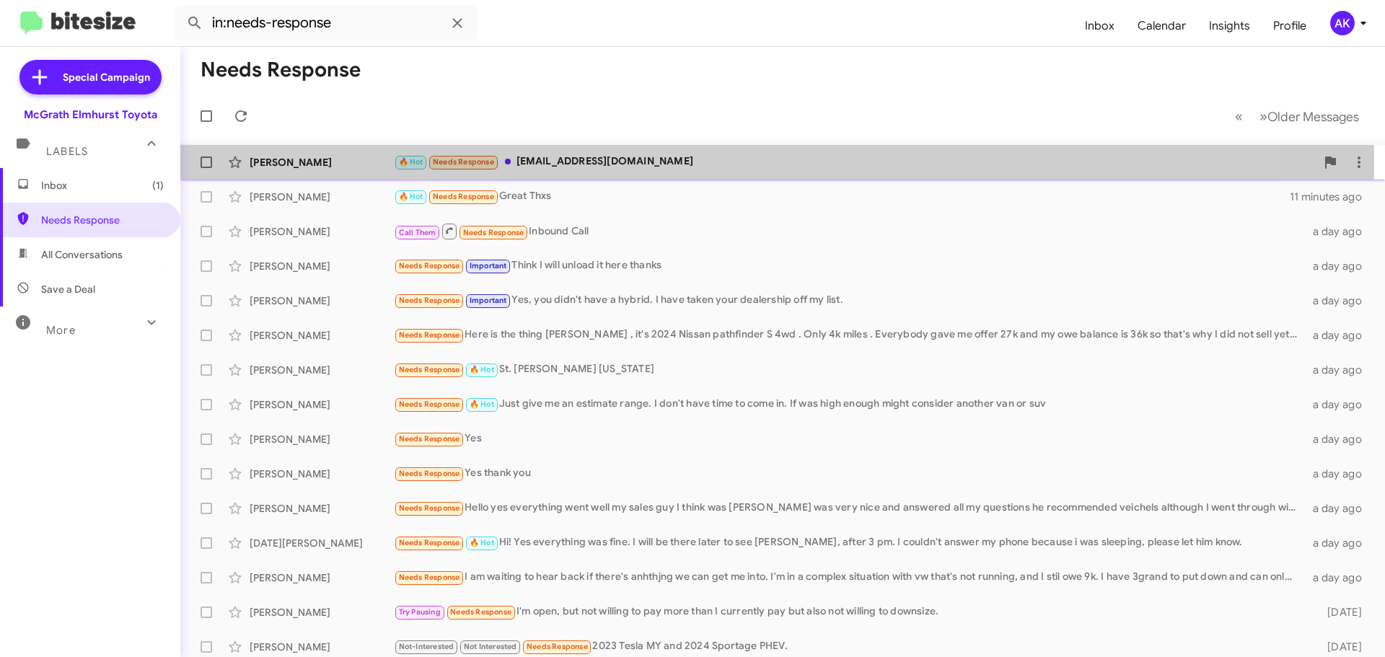
click at [593, 165] on div "🔥 Hot Needs Response [EMAIL_ADDRESS][DOMAIN_NAME]" at bounding box center [855, 162] width 922 height 17
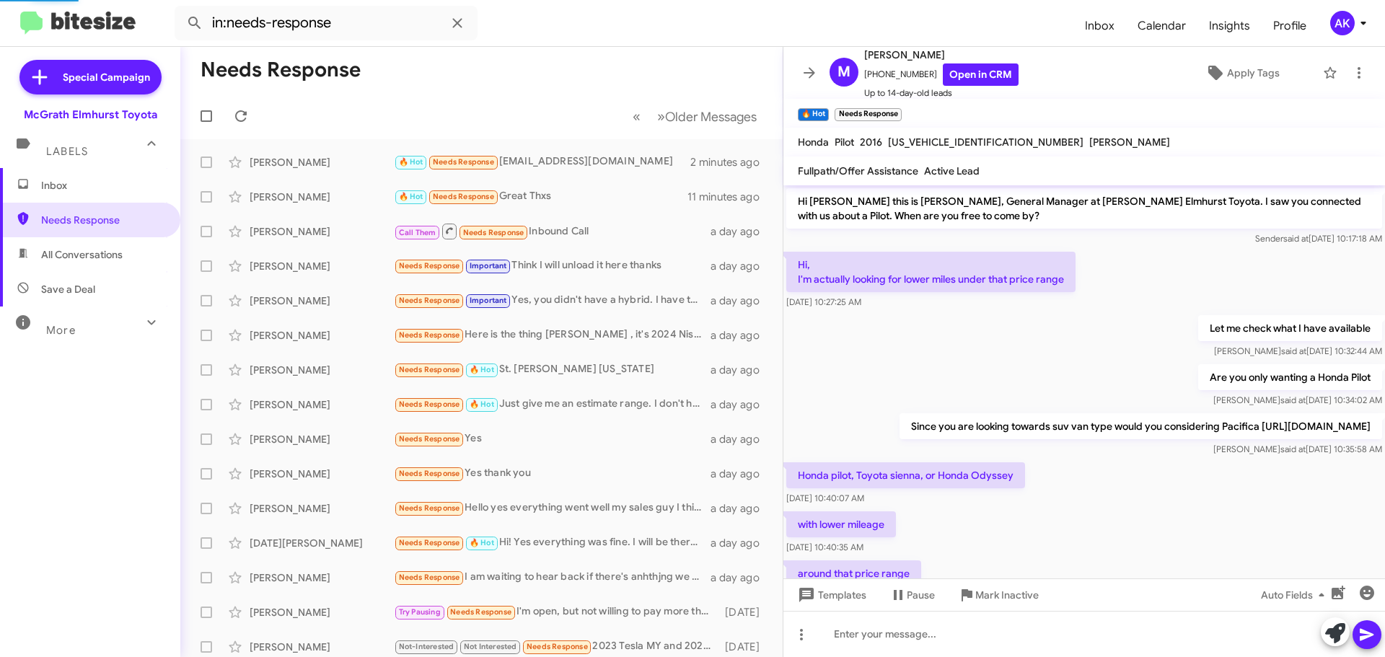
scroll to position [469, 0]
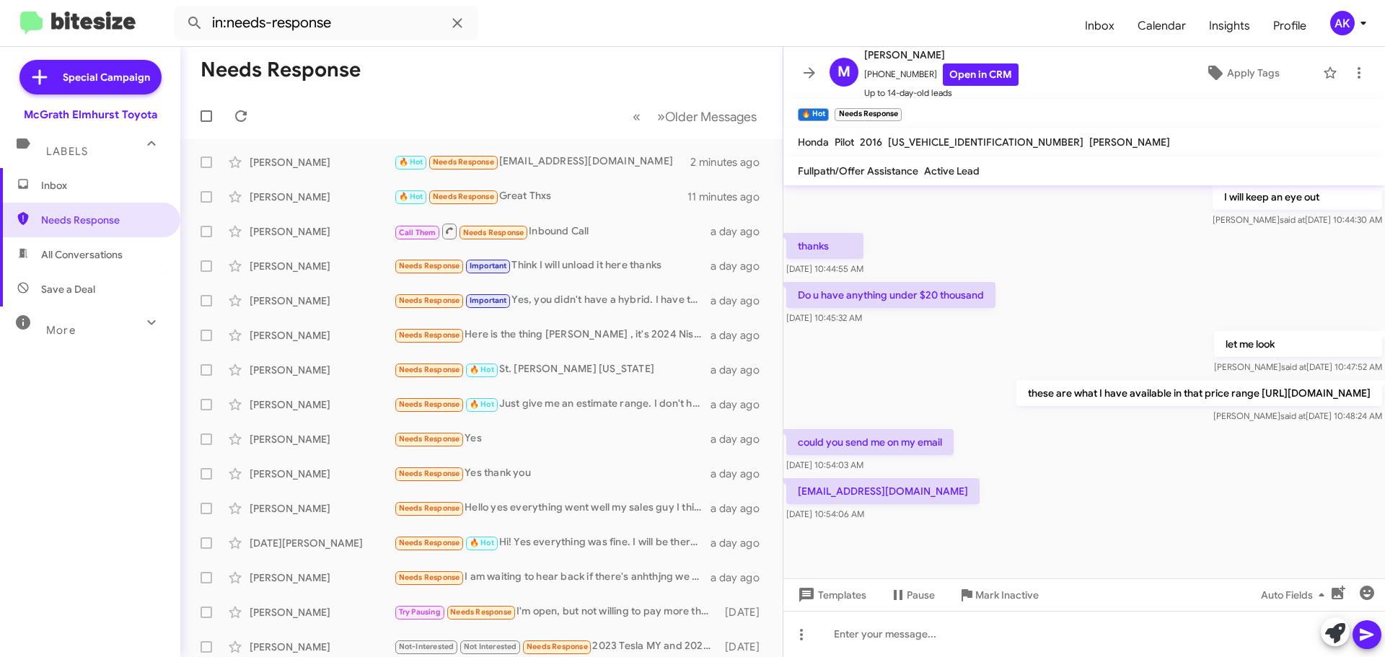
copy div "Lor Ipsumd Sitam Consecte 🔥 Adi Elit sedd ei te incididu utlab. E dol'm aliq en…"
copy p "hese are what I have available in that price range [URL][DOMAIN_NAME]"
copy p "these are what I have available in that price range [URL][DOMAIN_NAME]"
drag, startPoint x: 1057, startPoint y: 404, endPoint x: 796, endPoint y: 376, distance: 261.9
click at [1016, 380] on p "these are what I have available in that price range [URL][DOMAIN_NAME]" at bounding box center [1199, 393] width 366 height 26
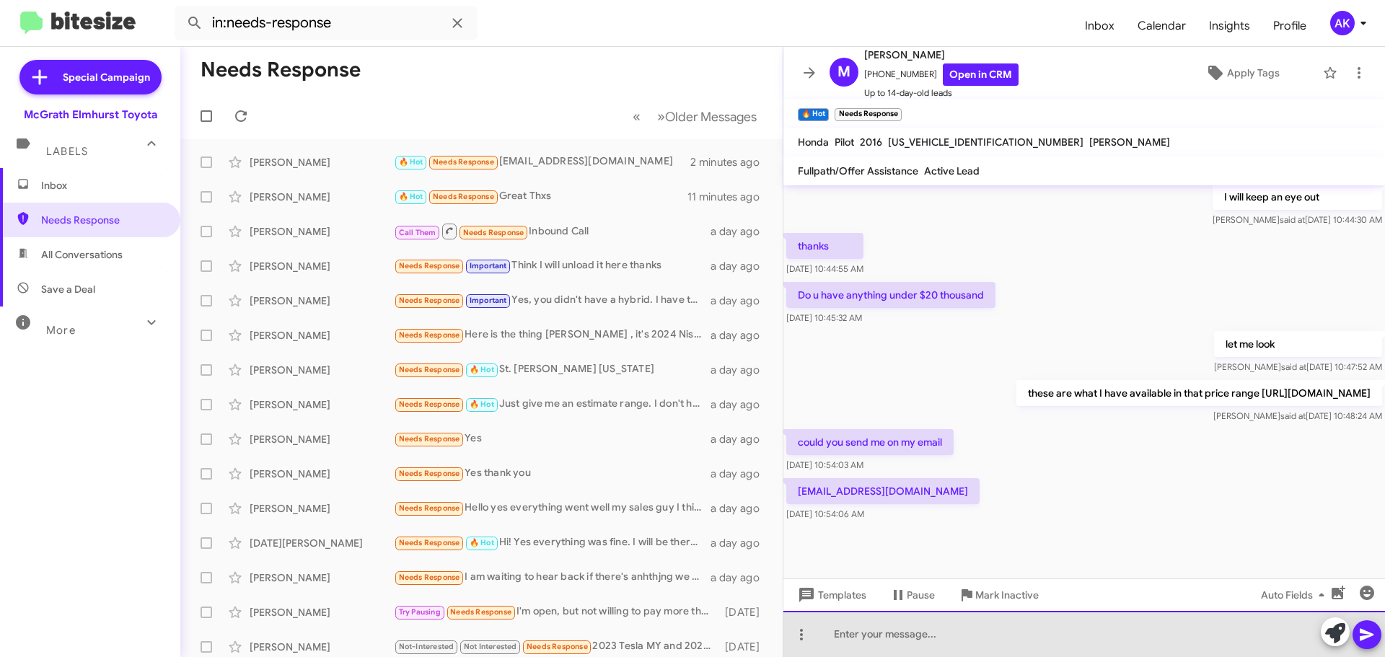
click at [850, 641] on div at bounding box center [1084, 634] width 602 height 46
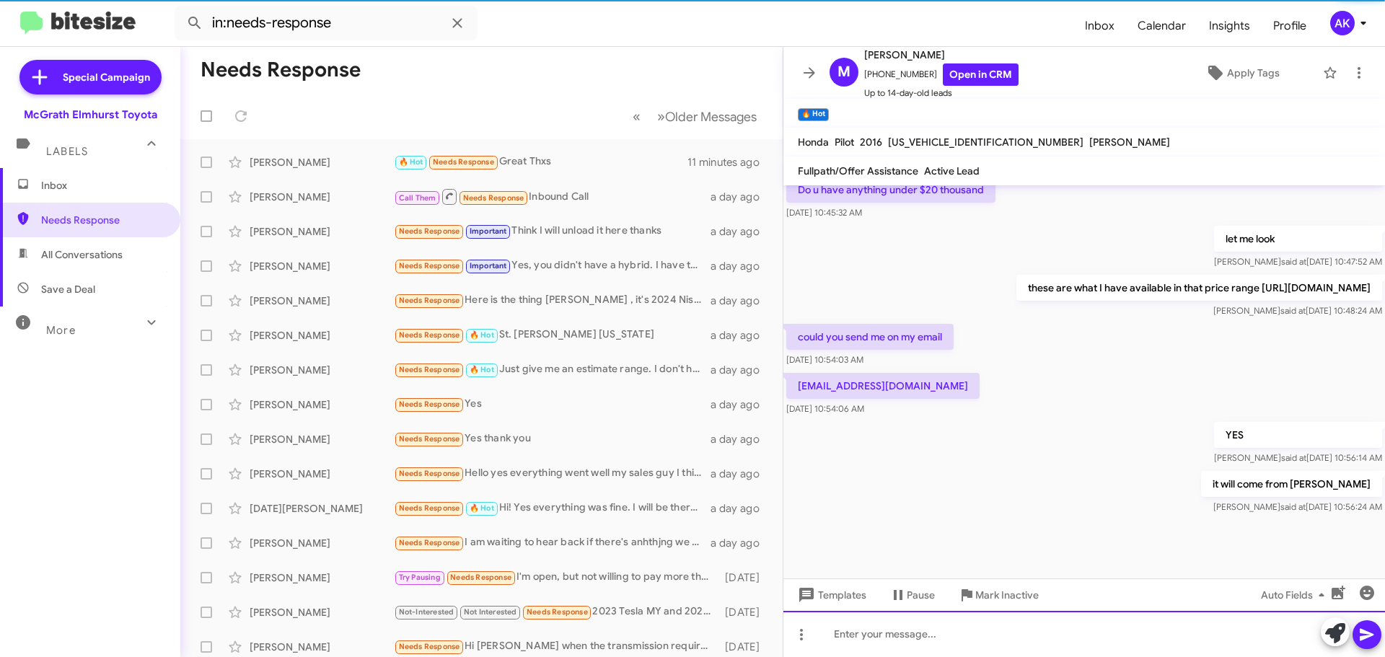
scroll to position [574, 0]
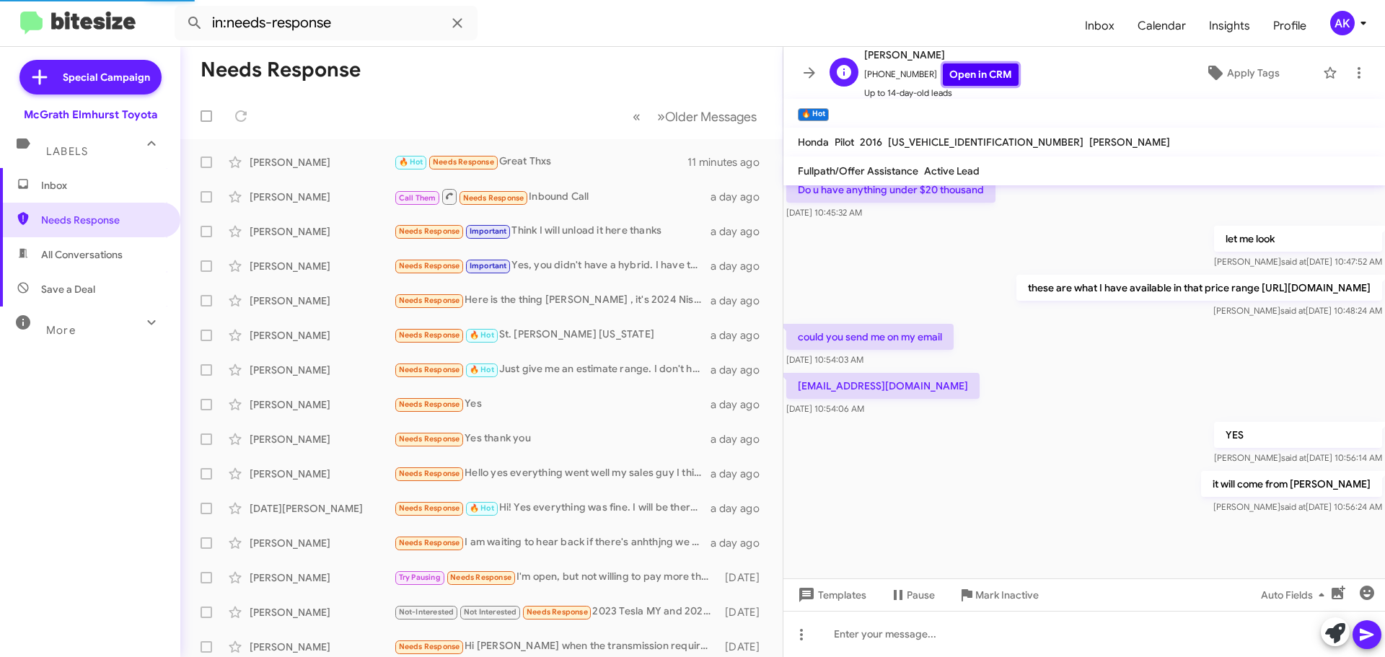
click at [957, 81] on link "Open in CRM" at bounding box center [981, 74] width 76 height 22
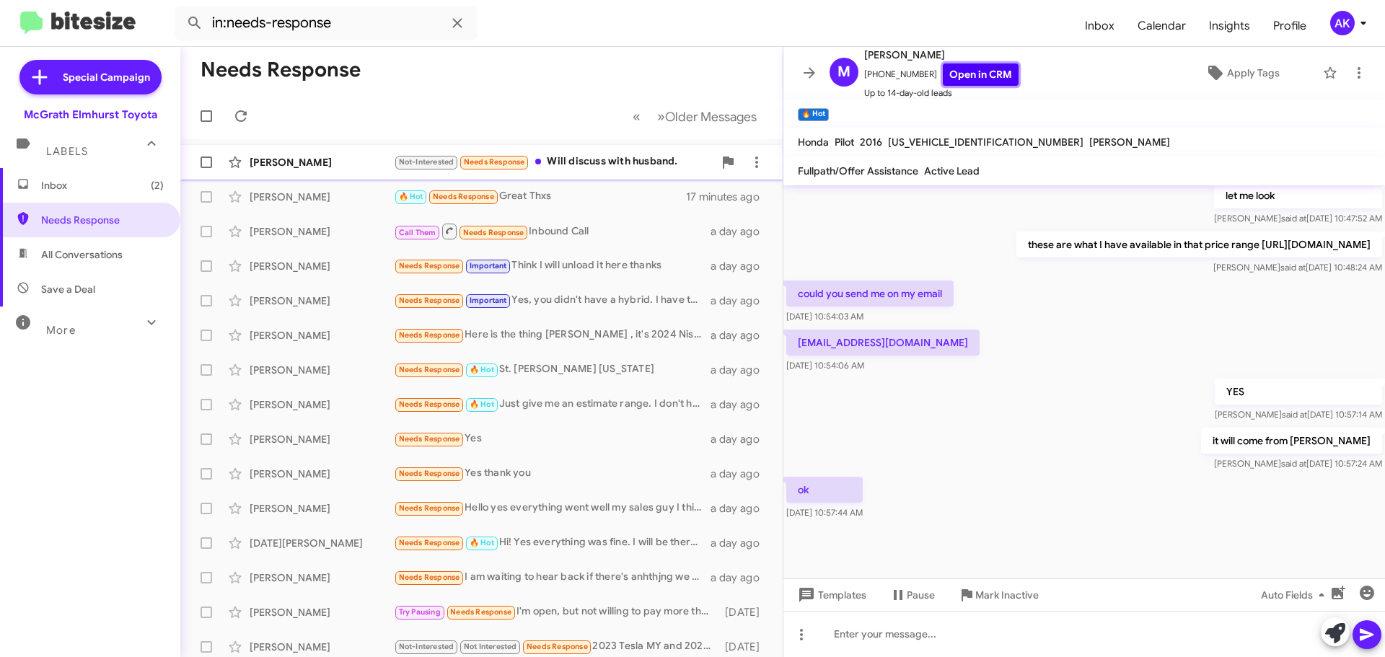
scroll to position [0, 0]
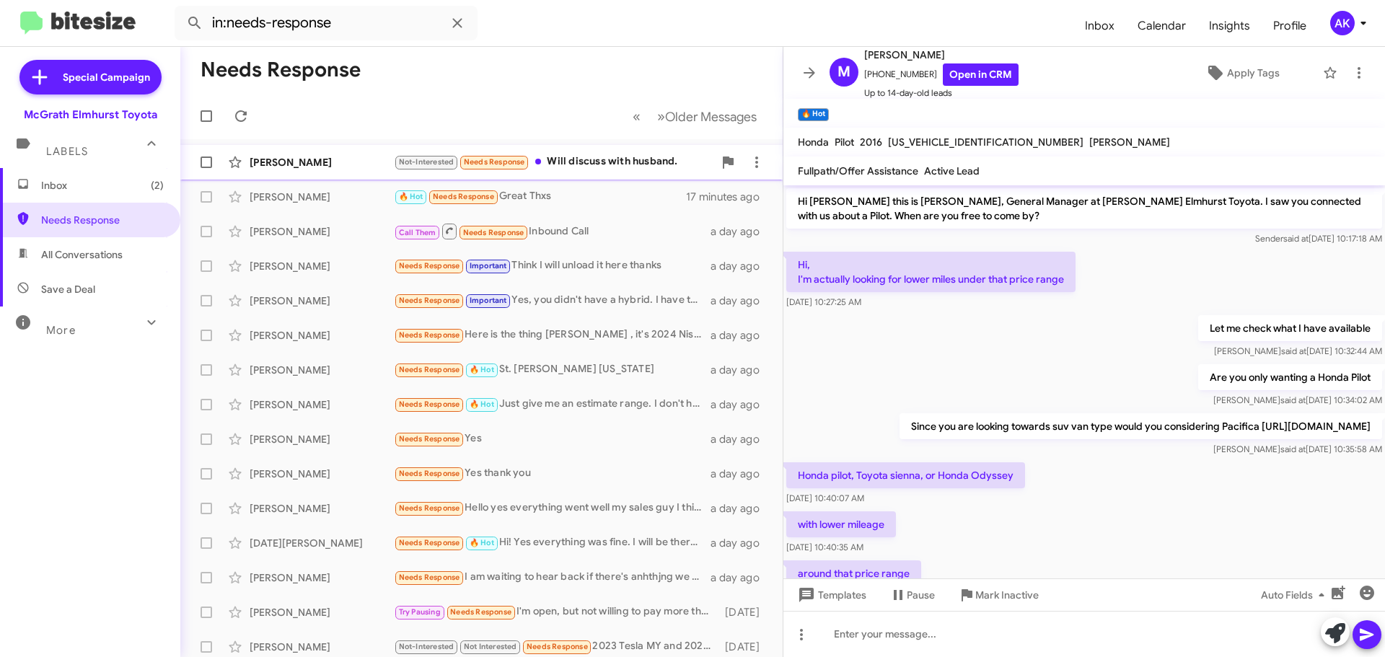
click at [592, 156] on div "Not-Interested Needs Response Will discuss with husband." at bounding box center [554, 162] width 320 height 17
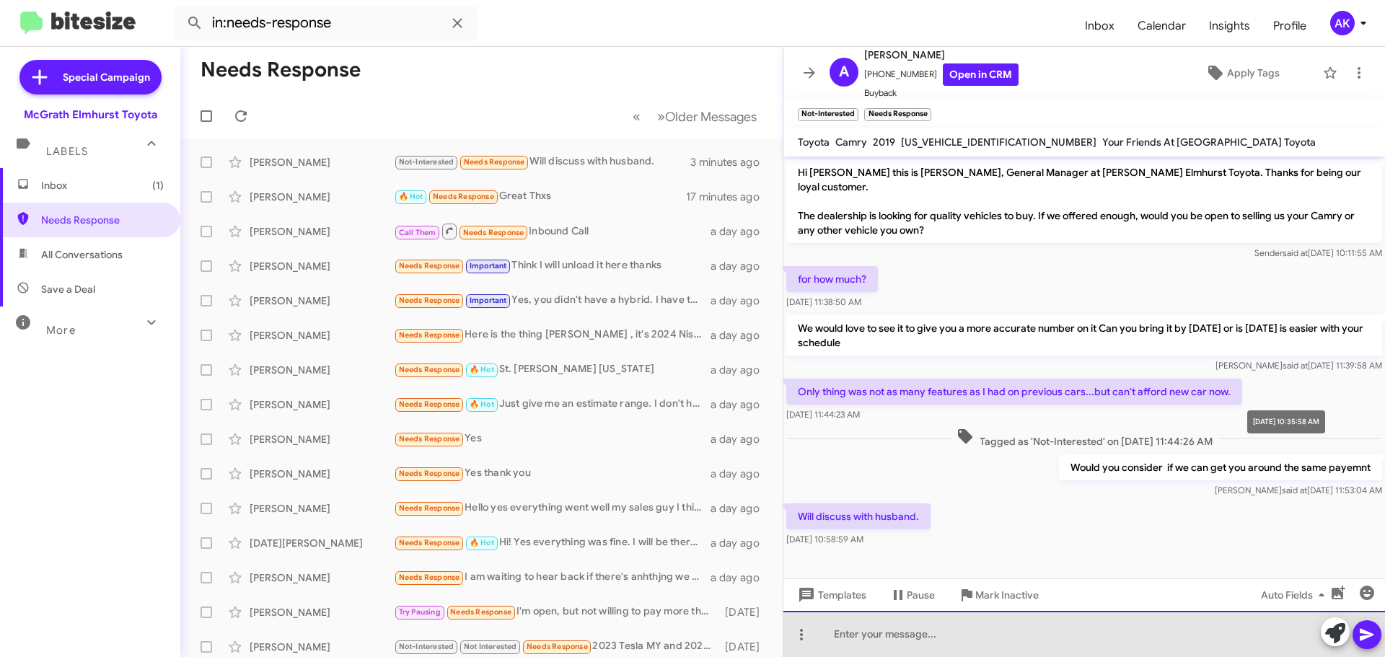
click at [928, 643] on div at bounding box center [1084, 634] width 602 height 46
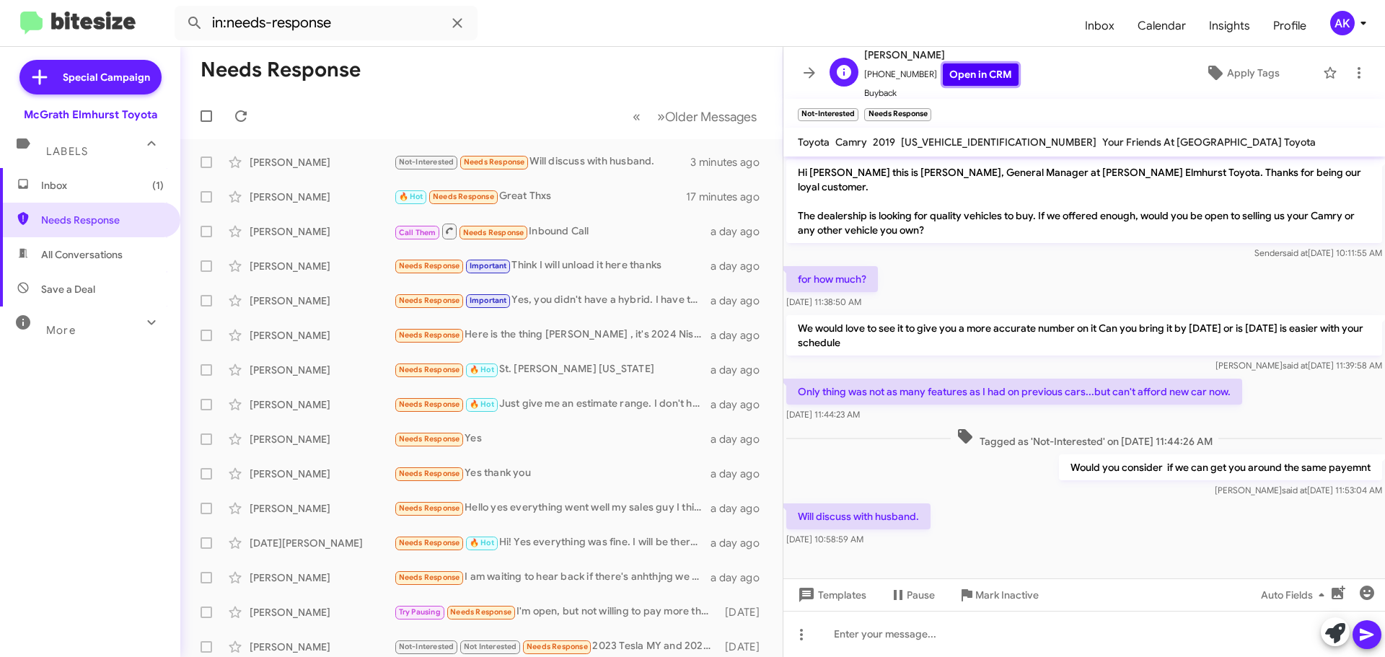
click at [988, 70] on link "Open in CRM" at bounding box center [981, 74] width 76 height 22
click at [66, 260] on span "All Conversations" at bounding box center [82, 254] width 82 height 14
type input "in:all-conversations"
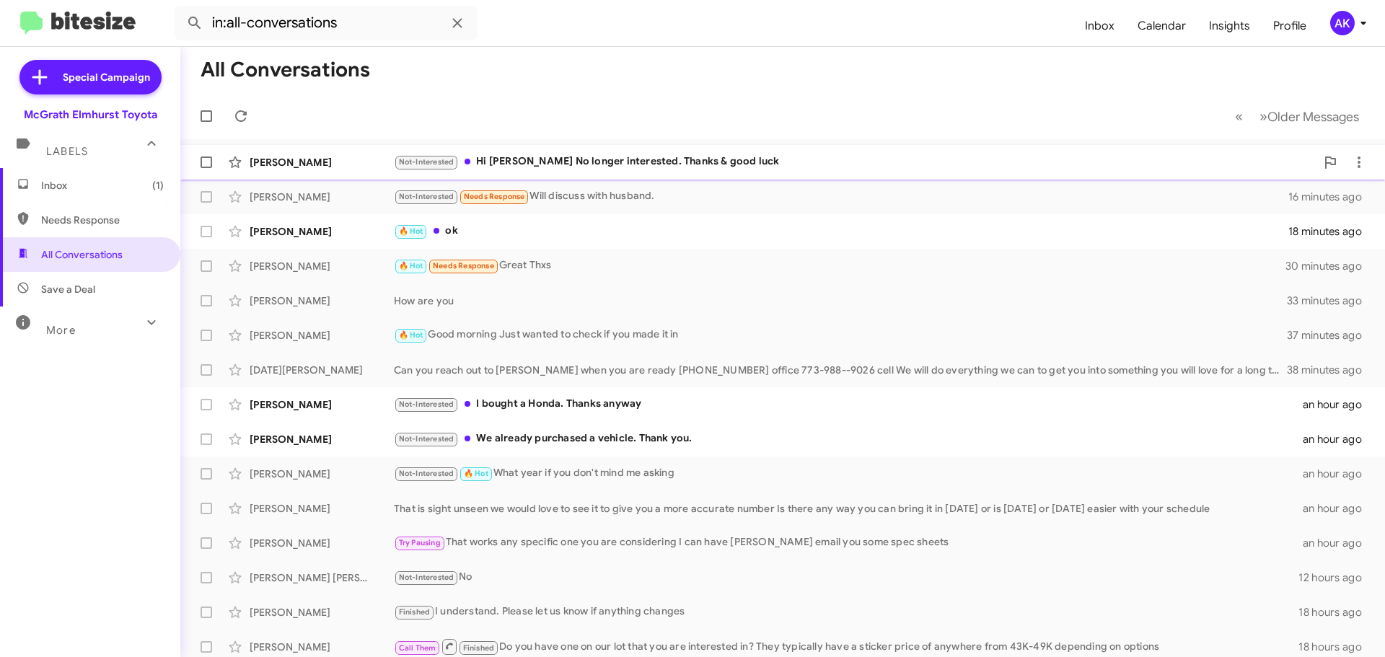
drag, startPoint x: 644, startPoint y: 164, endPoint x: 654, endPoint y: 166, distance: 10.3
click at [644, 164] on div "Not-Interested Hi [PERSON_NAME] No longer interested. Thanks & good luck" at bounding box center [855, 162] width 922 height 17
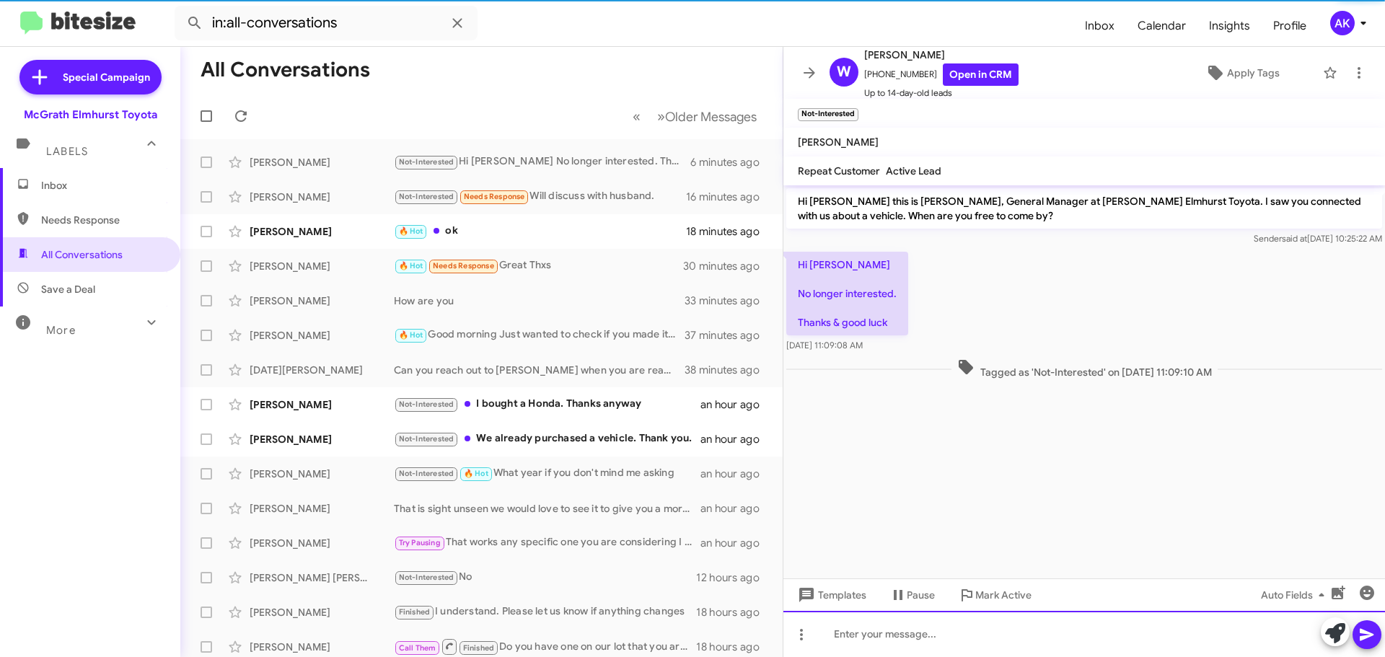
click at [878, 630] on div at bounding box center [1084, 634] width 602 height 46
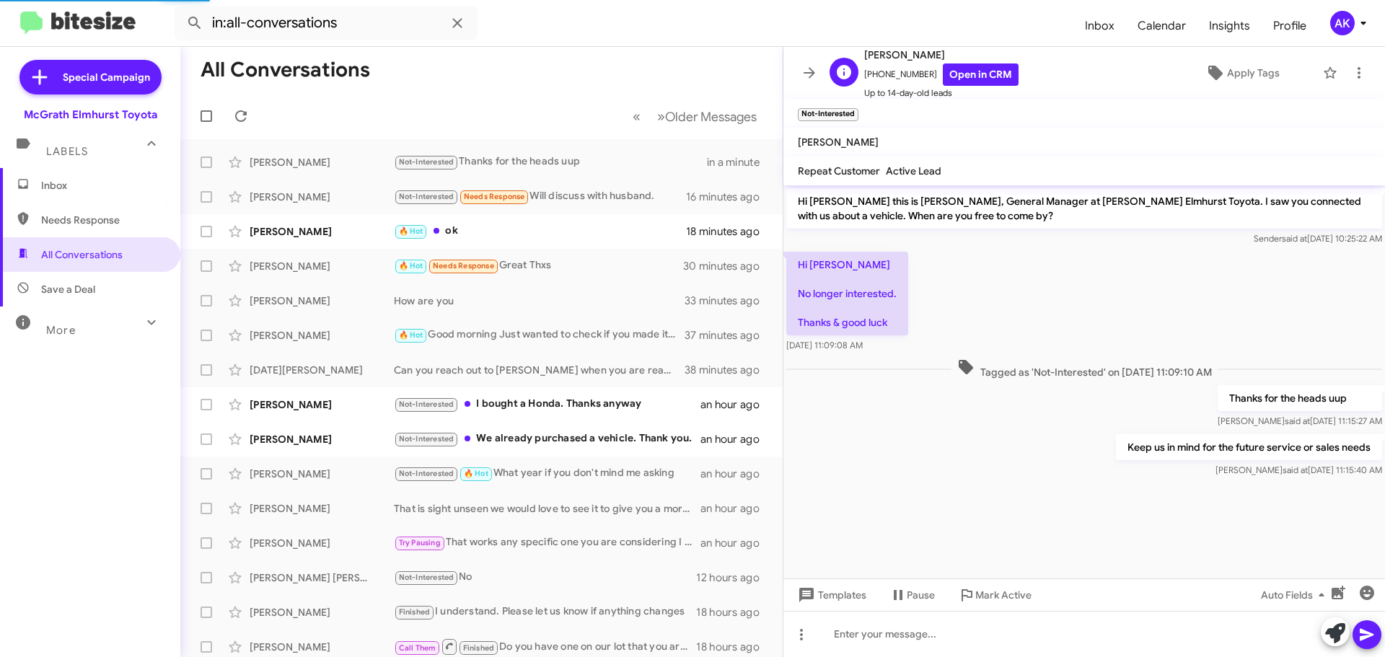
click at [990, 87] on span "Up to 14-day-old leads" at bounding box center [941, 93] width 154 height 14
click at [977, 79] on link "Open in CRM" at bounding box center [981, 74] width 76 height 22
click at [462, 234] on div "🔥 Hot ok" at bounding box center [554, 231] width 320 height 17
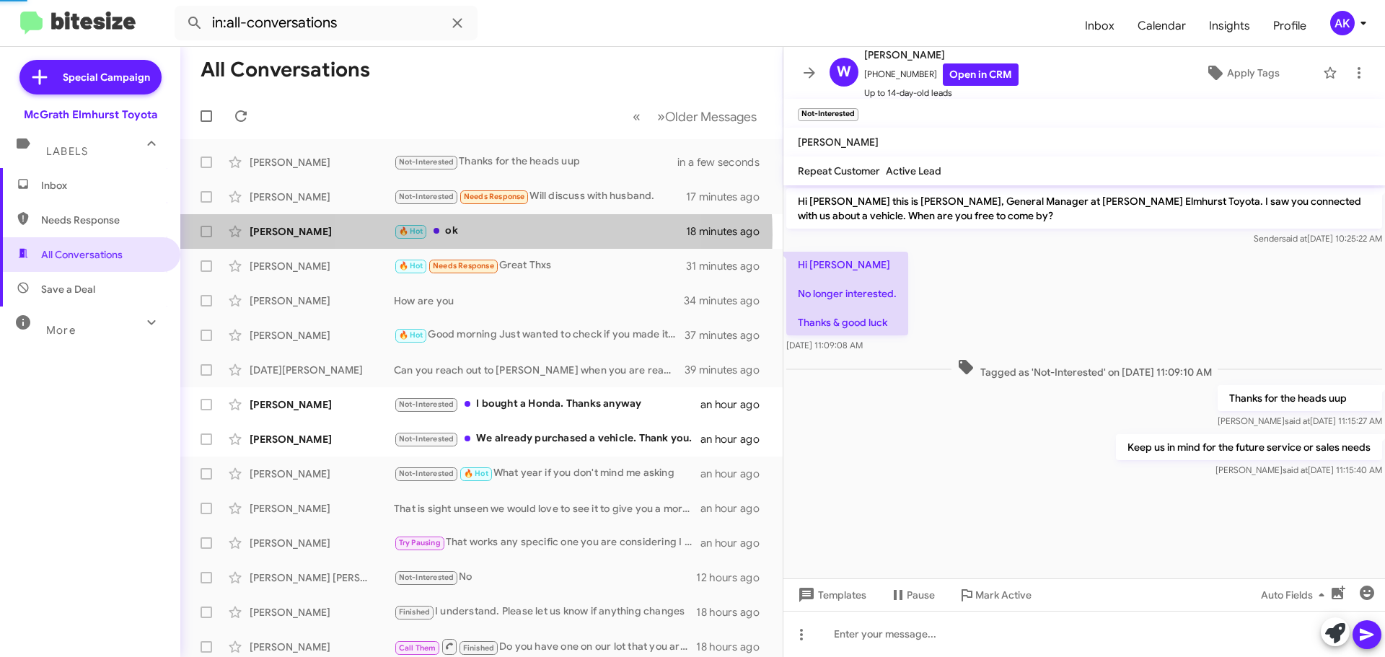
scroll to position [627, 0]
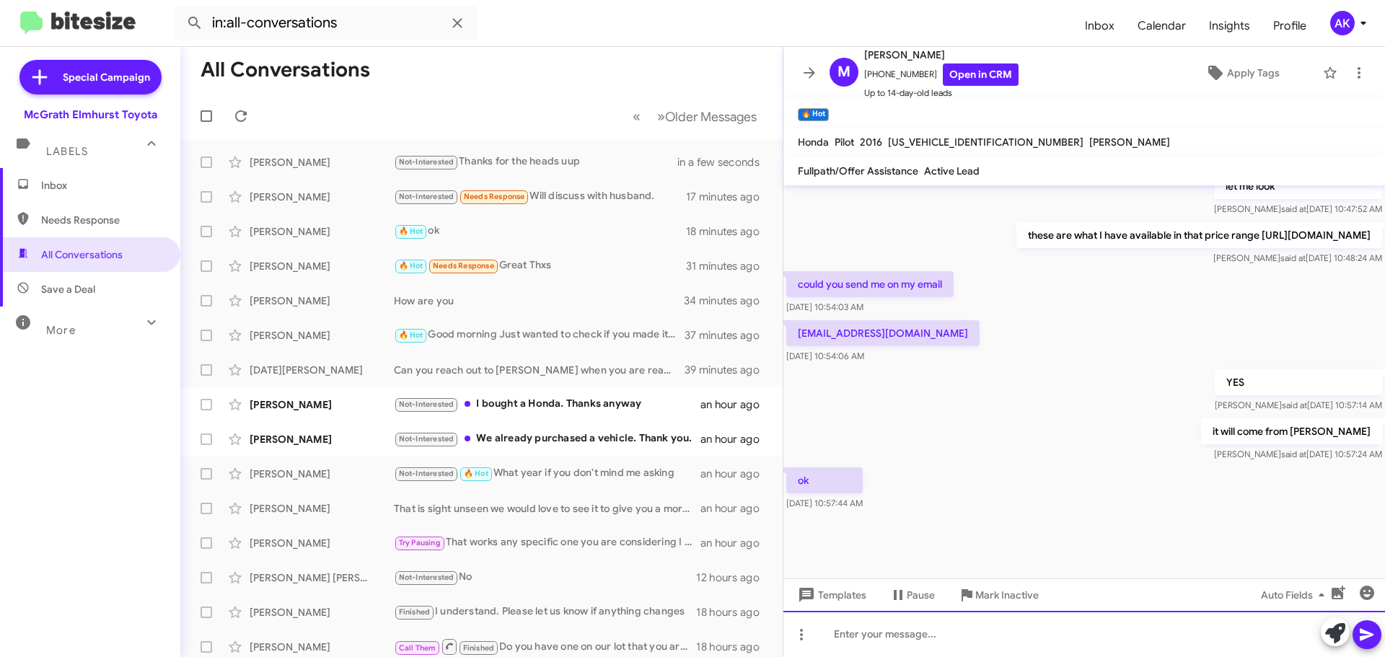
click at [975, 625] on div at bounding box center [1084, 634] width 602 height 46
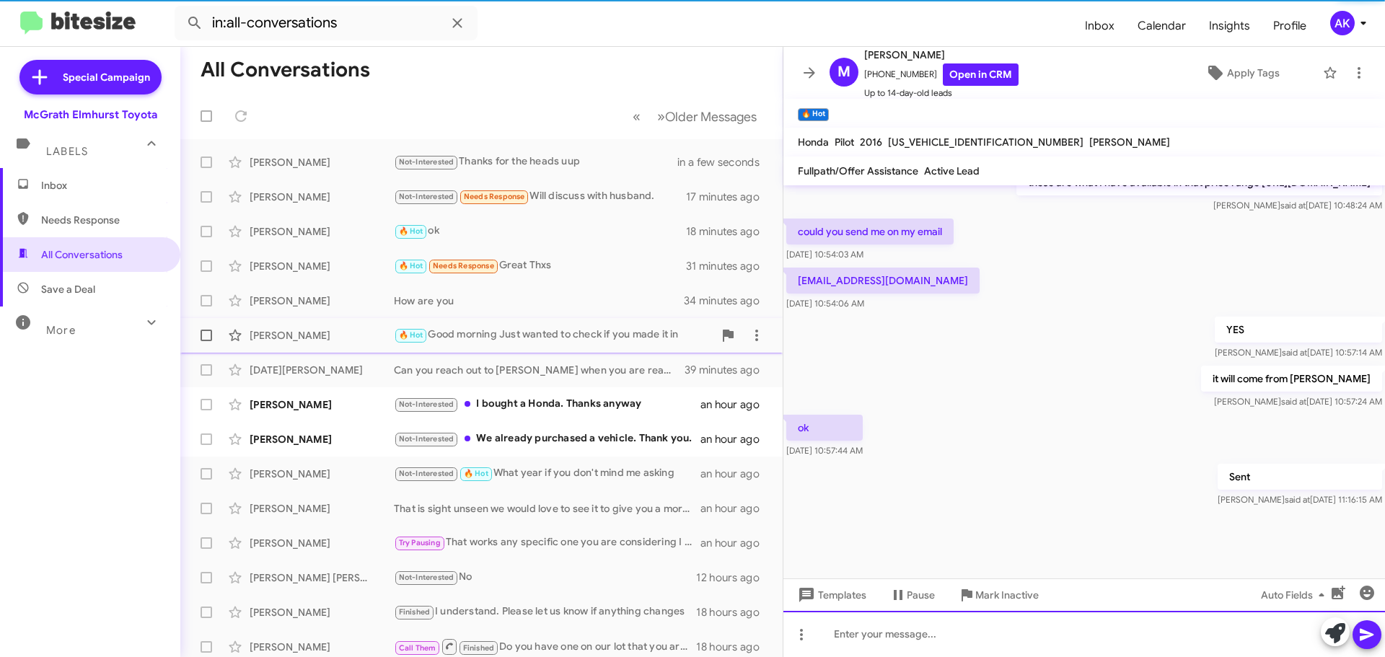
scroll to position [680, 0]
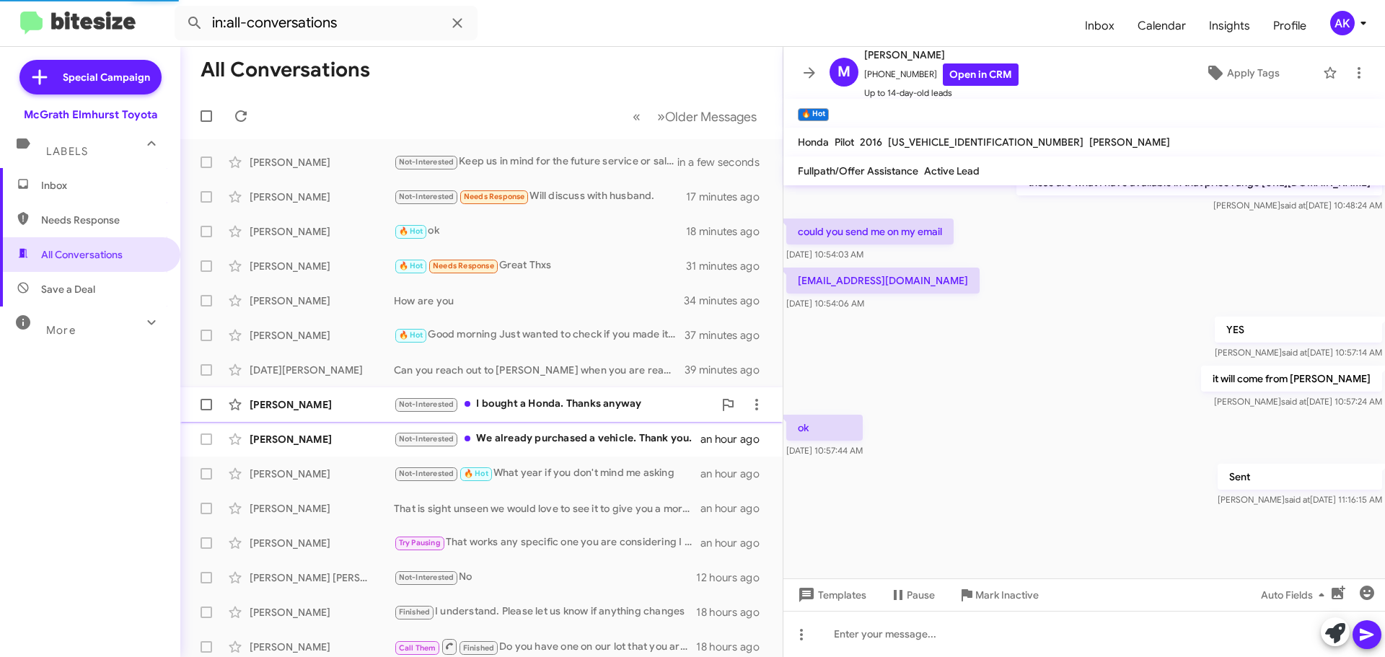
click at [513, 393] on div "[PERSON_NAME] Not-Interested I bought a Honda. Thanks anyway an hour ago" at bounding box center [481, 404] width 579 height 29
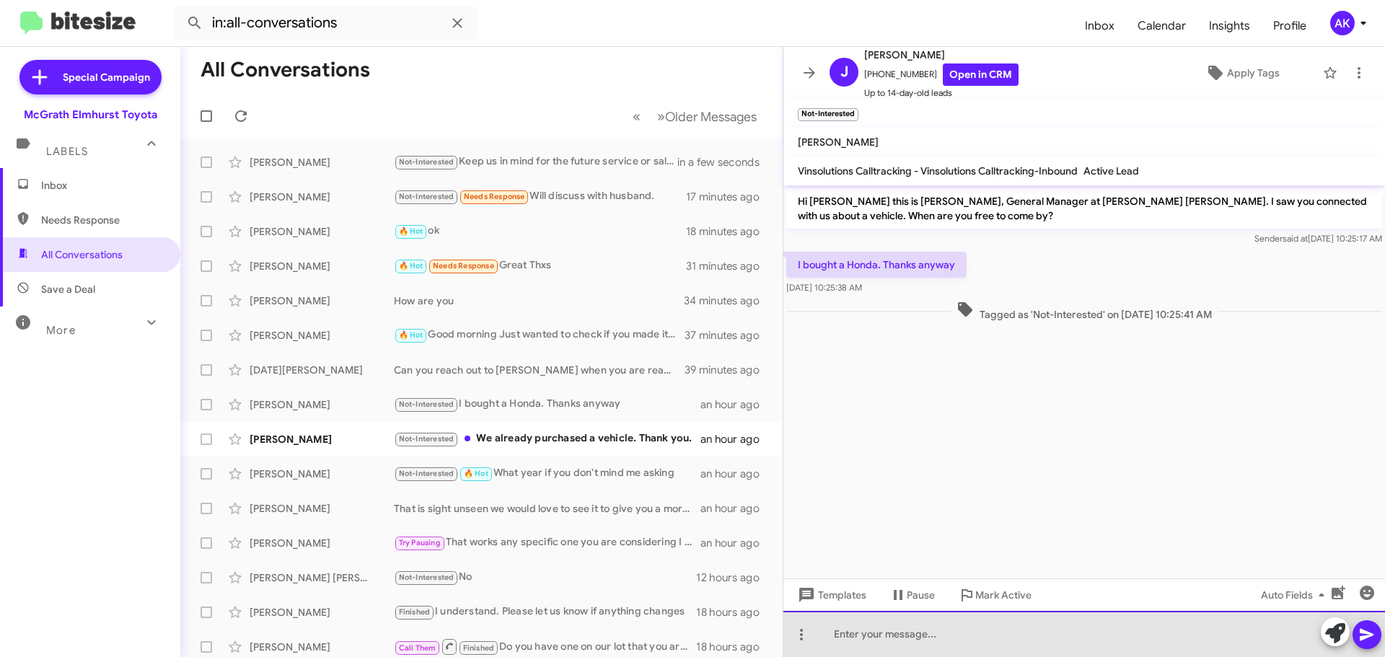
click at [913, 633] on div at bounding box center [1084, 634] width 602 height 46
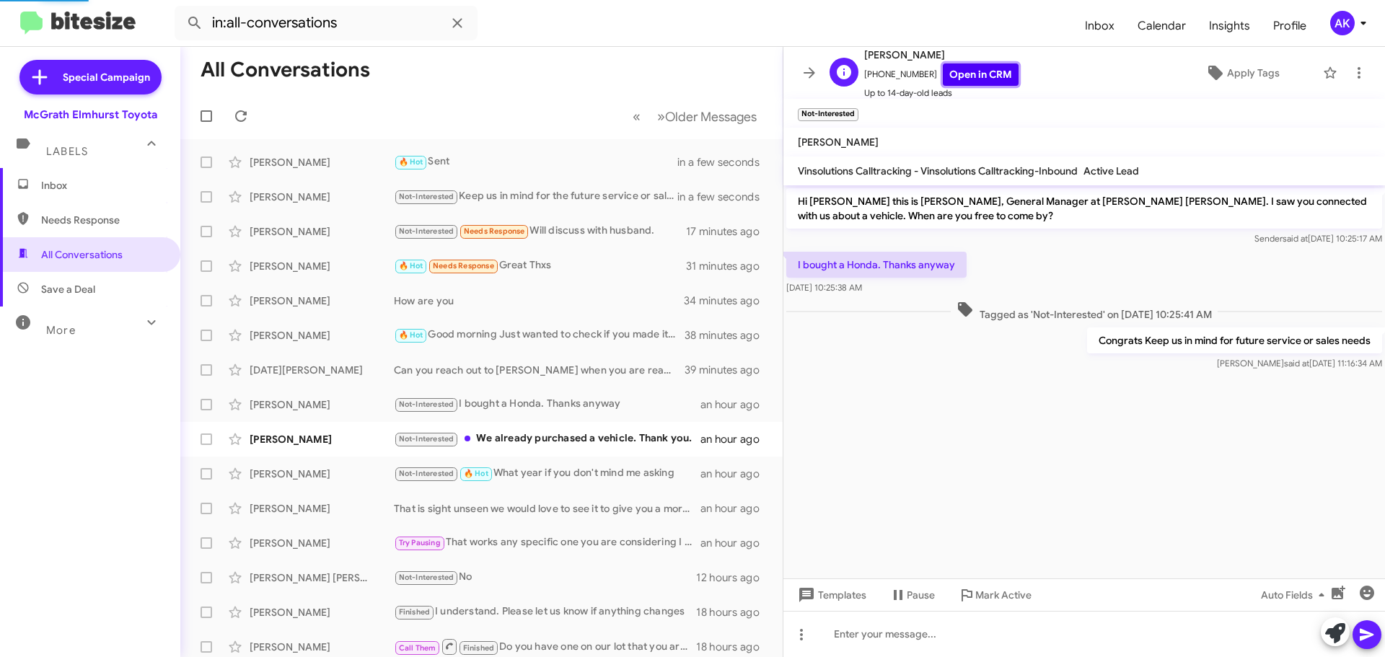
click at [946, 73] on link "Open in CRM" at bounding box center [981, 74] width 76 height 22
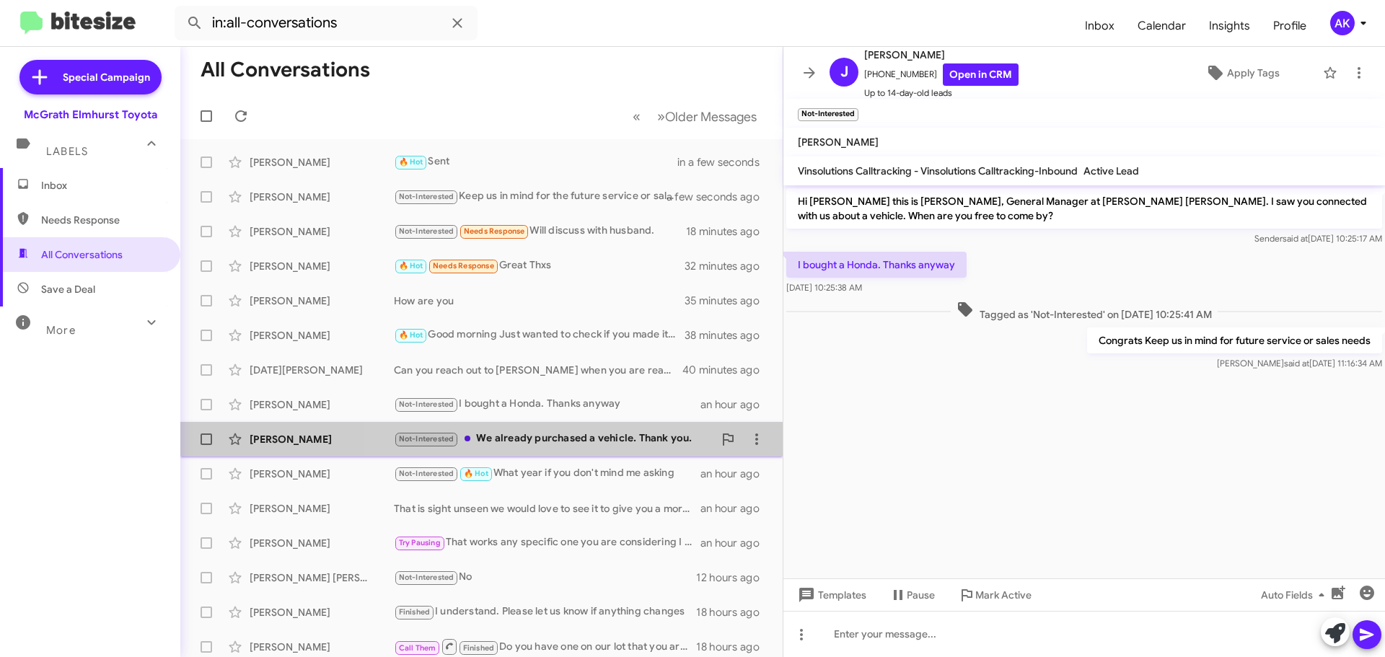
click at [531, 436] on div "Not-Interested We already purchased a vehicle. Thank you." at bounding box center [554, 439] width 320 height 17
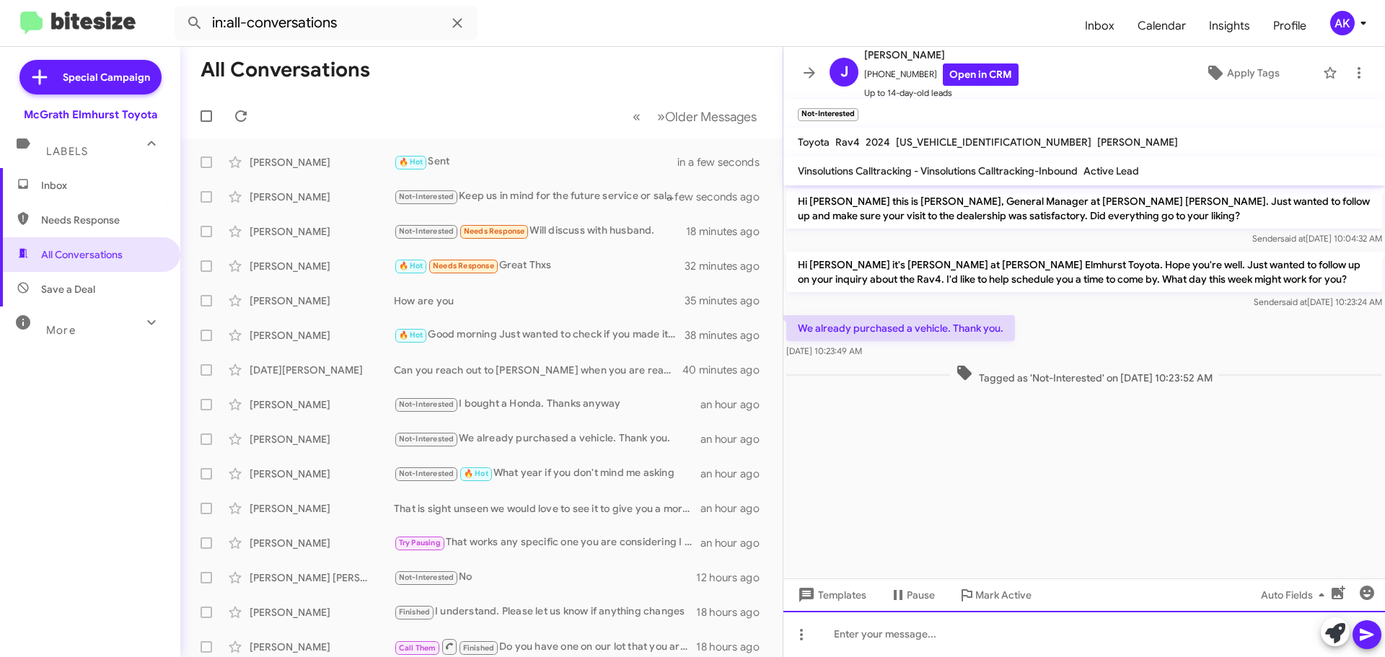
click at [891, 628] on div at bounding box center [1084, 634] width 602 height 46
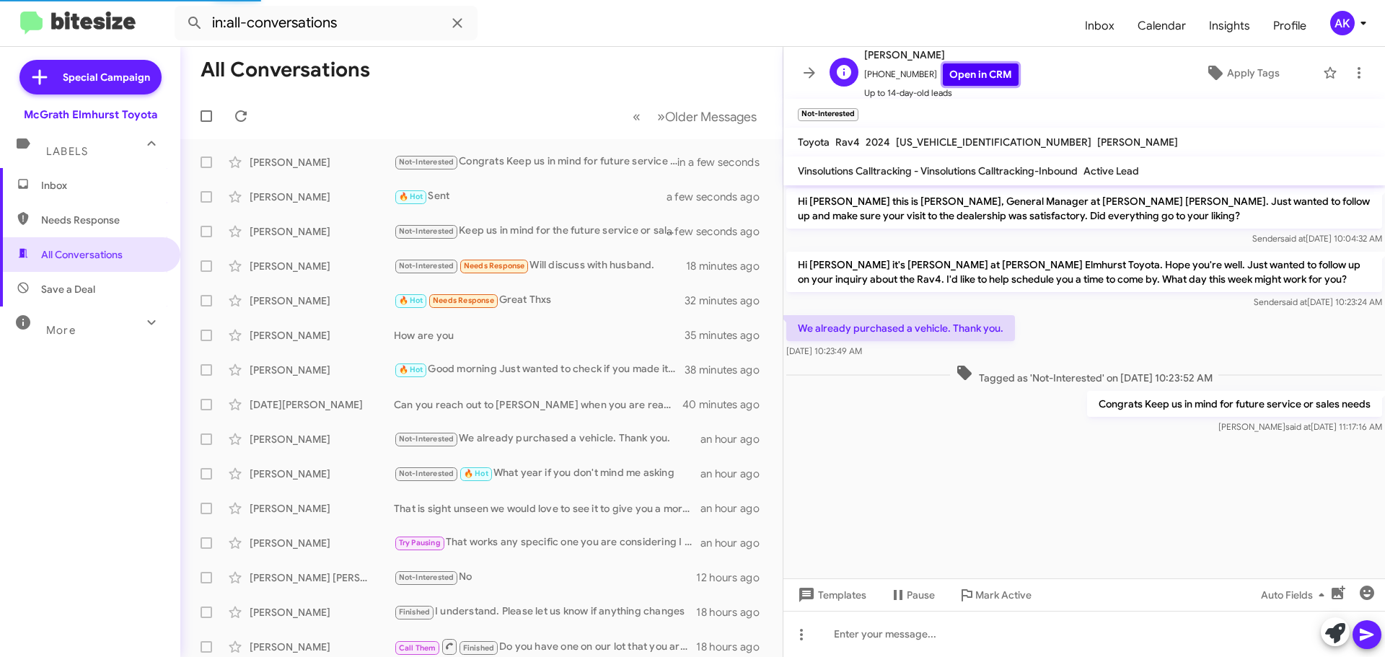
click at [951, 70] on link "Open in CRM" at bounding box center [981, 74] width 76 height 22
click at [572, 155] on div "Not-Interested Congrats Keep us in mind for future service or sales needs" at bounding box center [554, 162] width 320 height 17
click at [1245, 75] on span "Apply Tags" at bounding box center [1253, 73] width 53 height 26
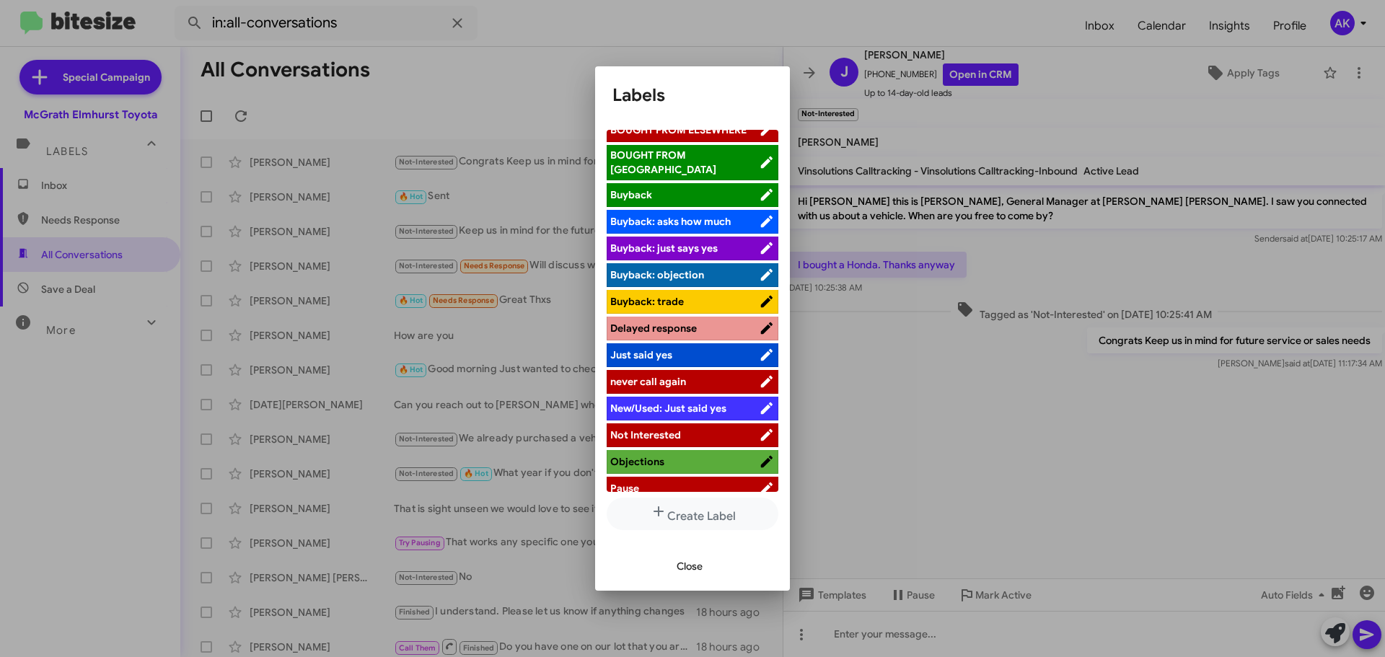
scroll to position [1, 0]
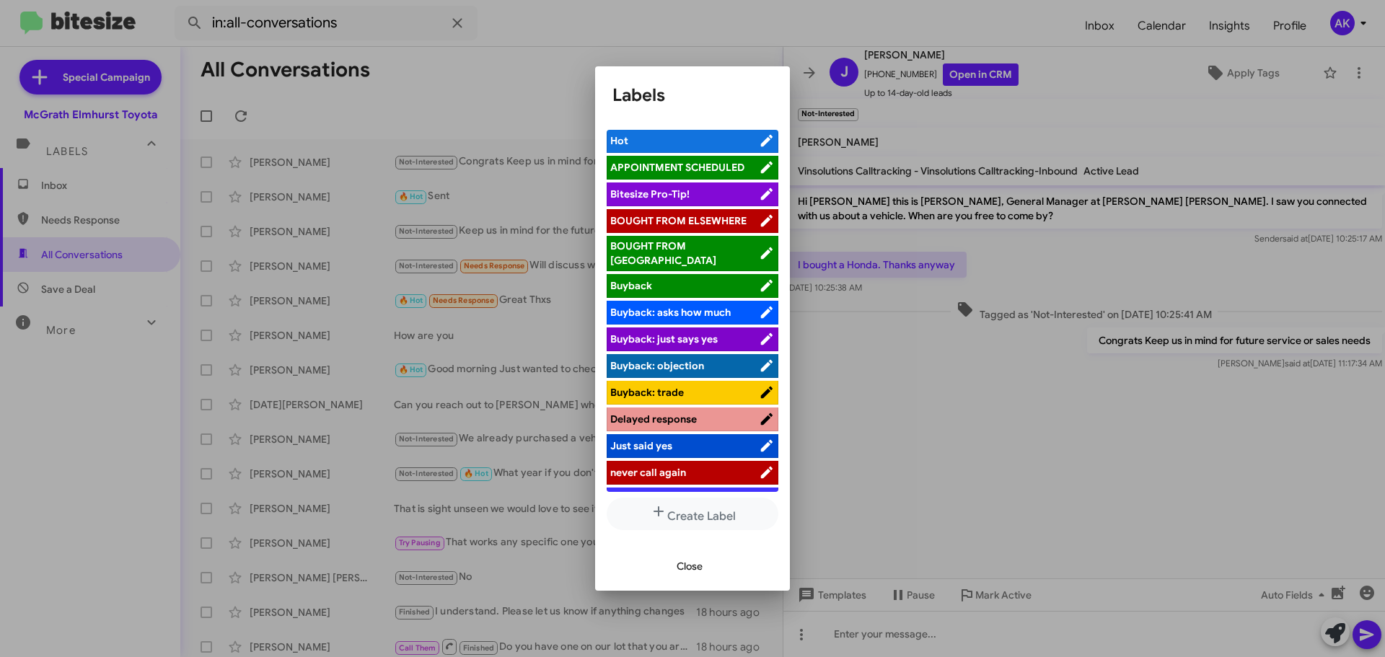
click at [684, 226] on span "BOUGHT FROM ELSEWHERE" at bounding box center [678, 220] width 136 height 13
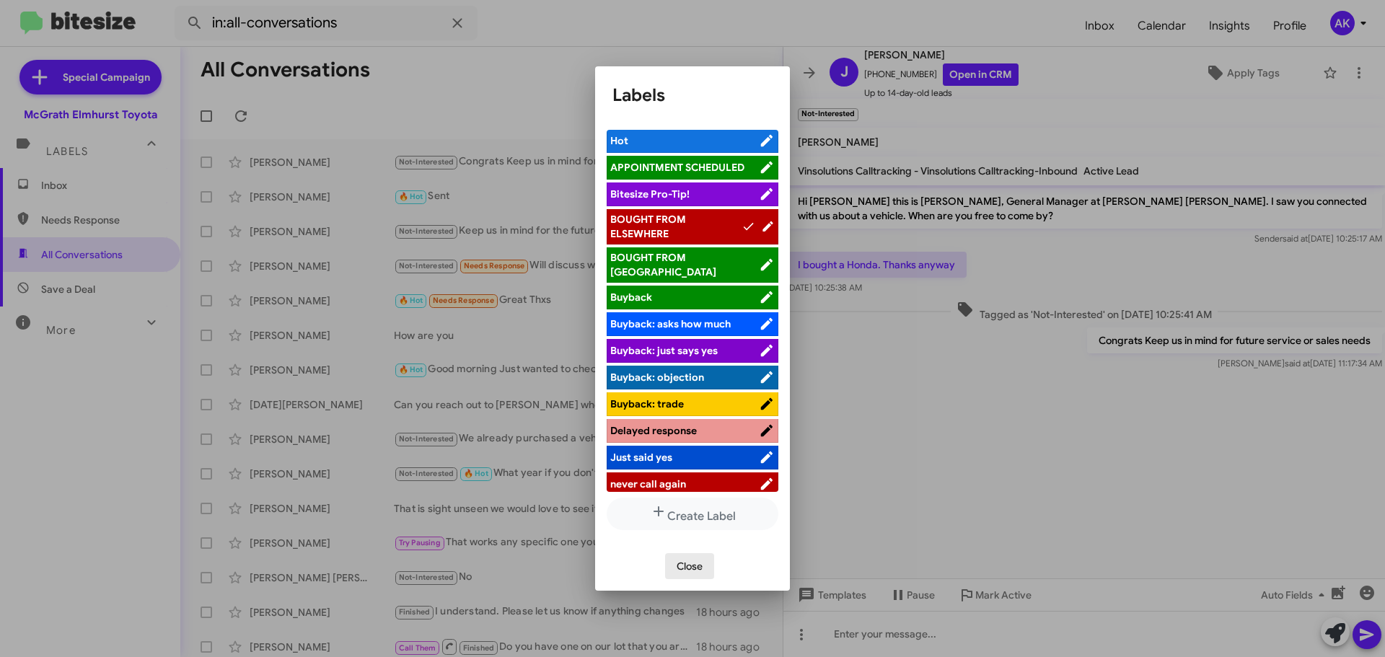
click at [692, 562] on span "Close" at bounding box center [690, 566] width 26 height 26
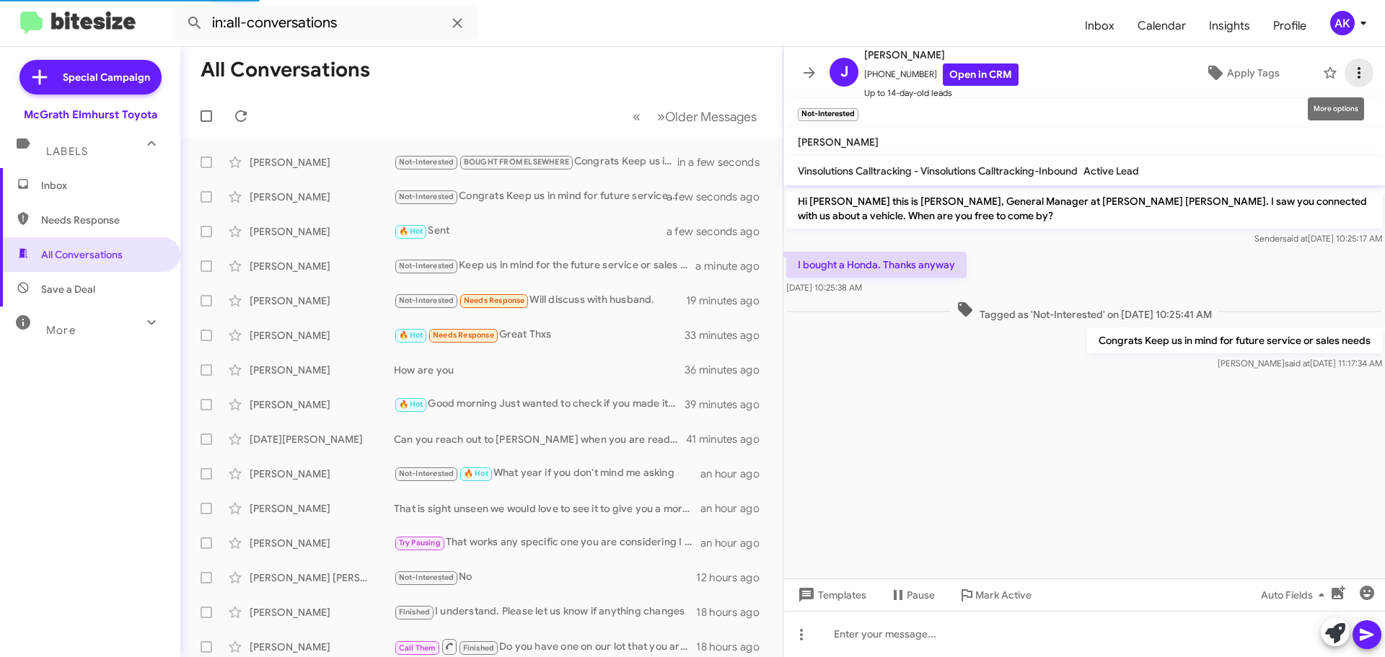
click at [1358, 70] on icon at bounding box center [1359, 73] width 3 height 12
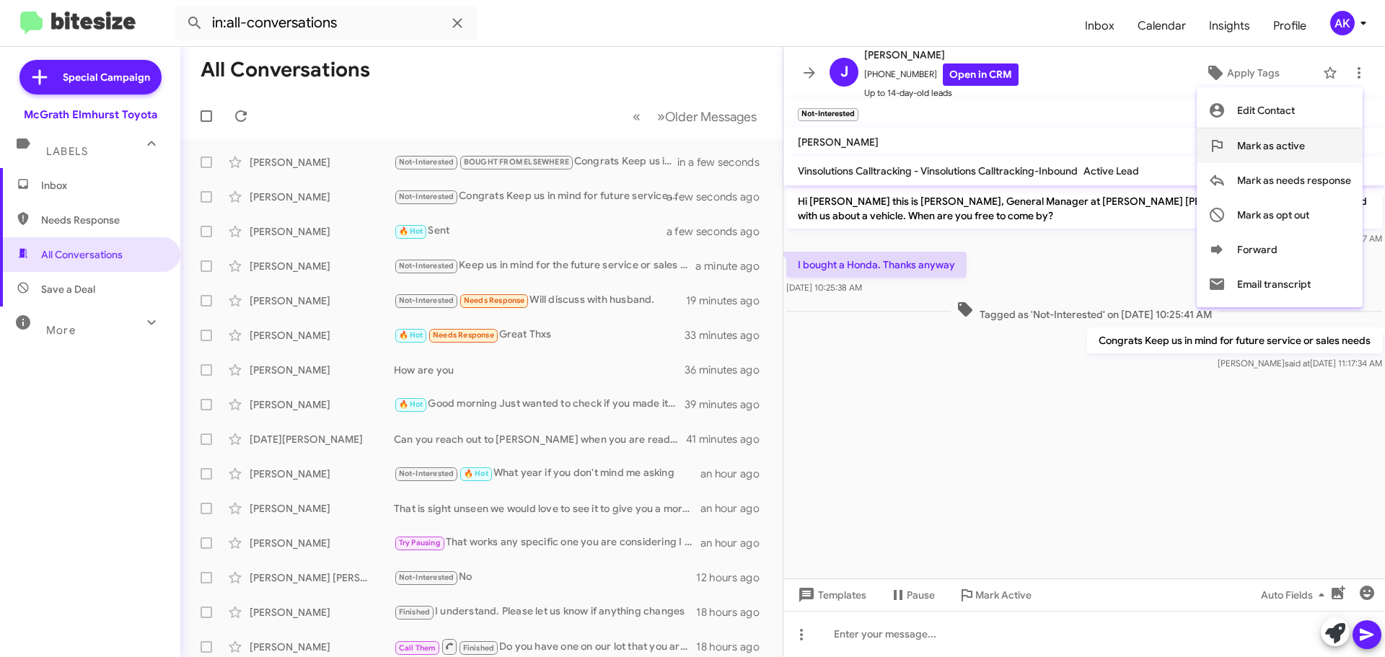
click at [1267, 144] on span "Mark as active" at bounding box center [1271, 145] width 68 height 35
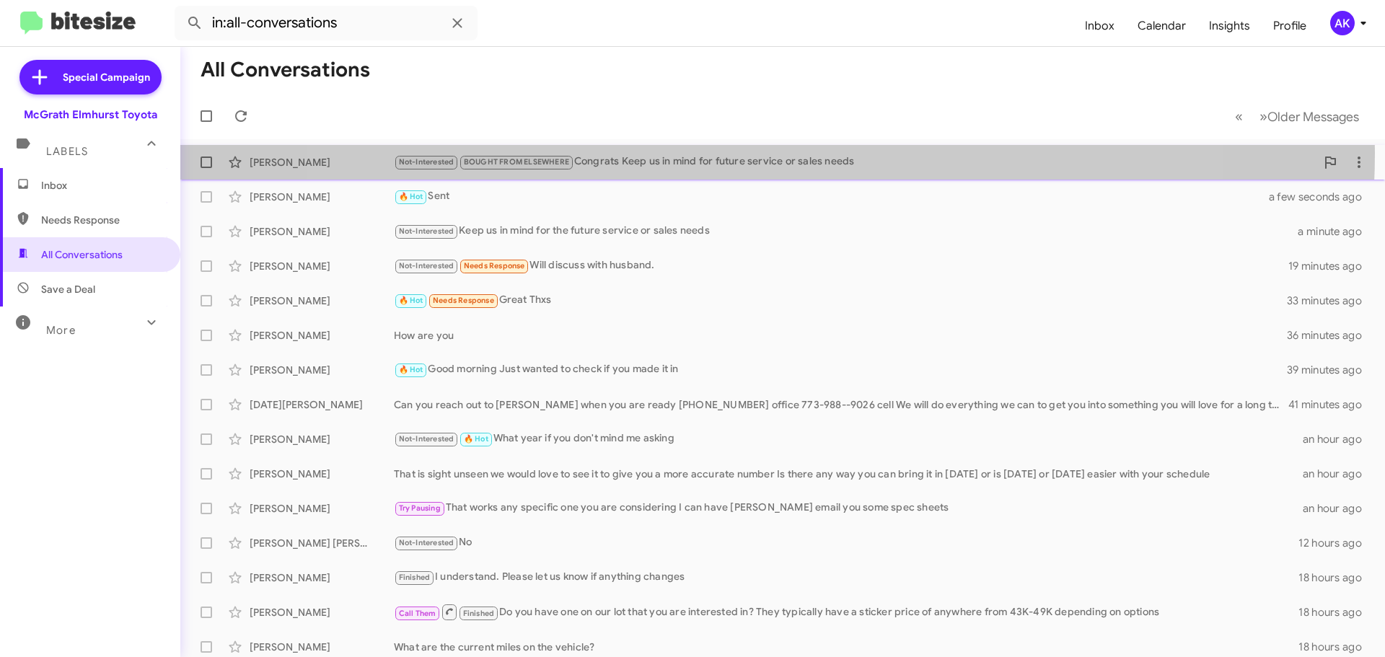
click at [749, 153] on div "[PERSON_NAME] Not-Interested BOUGHT FROM ELSEWHERE Congrats Keep us in mind for…" at bounding box center [783, 162] width 1182 height 29
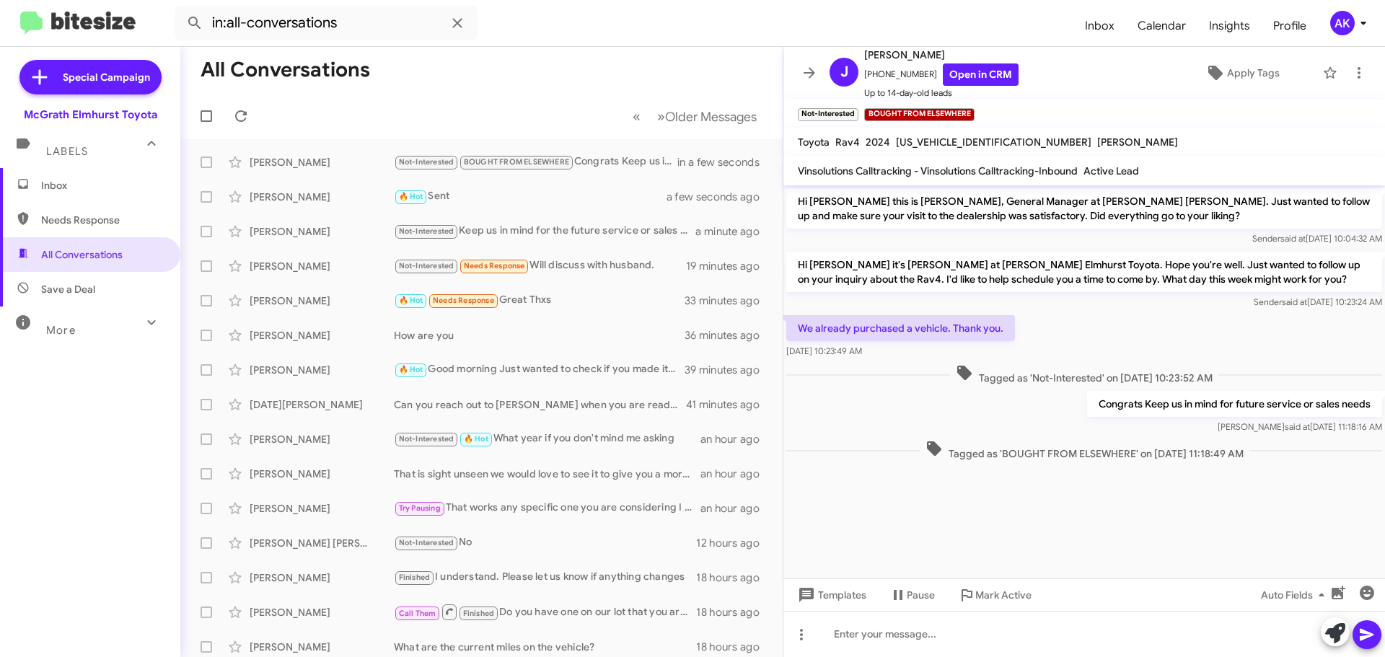
click at [1364, 70] on mat-toolbar "J [PERSON_NAME] [PHONE_NUMBER] Open in CRM Up to 14-day-old leads Apply Tags" at bounding box center [1084, 73] width 602 height 52
click at [1350, 76] on icon at bounding box center [1358, 72] width 17 height 17
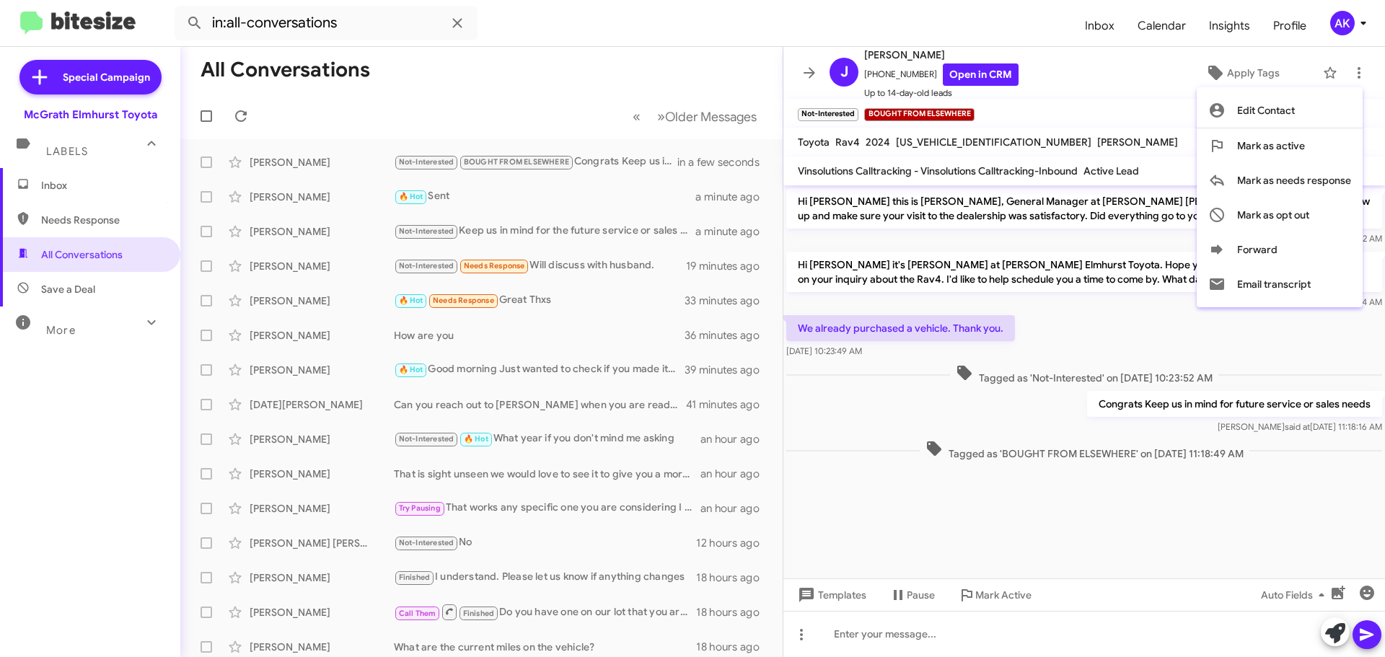
click at [542, 208] on div at bounding box center [692, 328] width 1385 height 657
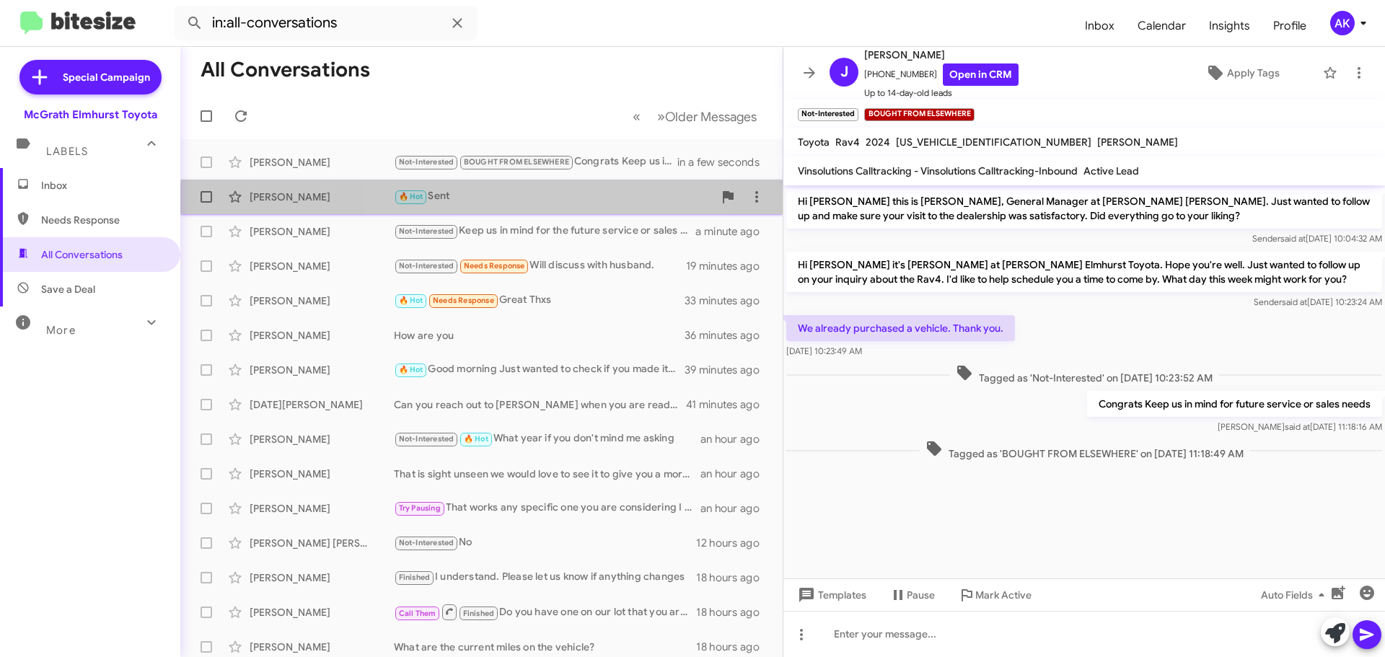
click at [540, 206] on div "[PERSON_NAME] 🔥 Hot Sent a minute ago" at bounding box center [481, 197] width 579 height 29
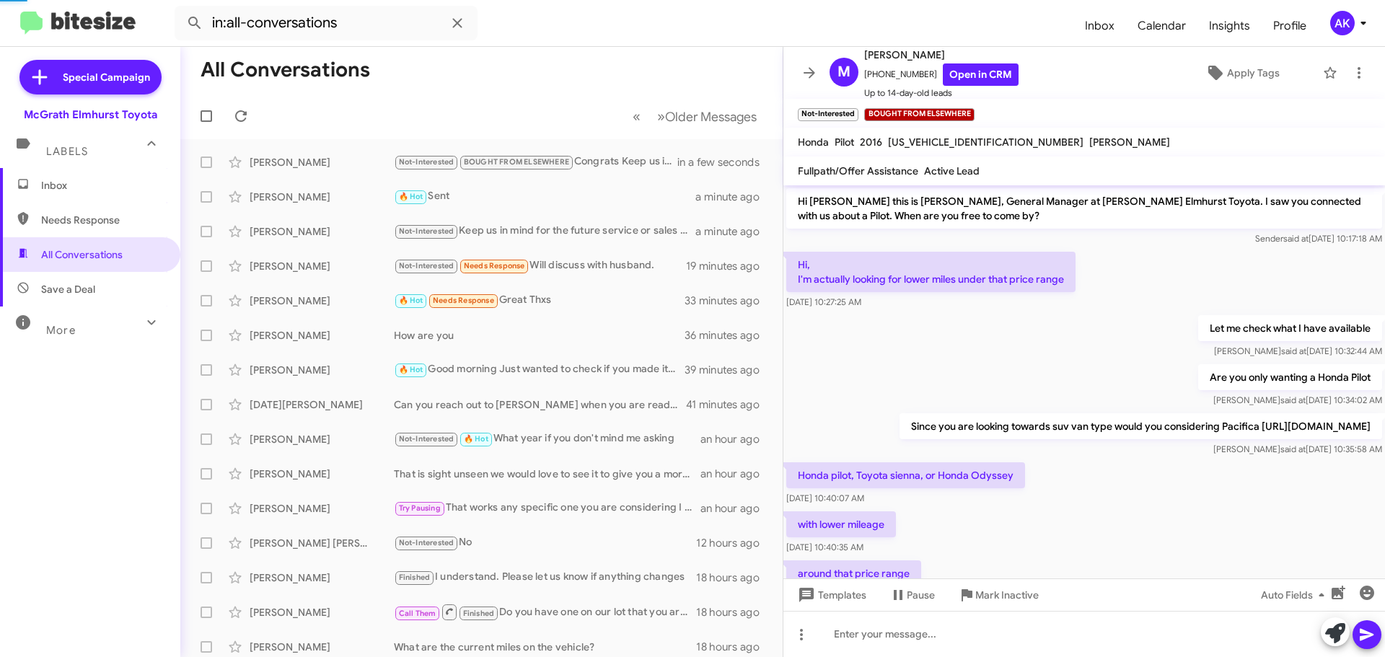
scroll to position [680, 0]
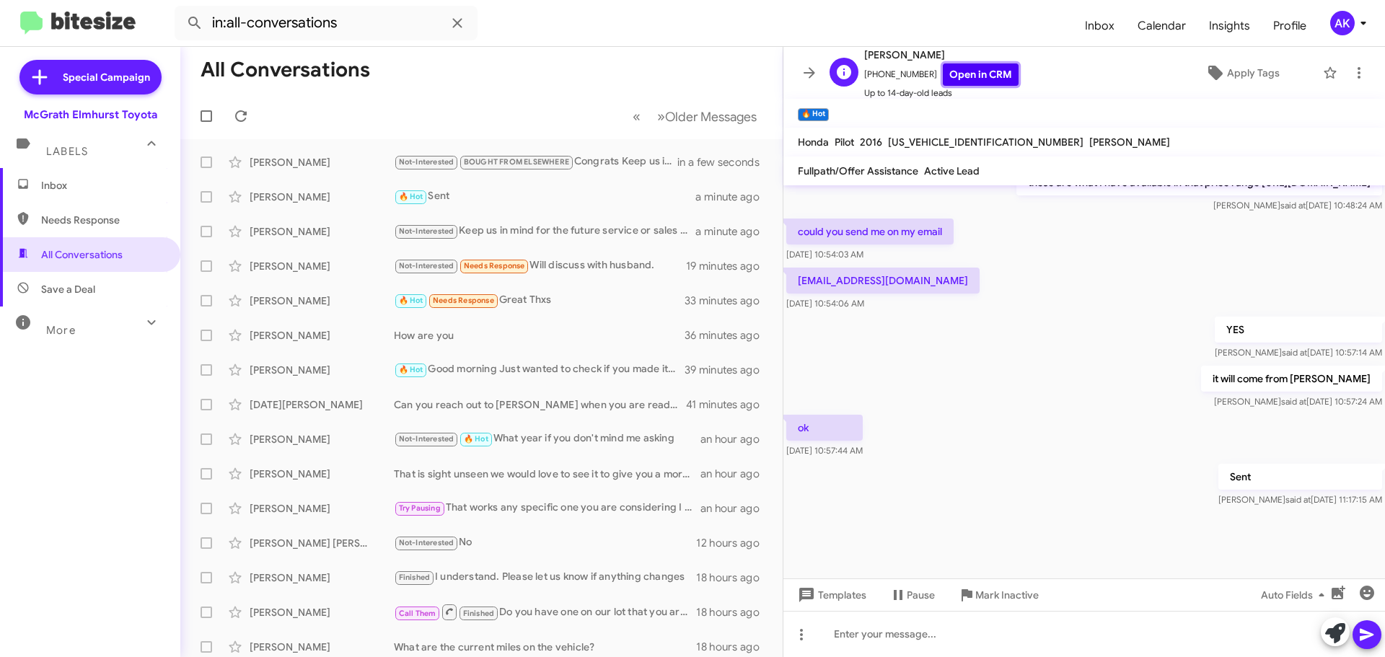
click at [965, 79] on link "Open in CRM" at bounding box center [981, 74] width 76 height 22
click at [487, 233] on div "Not-Interested Keep us in mind for the future service or sales needs" at bounding box center [554, 231] width 320 height 17
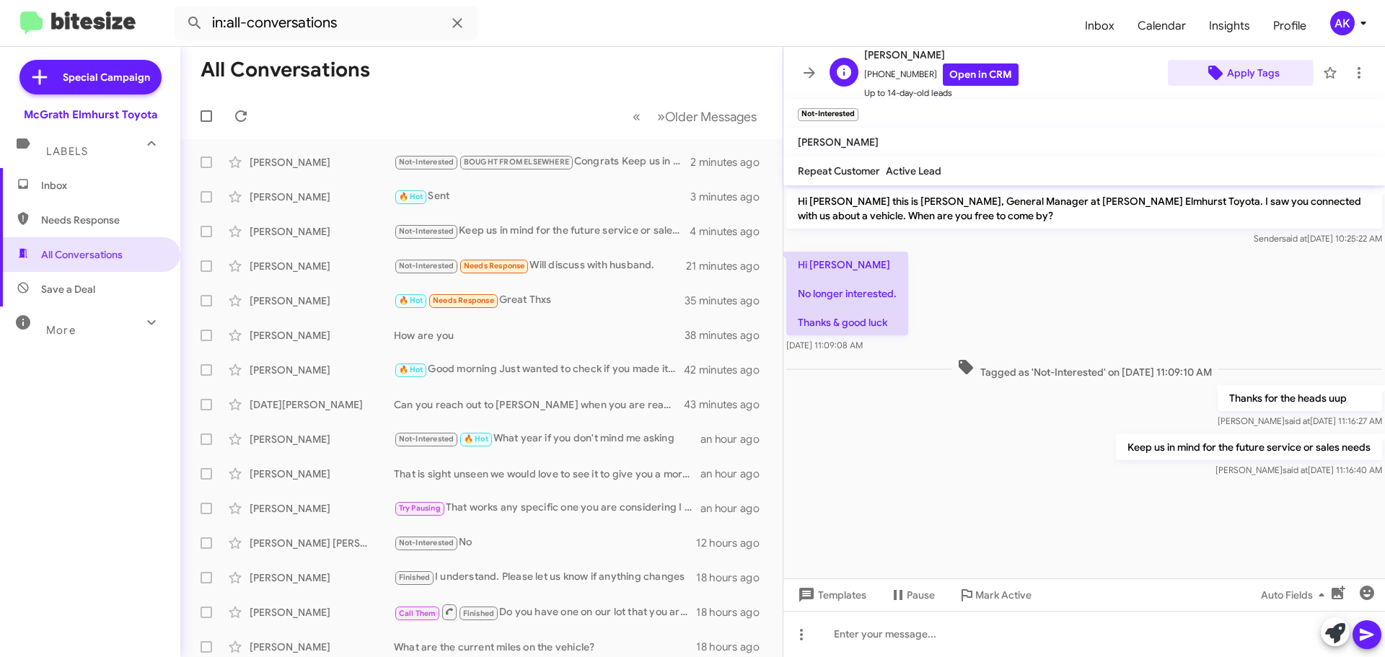
click at [1227, 74] on span "Apply Tags" at bounding box center [1253, 73] width 53 height 26
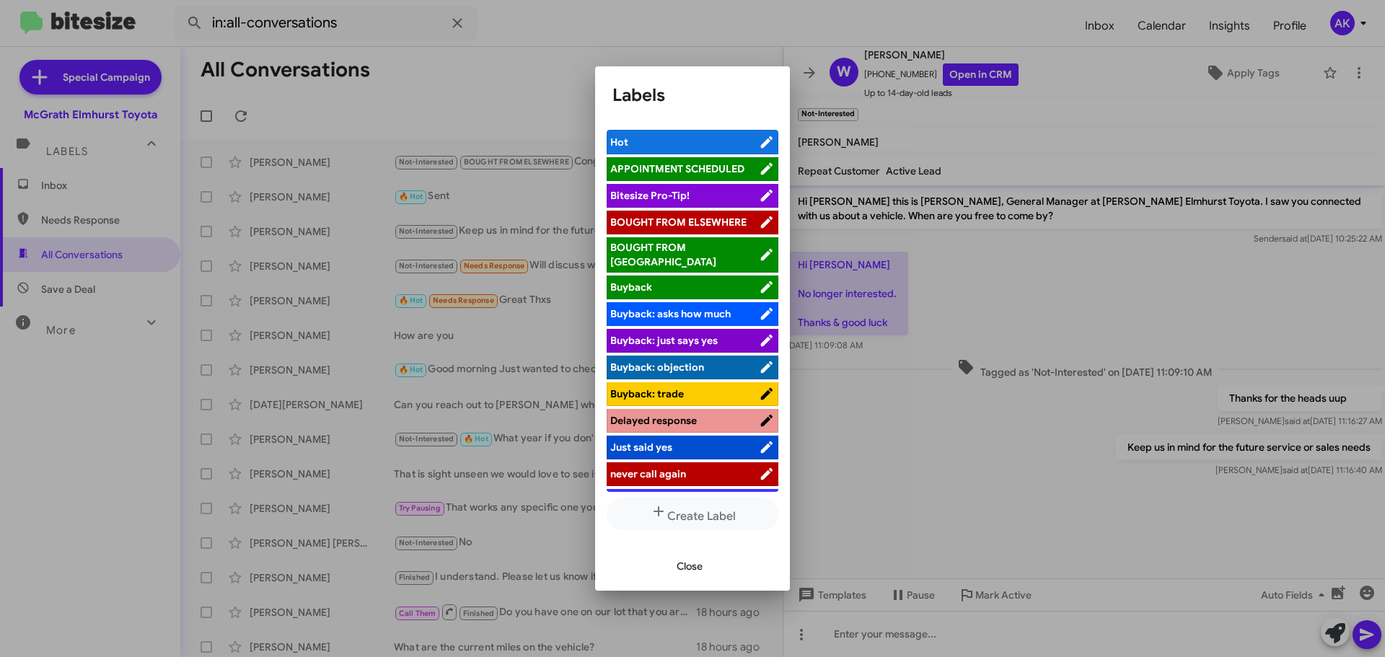
click at [661, 220] on span "BOUGHT FROM ELSEWHERE" at bounding box center [678, 222] width 136 height 13
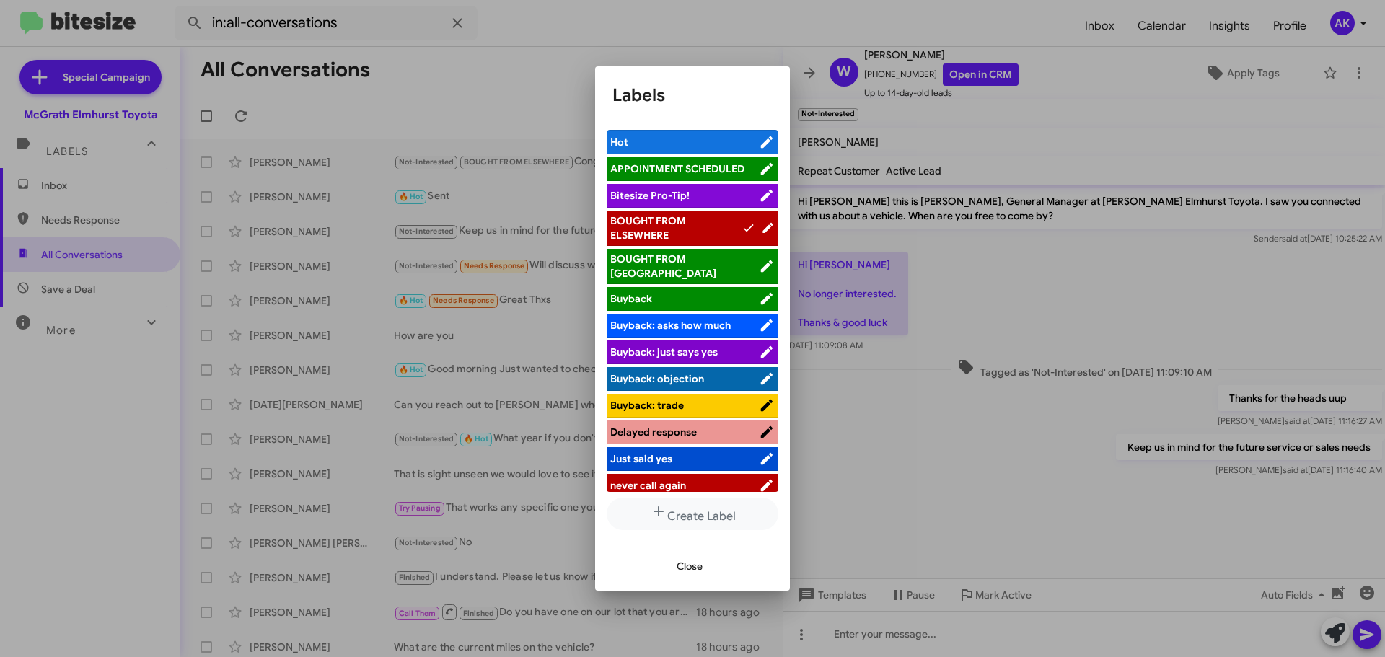
click at [1340, 78] on div at bounding box center [692, 328] width 1385 height 657
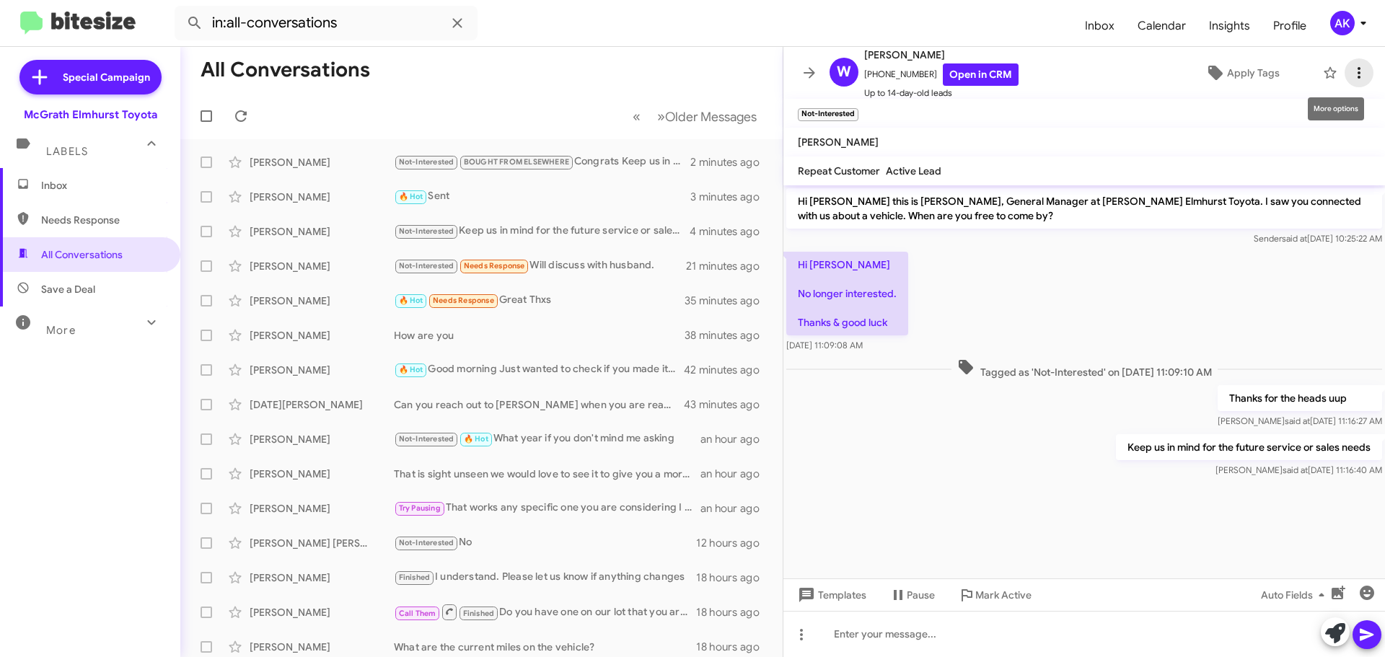
click at [1352, 74] on icon at bounding box center [1358, 72] width 17 height 17
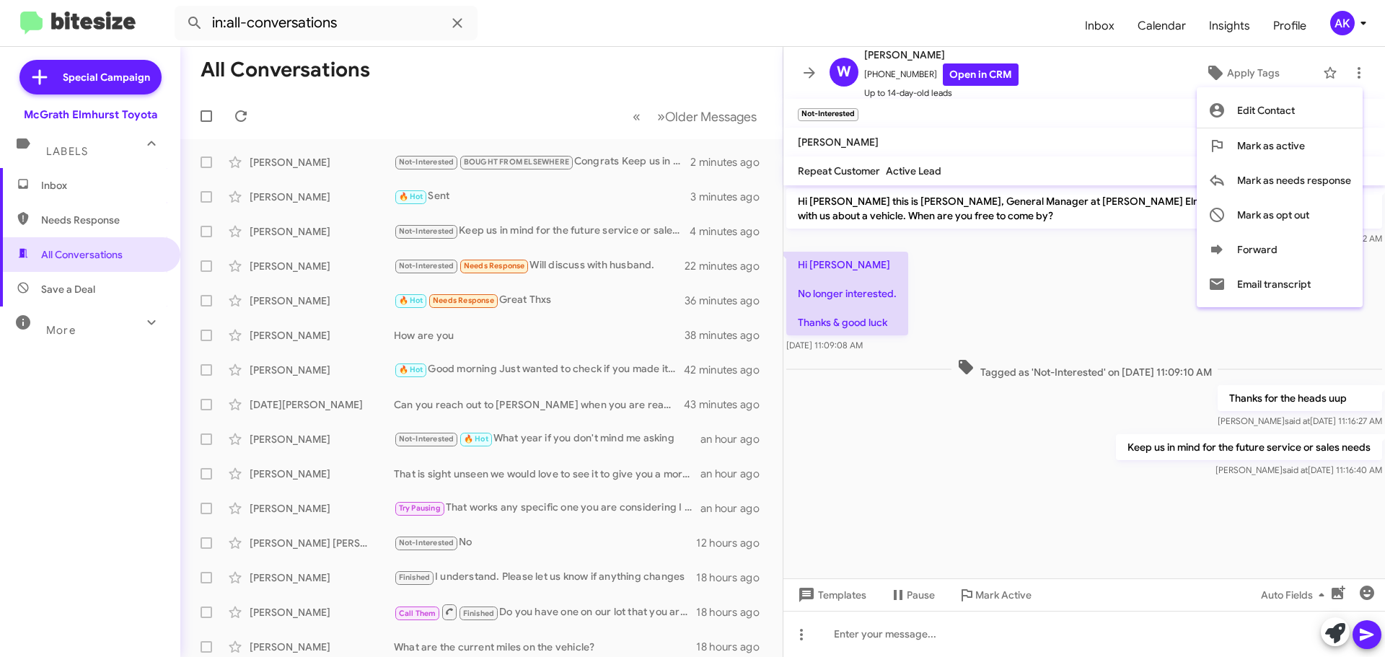
click at [608, 265] on div at bounding box center [692, 328] width 1385 height 657
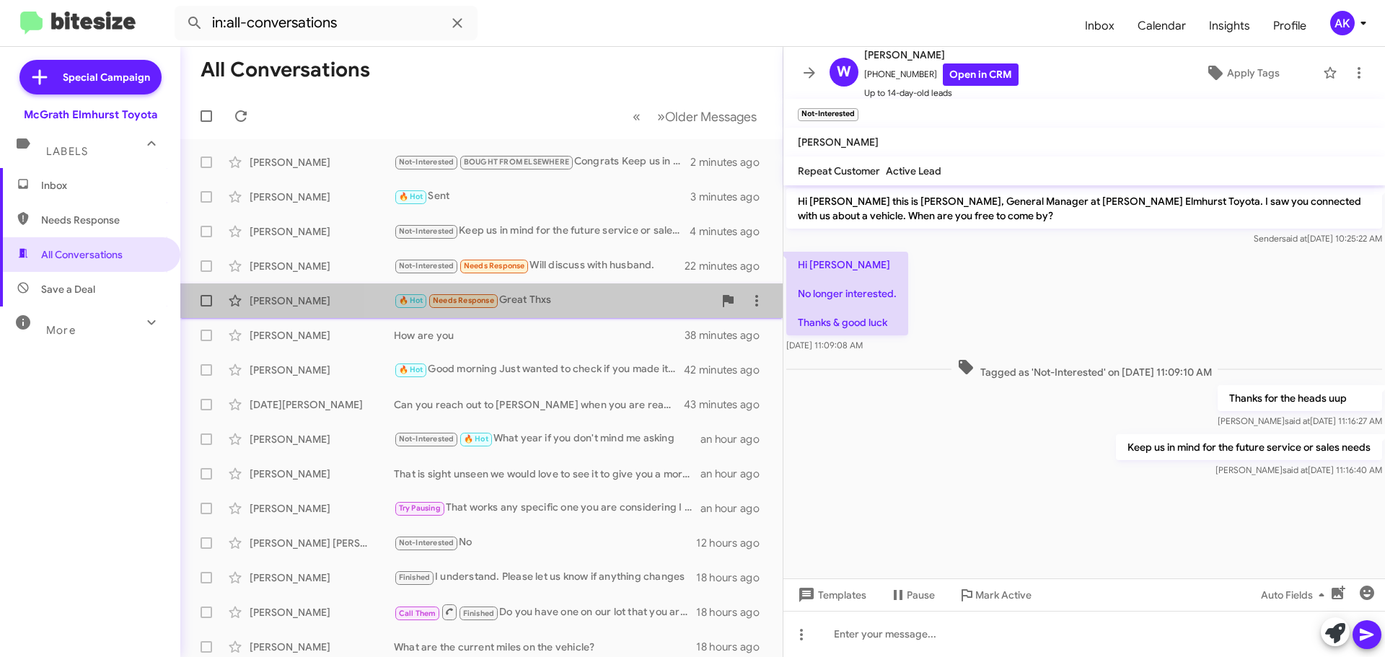
click at [538, 299] on div "🔥 Hot Needs Response Great Thxs" at bounding box center [554, 300] width 320 height 17
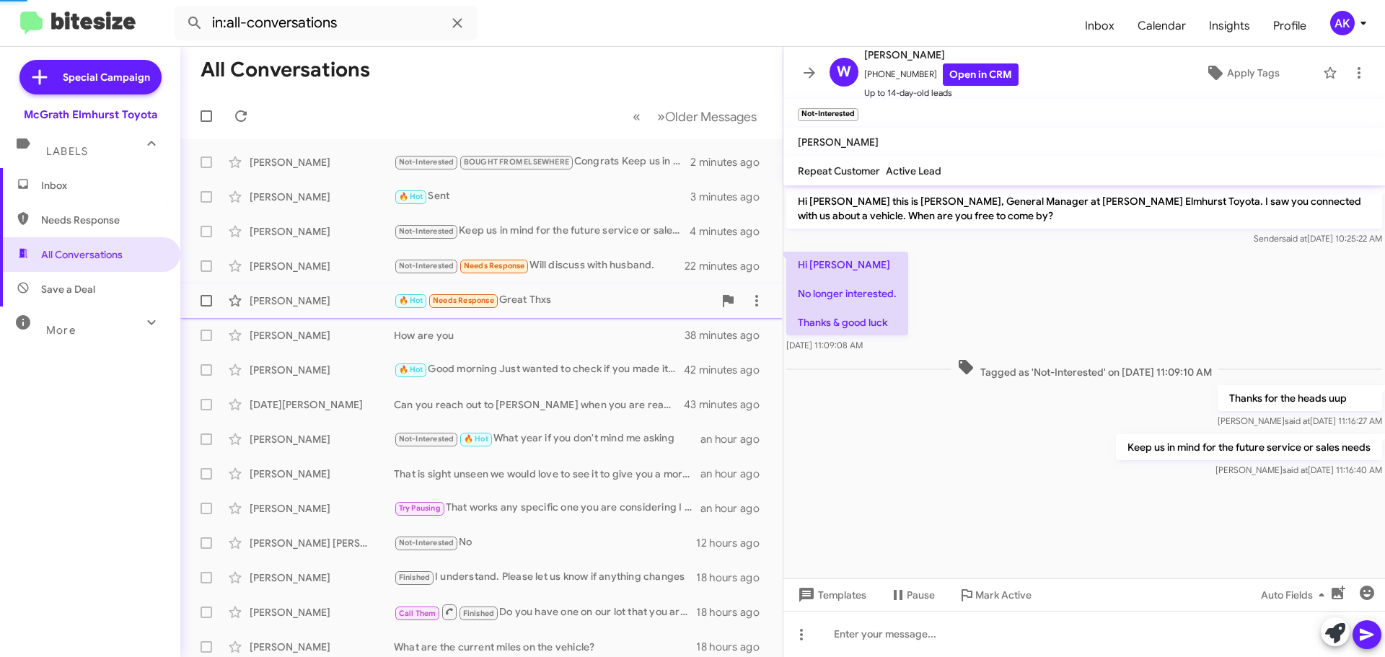
scroll to position [110, 0]
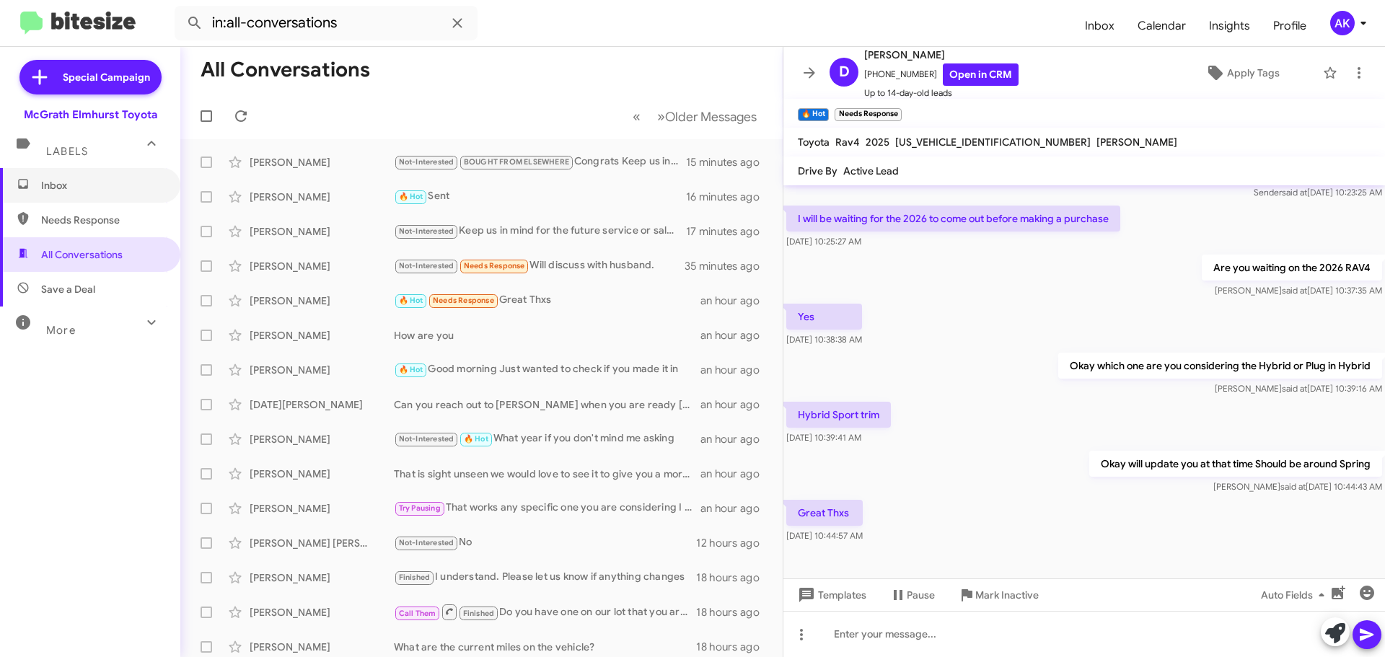
drag, startPoint x: 50, startPoint y: 200, endPoint x: 61, endPoint y: 204, distance: 11.7
click at [50, 200] on span "Inbox" at bounding box center [90, 185] width 180 height 35
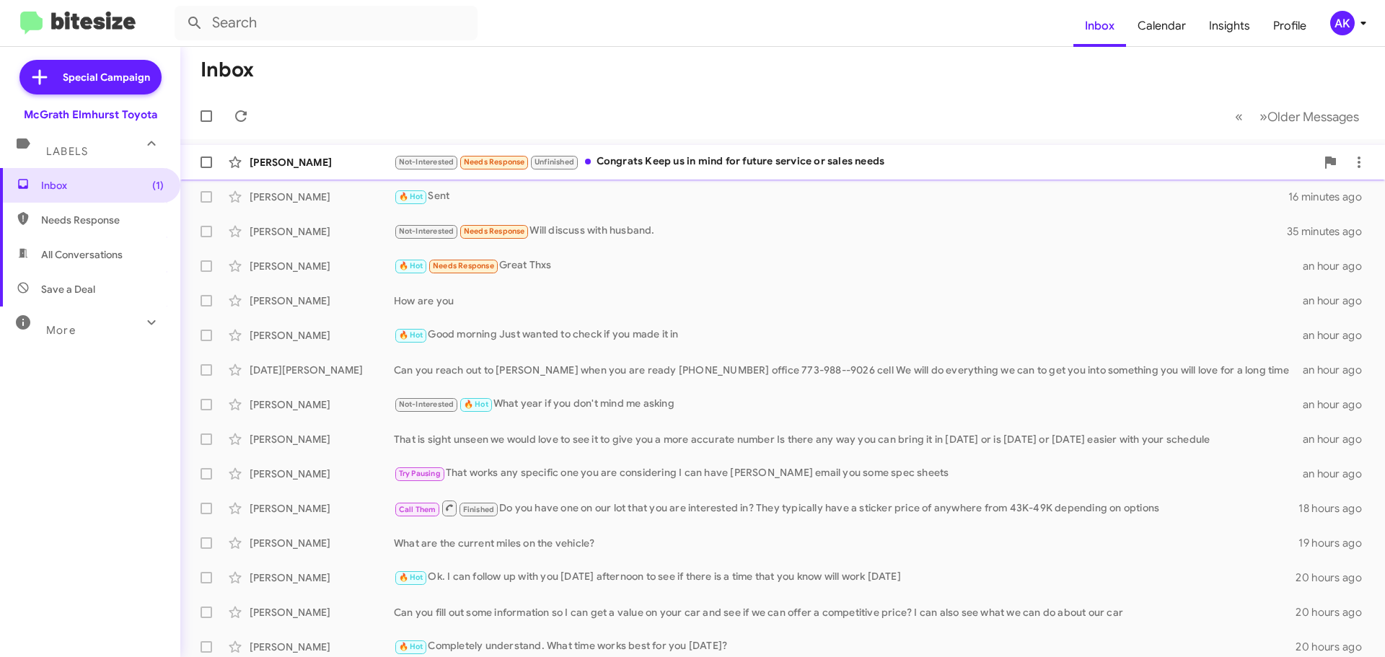
click at [683, 154] on div "Not-Interested Needs Response Unfinished Congrats Keep us in mind for future se…" at bounding box center [855, 162] width 922 height 17
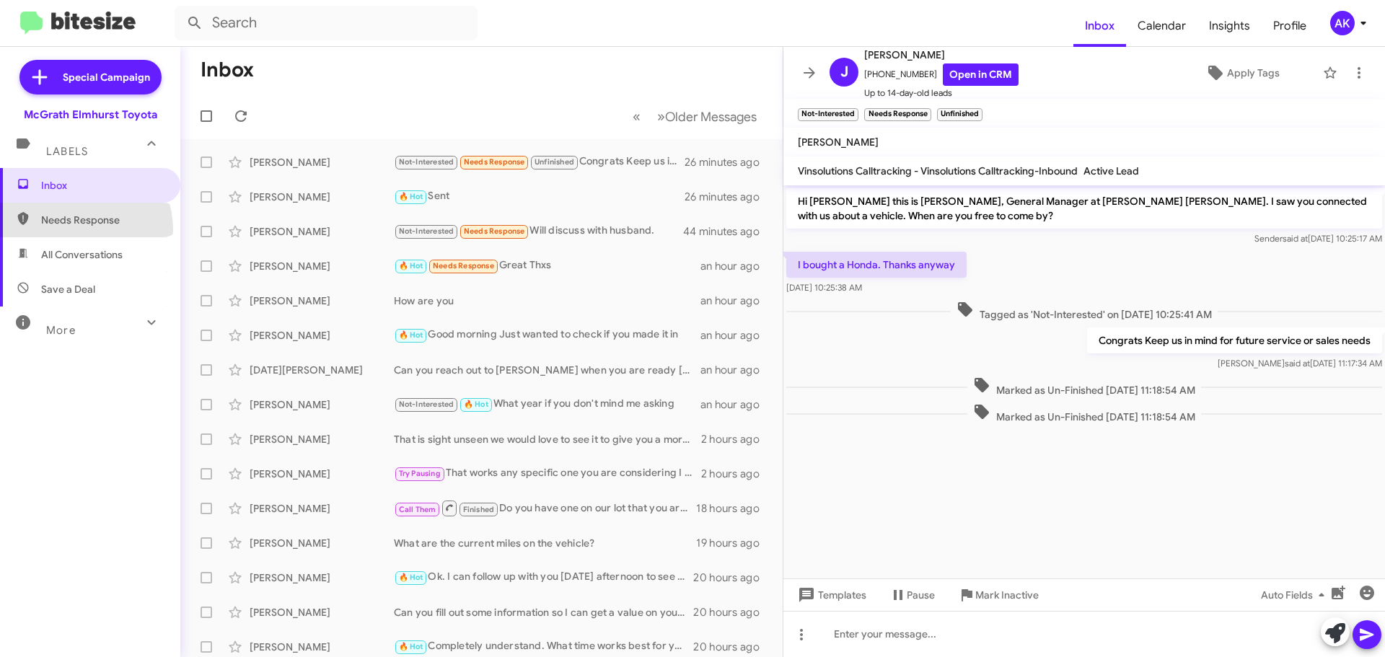
click at [78, 229] on span "Needs Response" at bounding box center [90, 220] width 180 height 35
type input "in:needs-response"
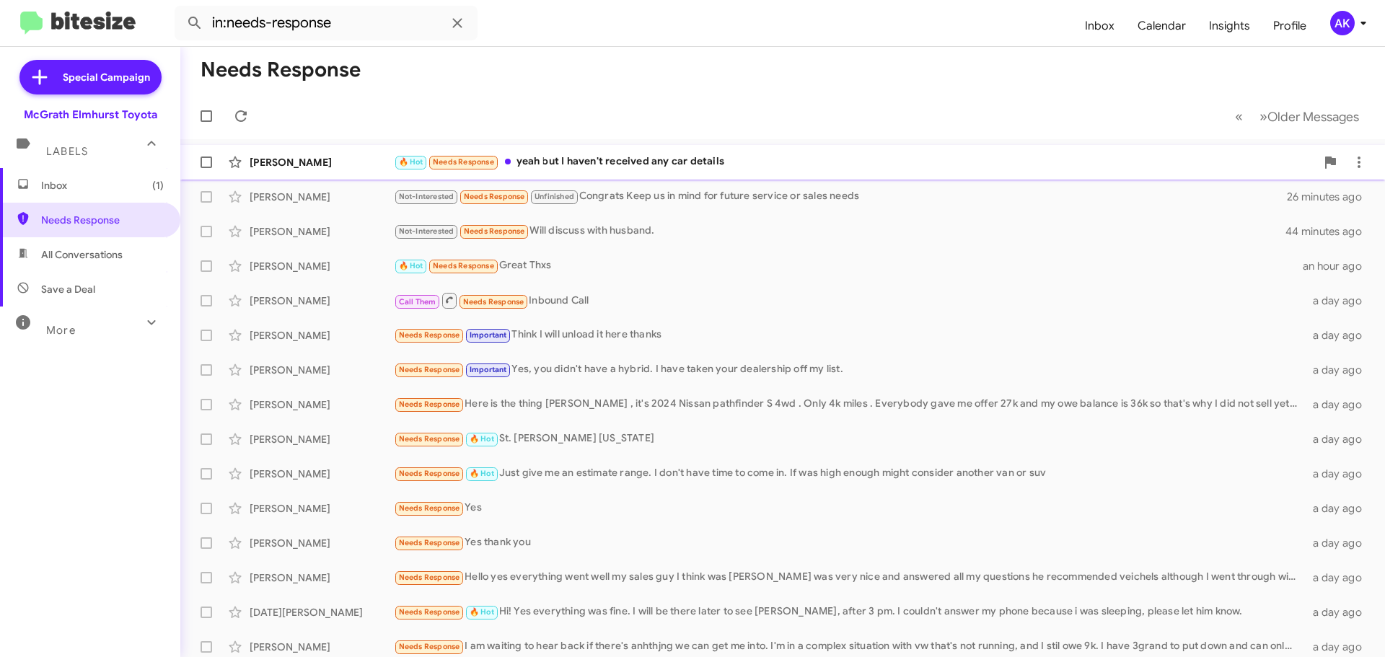
click at [598, 167] on div "🔥 Hot Needs Response yeah but I haven't received any car details" at bounding box center [855, 162] width 922 height 17
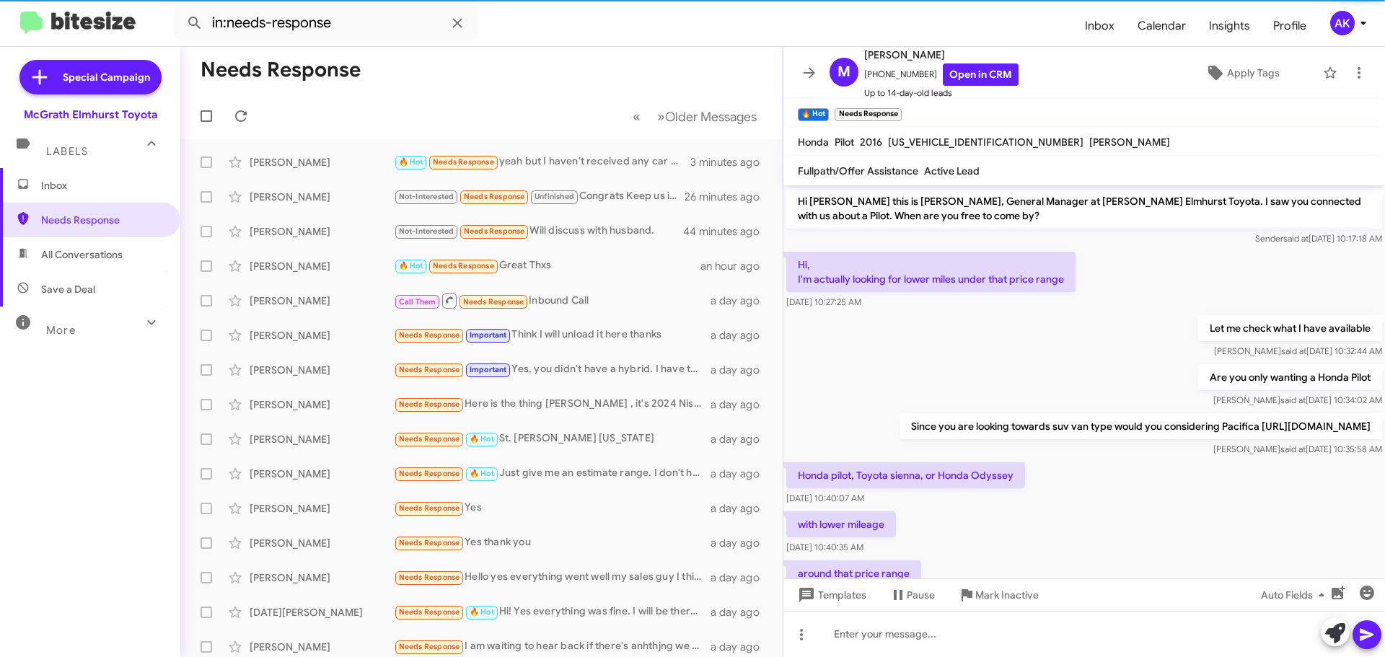
scroll to position [732, 0]
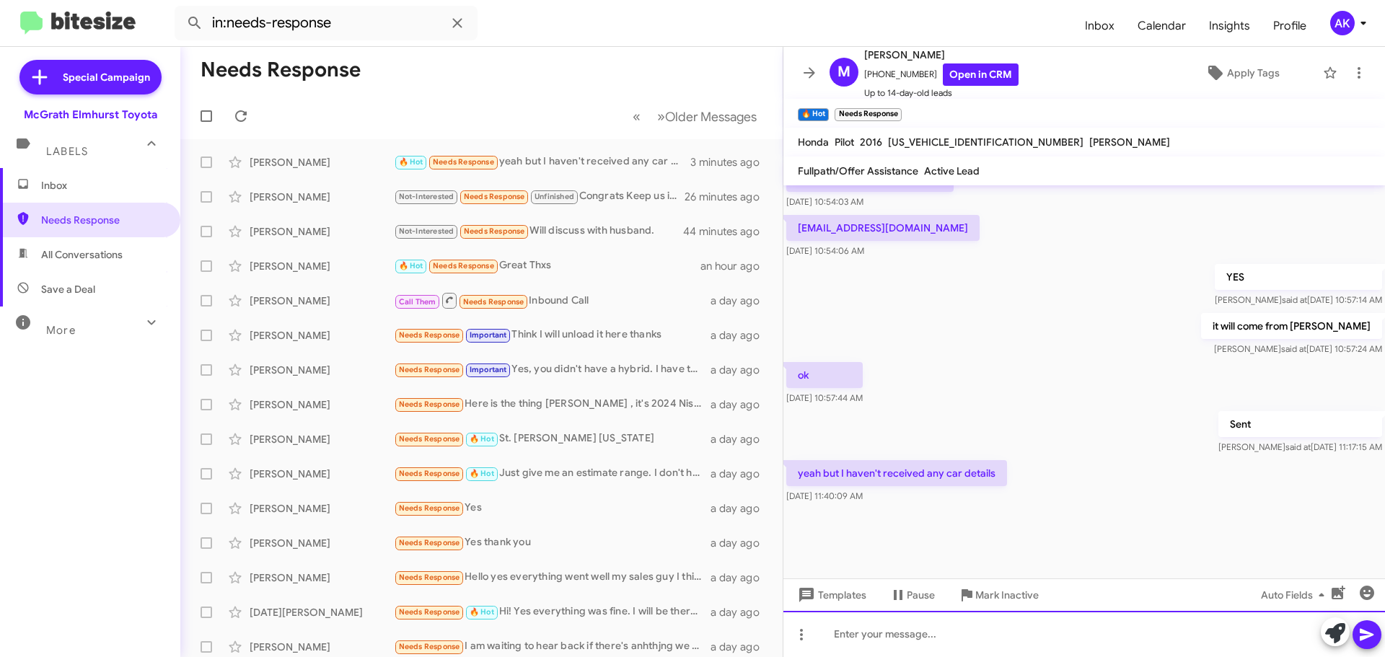
click at [993, 636] on div at bounding box center [1084, 634] width 602 height 46
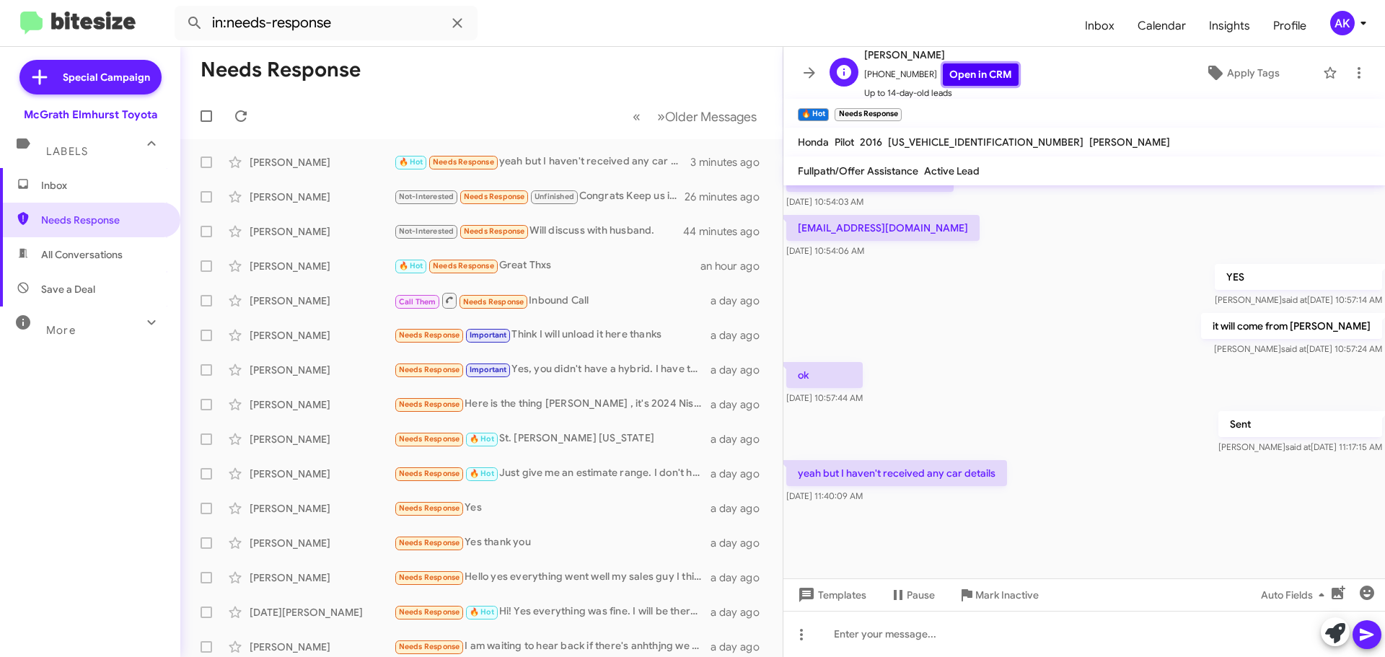
click at [954, 67] on link "Open in CRM" at bounding box center [981, 74] width 76 height 22
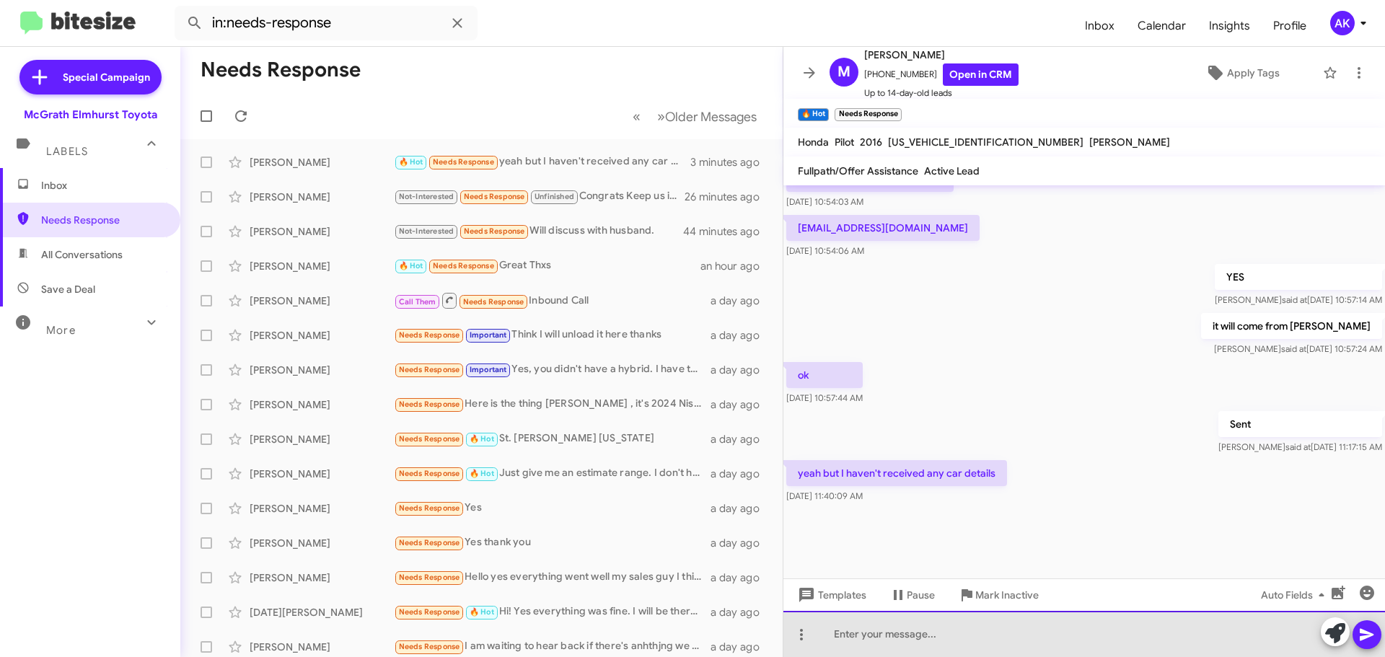
click at [905, 632] on div at bounding box center [1084, 634] width 602 height 46
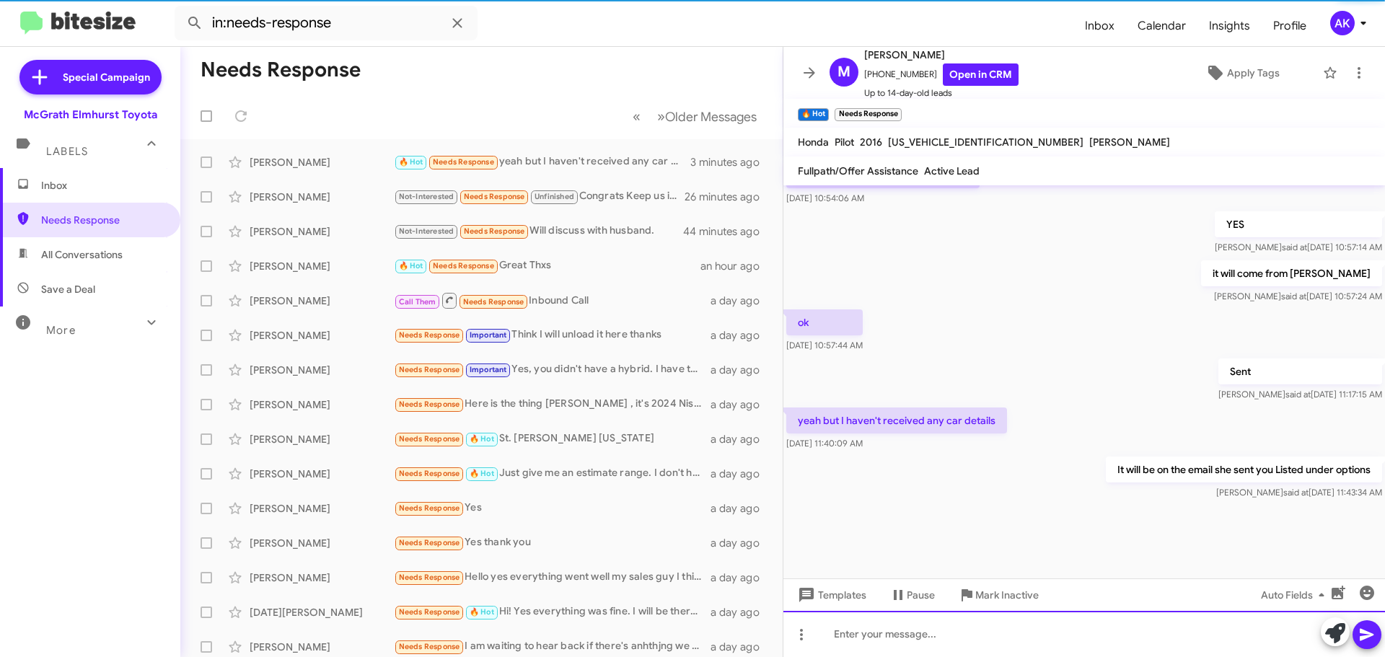
scroll to position [785, 0]
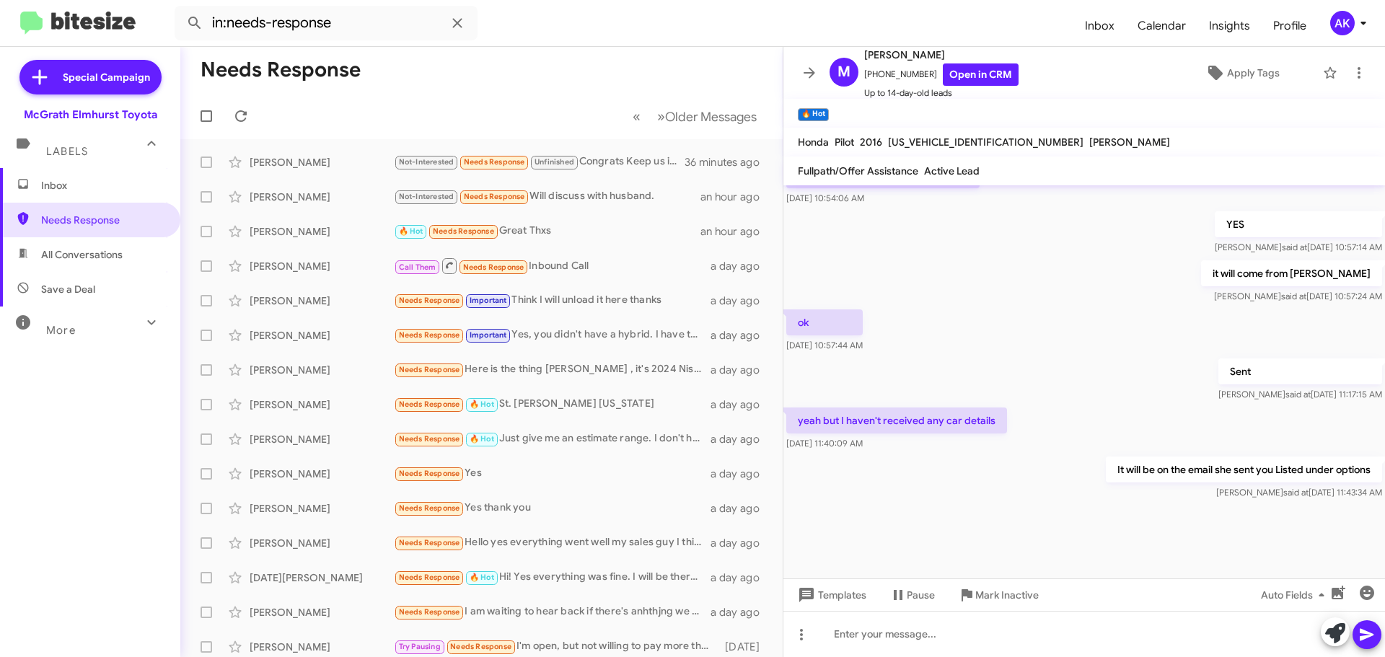
click at [110, 185] on span "Inbox" at bounding box center [102, 185] width 123 height 14
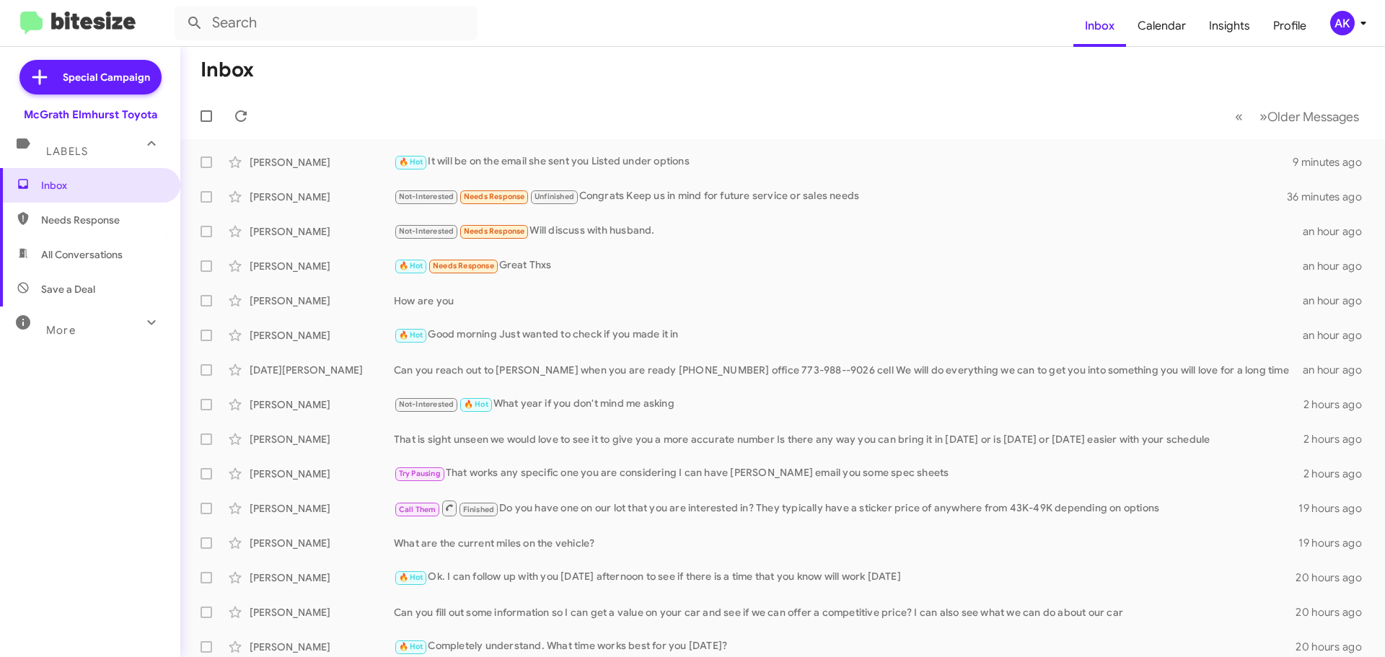
click at [105, 234] on span "Needs Response" at bounding box center [90, 220] width 180 height 35
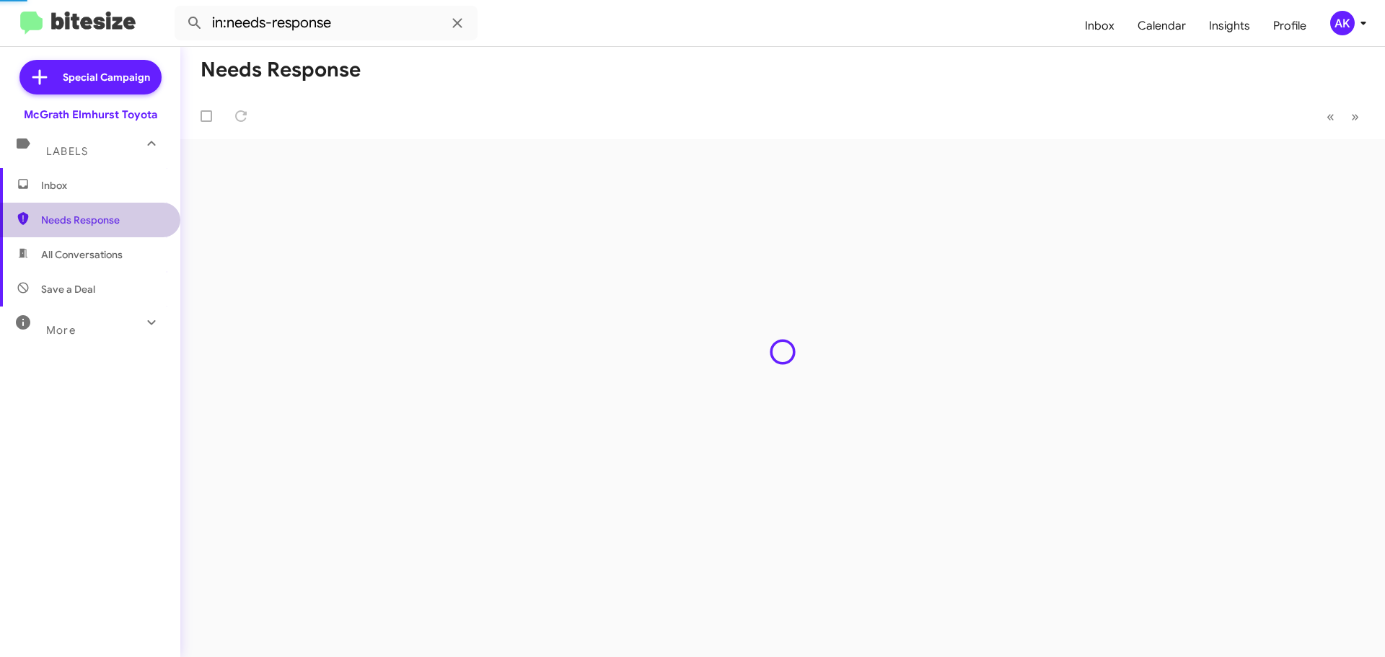
click at [106, 241] on span "All Conversations" at bounding box center [90, 254] width 180 height 35
type input "in:all-conversations"
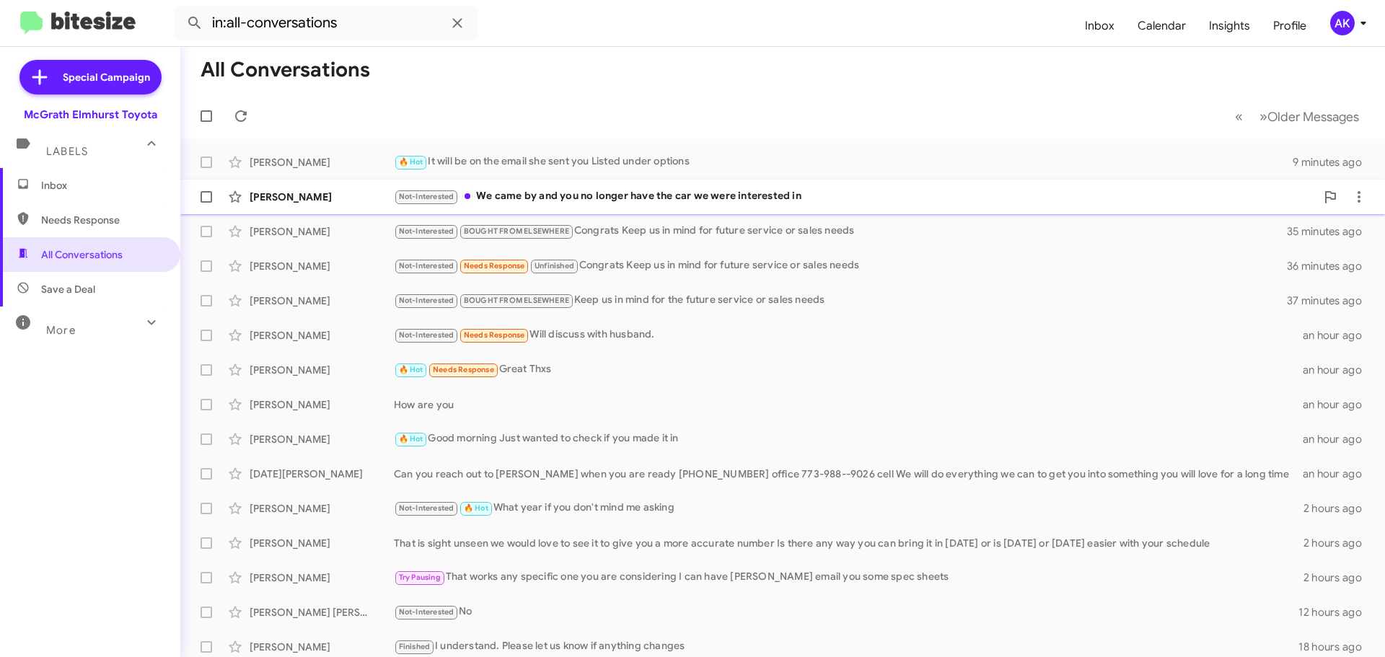
click at [528, 203] on div "Not-Interested We came by and you no longer have the car we were interested in" at bounding box center [855, 196] width 922 height 17
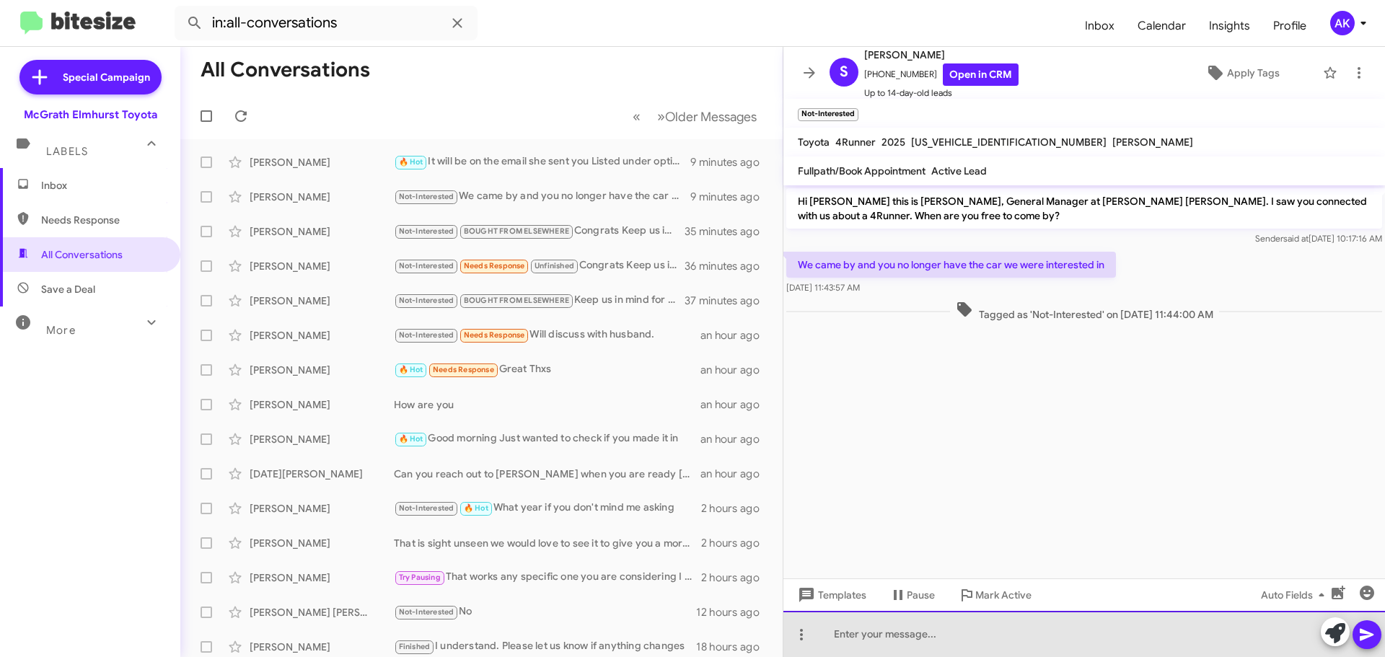
click at [967, 642] on div at bounding box center [1084, 634] width 602 height 46
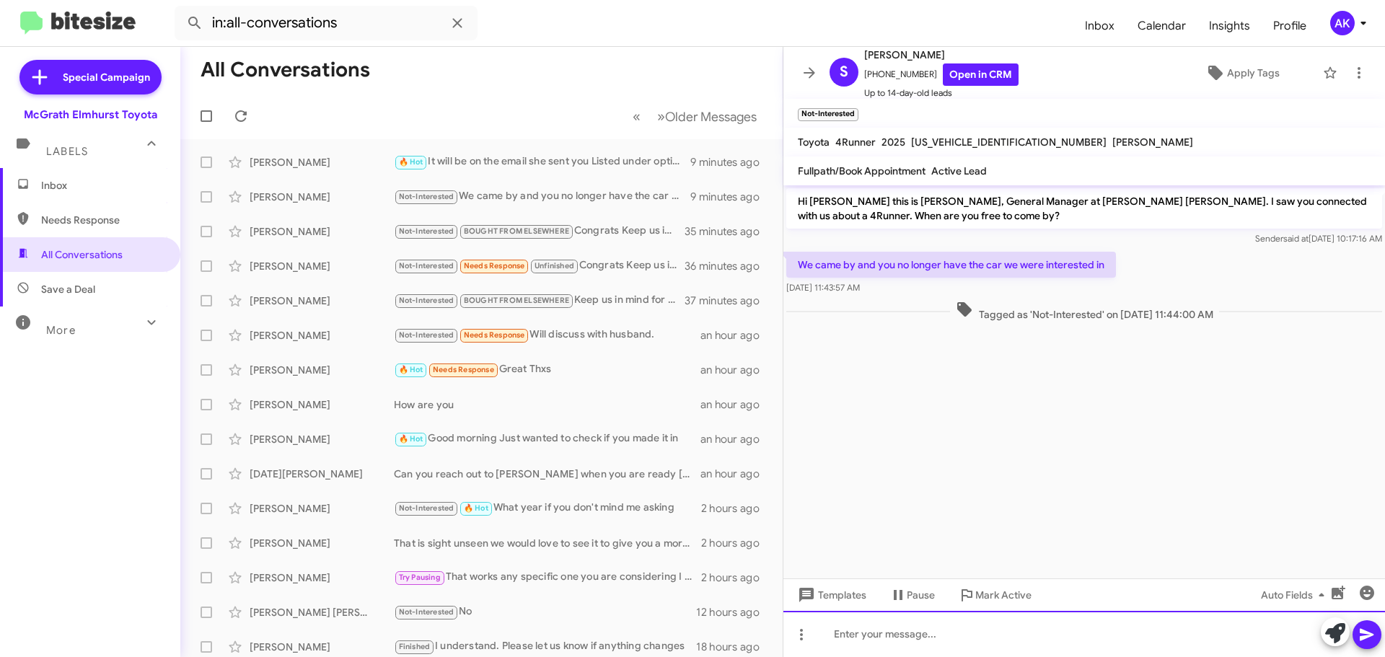
click at [973, 631] on div at bounding box center [1084, 634] width 602 height 46
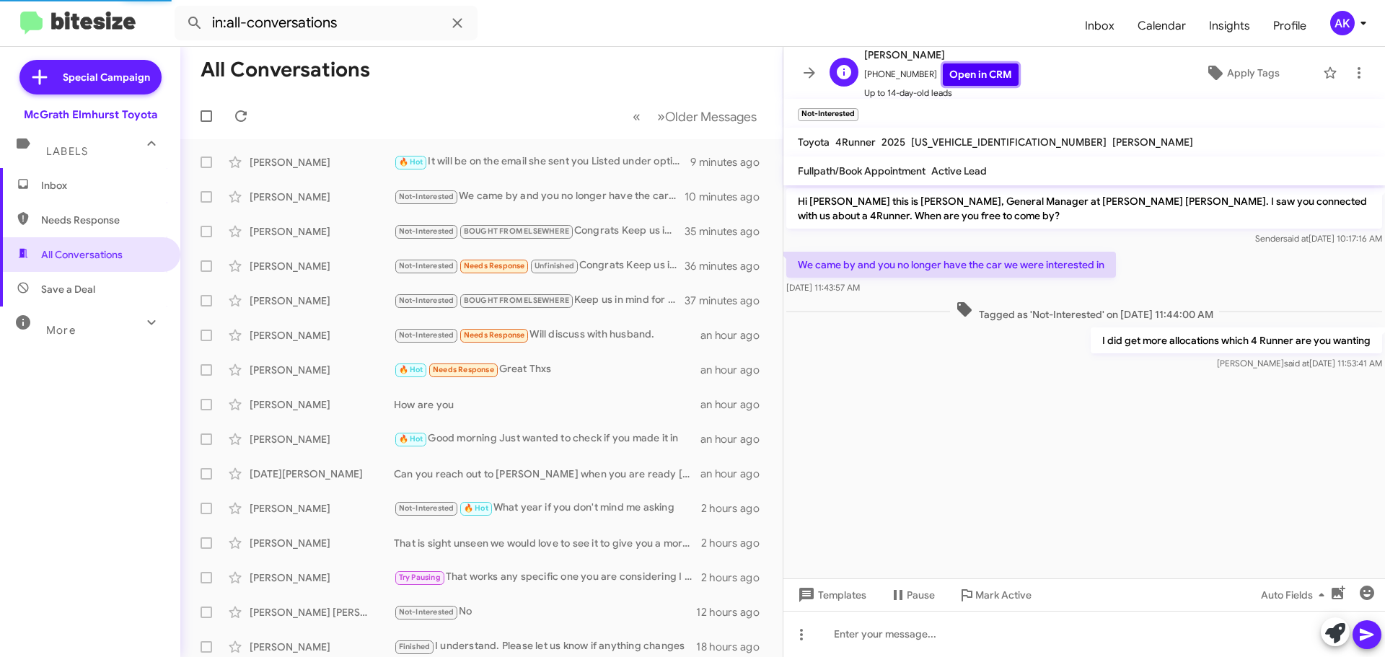
click at [981, 78] on link "Open in CRM" at bounding box center [981, 74] width 76 height 22
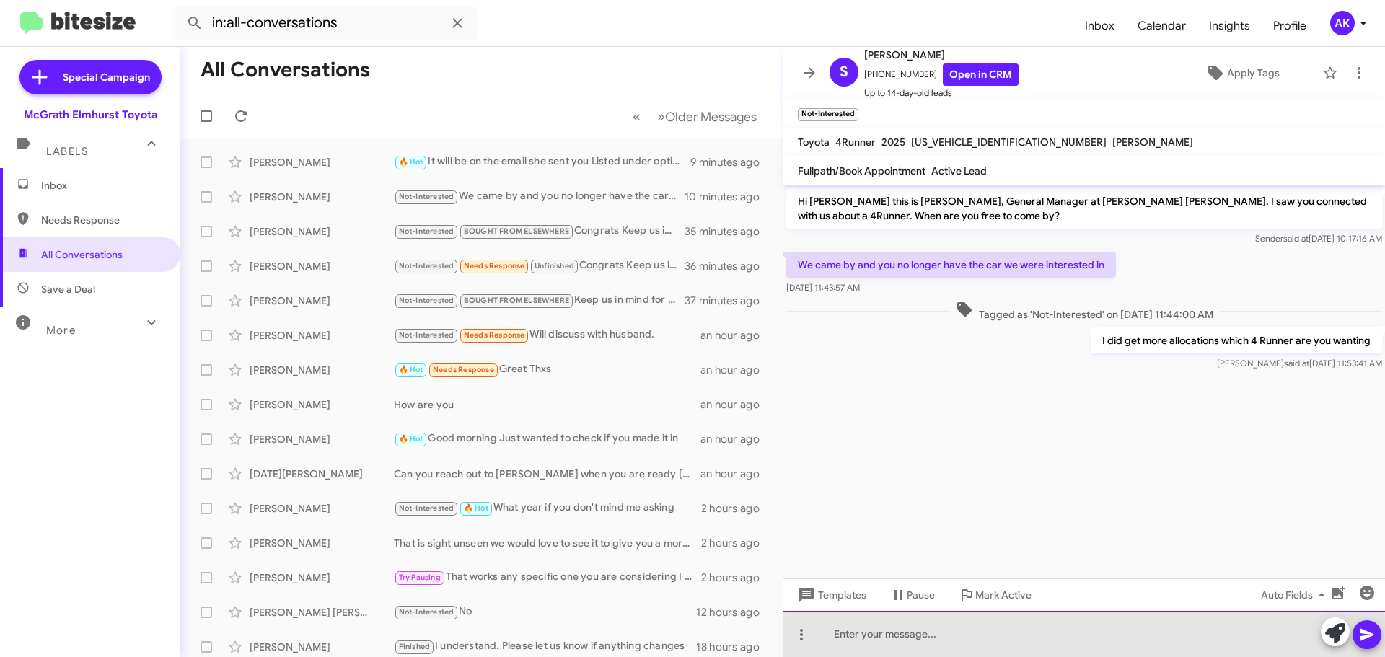
click at [865, 643] on div at bounding box center [1084, 634] width 602 height 46
